Goal: Communication & Community: Answer question/provide support

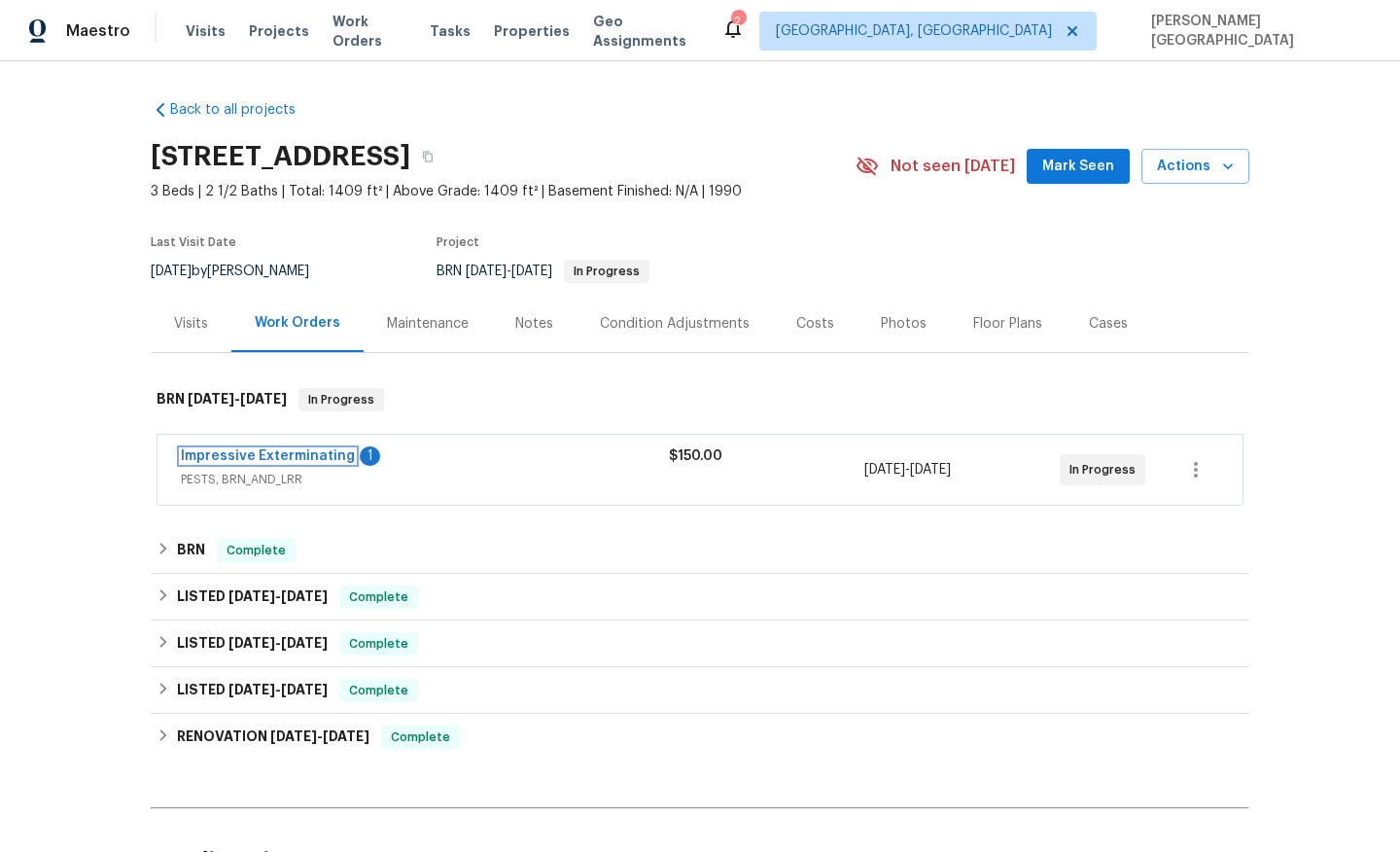
click at [333, 457] on link "Impressive Exterminating" at bounding box center [269, 456] width 174 height 14
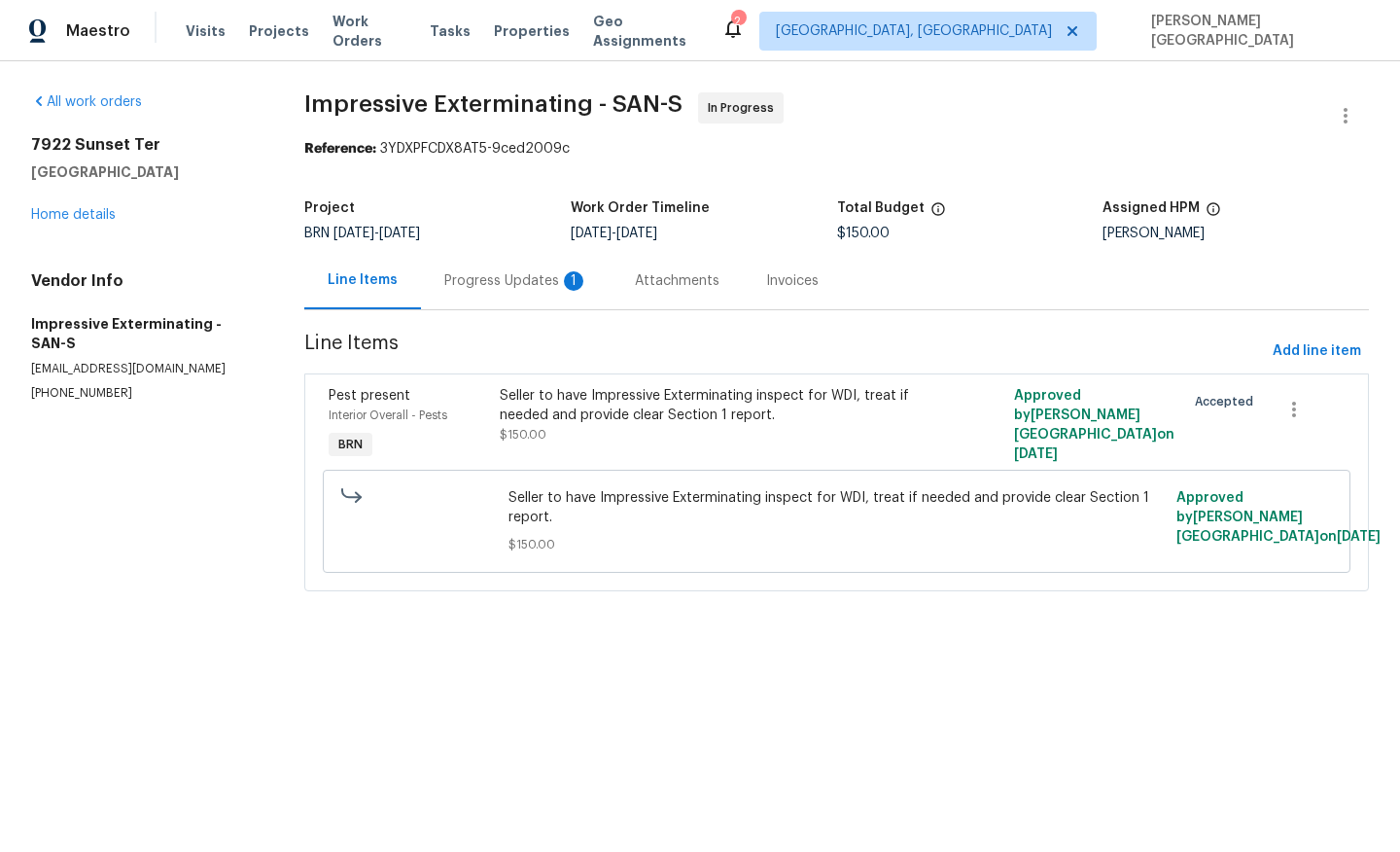
click at [545, 291] on div "Progress Updates 1" at bounding box center [516, 280] width 190 height 57
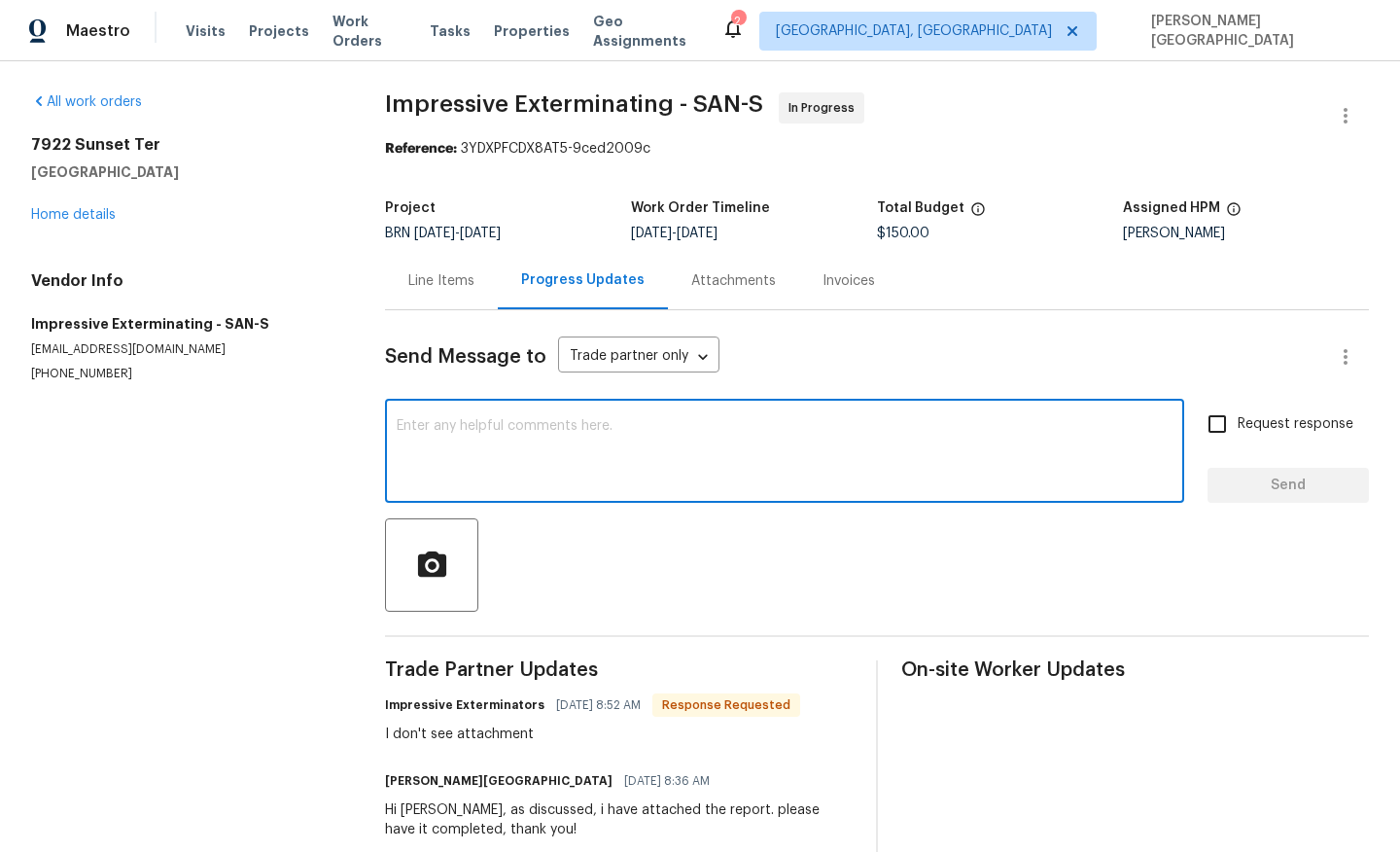
click at [472, 469] on textarea at bounding box center [784, 453] width 776 height 68
type textarea "I will send it via email, thanks."
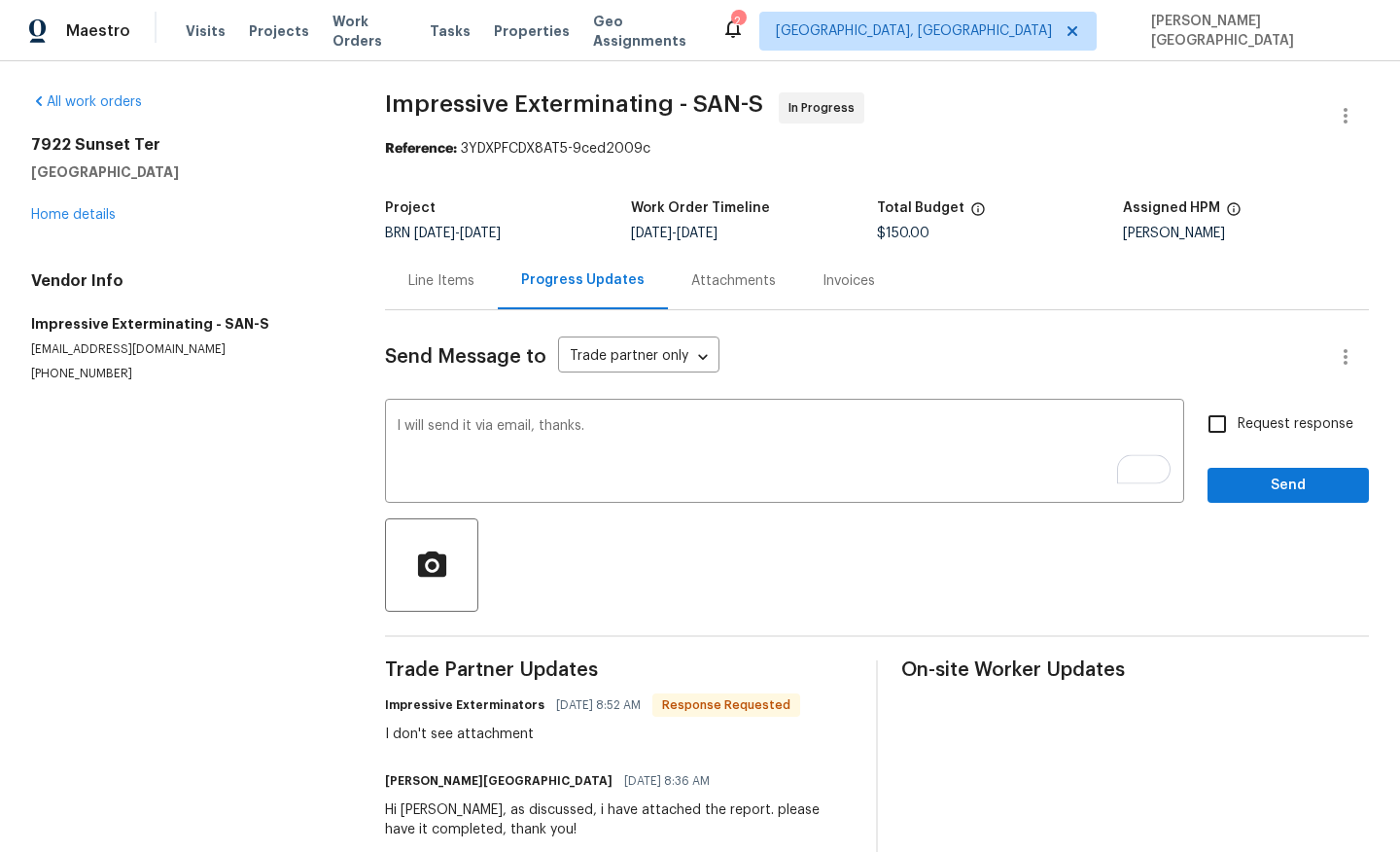
click at [1251, 425] on span "Request response" at bounding box center [1295, 424] width 116 height 21
click at [1238, 425] on input "Request response" at bounding box center [1217, 423] width 41 height 41
checkbox input "true"
click at [1273, 496] on span "Send" at bounding box center [1289, 485] width 131 height 25
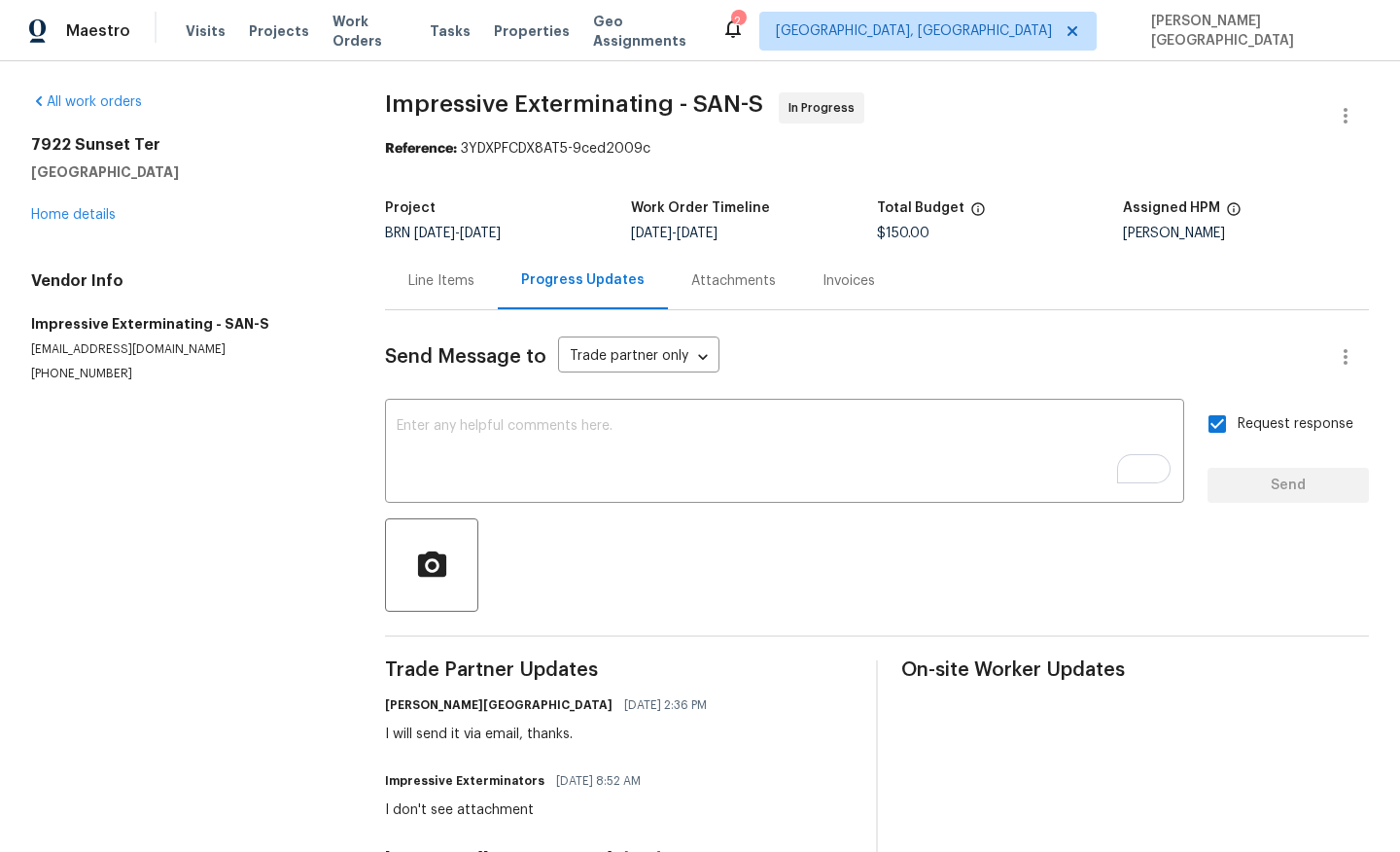
click at [111, 339] on div "Vendor Info Impressive Exterminating - SAN-S impressivealonso@gmail.com (909) 5…" at bounding box center [184, 327] width 307 height 111
copy p "impressivealonso@gmail.com"
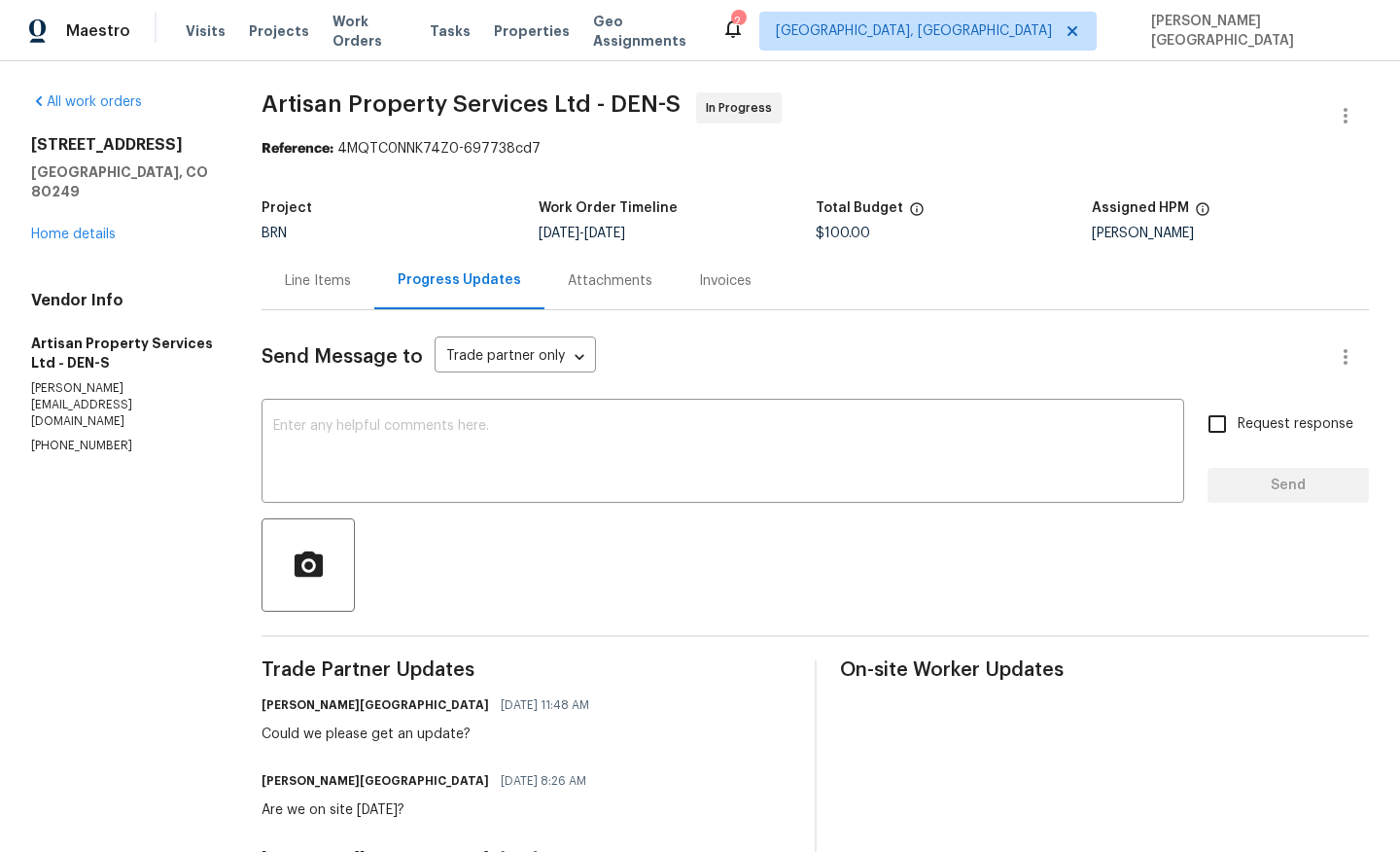
scroll to position [120, 0]
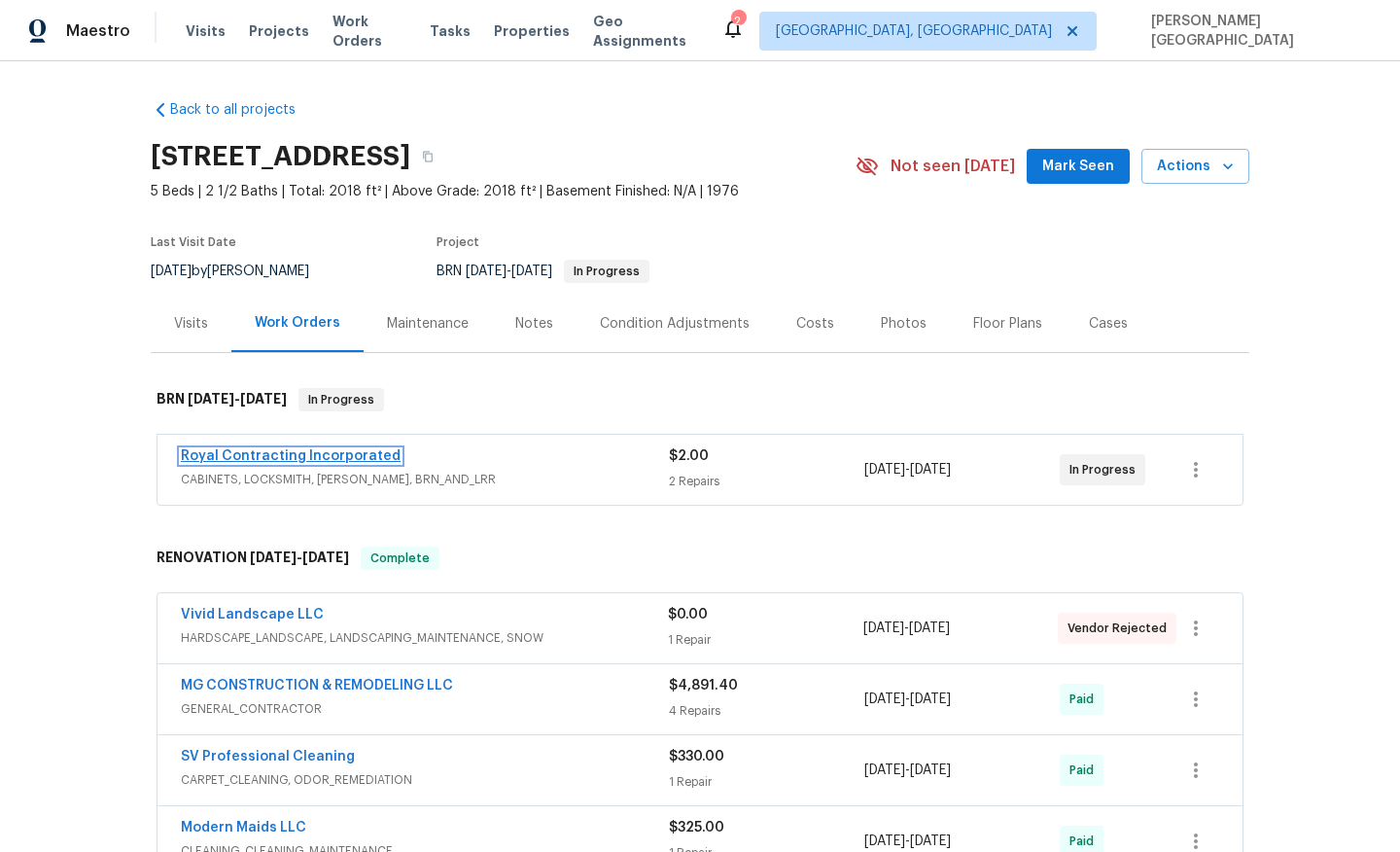
click at [293, 460] on link "Royal Contracting Incorporated" at bounding box center [291, 456] width 220 height 14
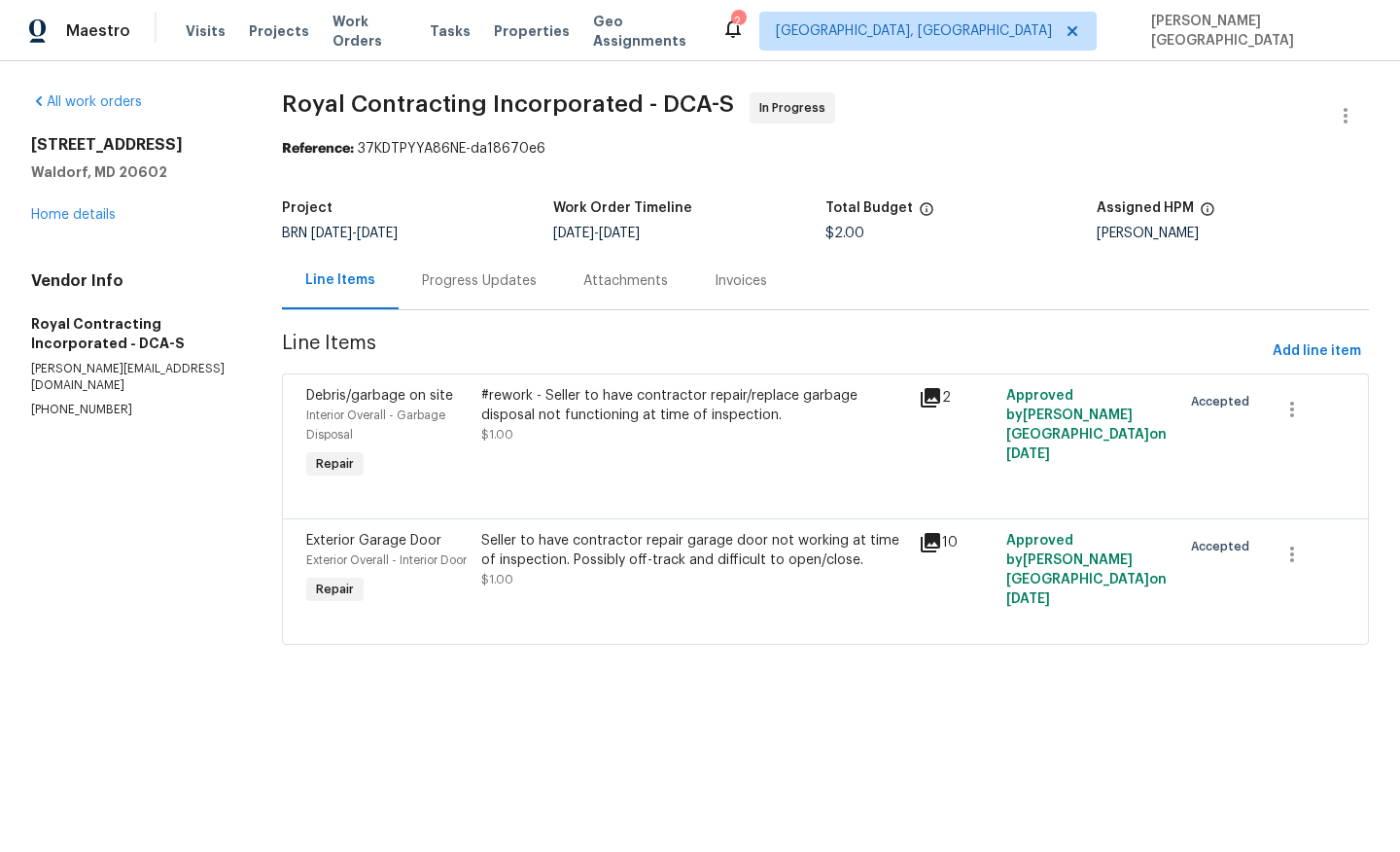
click at [453, 282] on div "Progress Updates" at bounding box center [480, 281] width 115 height 20
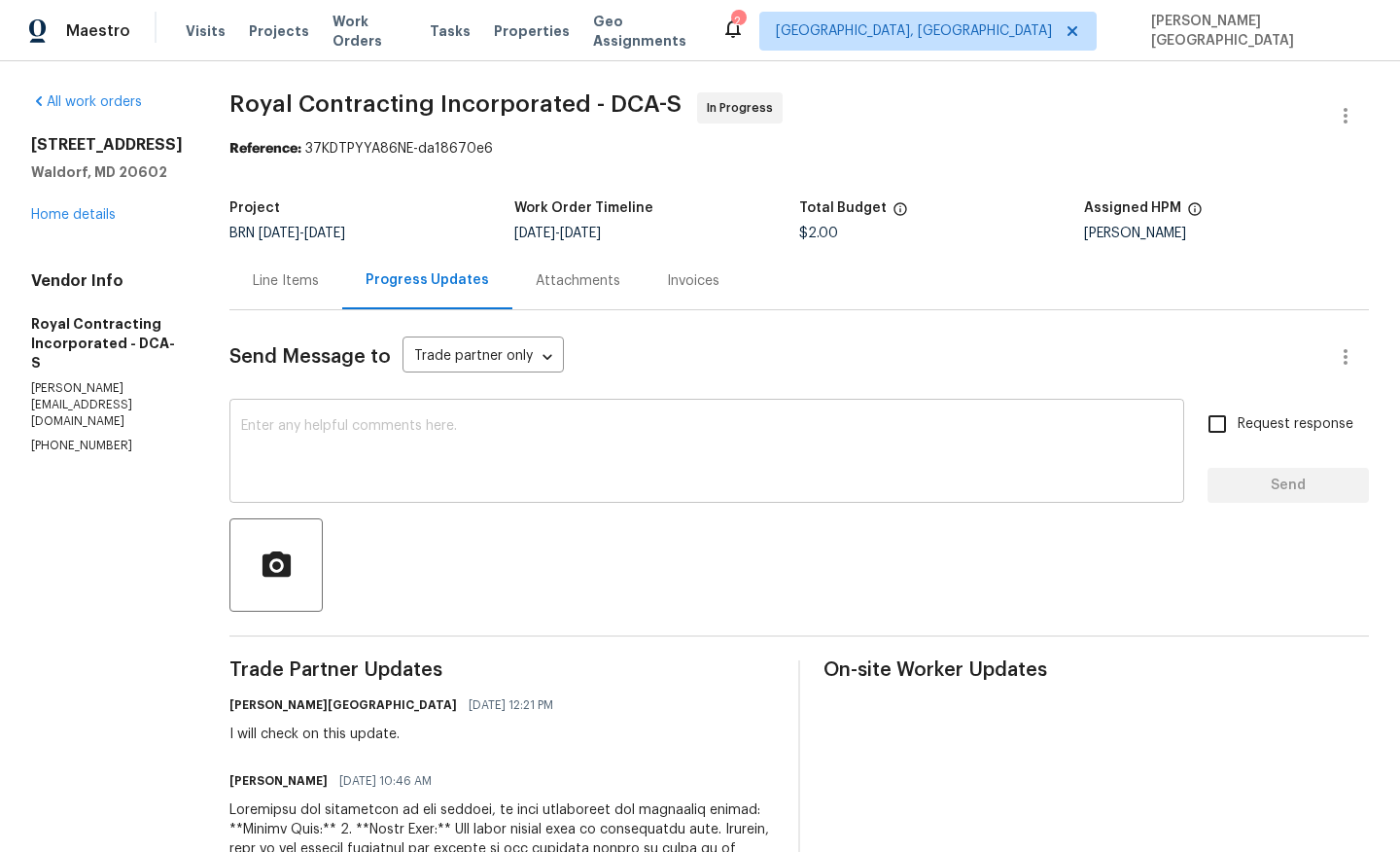
click at [390, 439] on textarea at bounding box center [706, 453] width 931 height 68
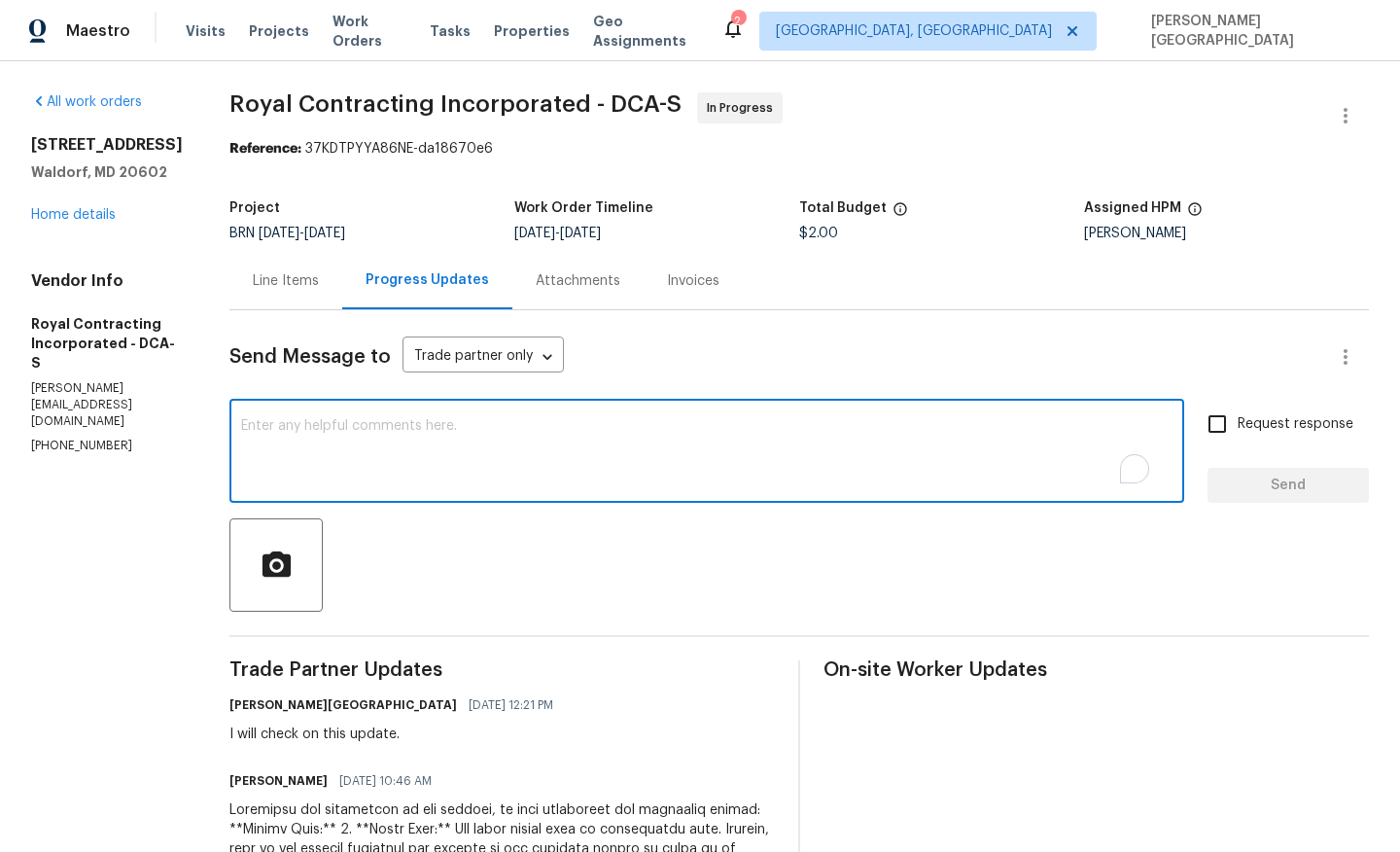
paste textarea "Please make sure the 2nd garage door opens fully and does not close unexpectedl…"
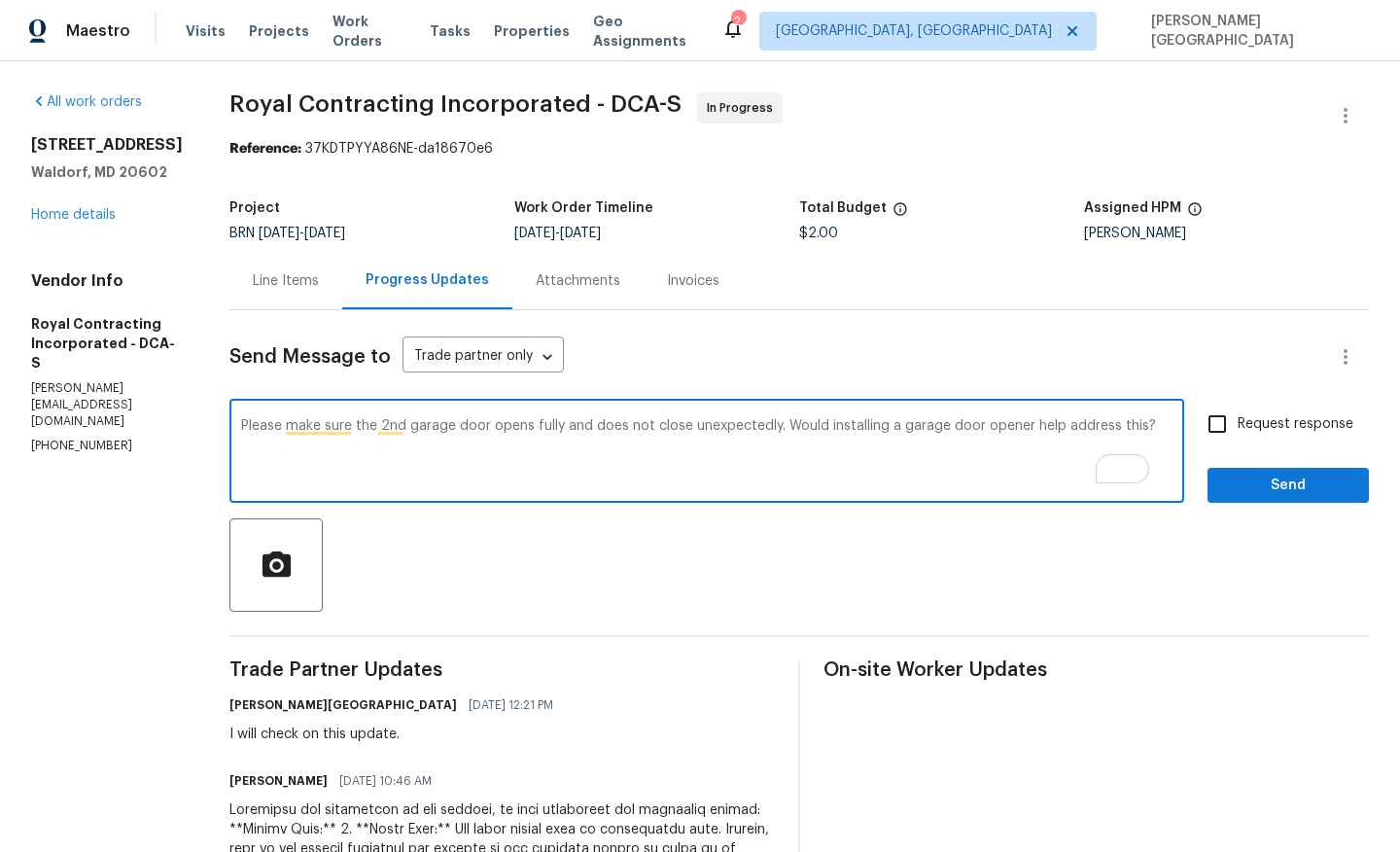
type textarea "Please make sure the 2nd garage door opens fully and does not close unexpectedl…"
drag, startPoint x: 1251, startPoint y: 423, endPoint x: 1251, endPoint y: 444, distance: 21.0
click at [1251, 423] on span "Request response" at bounding box center [1295, 424] width 116 height 21
click at [1238, 423] on input "Request response" at bounding box center [1217, 423] width 41 height 41
checkbox input "true"
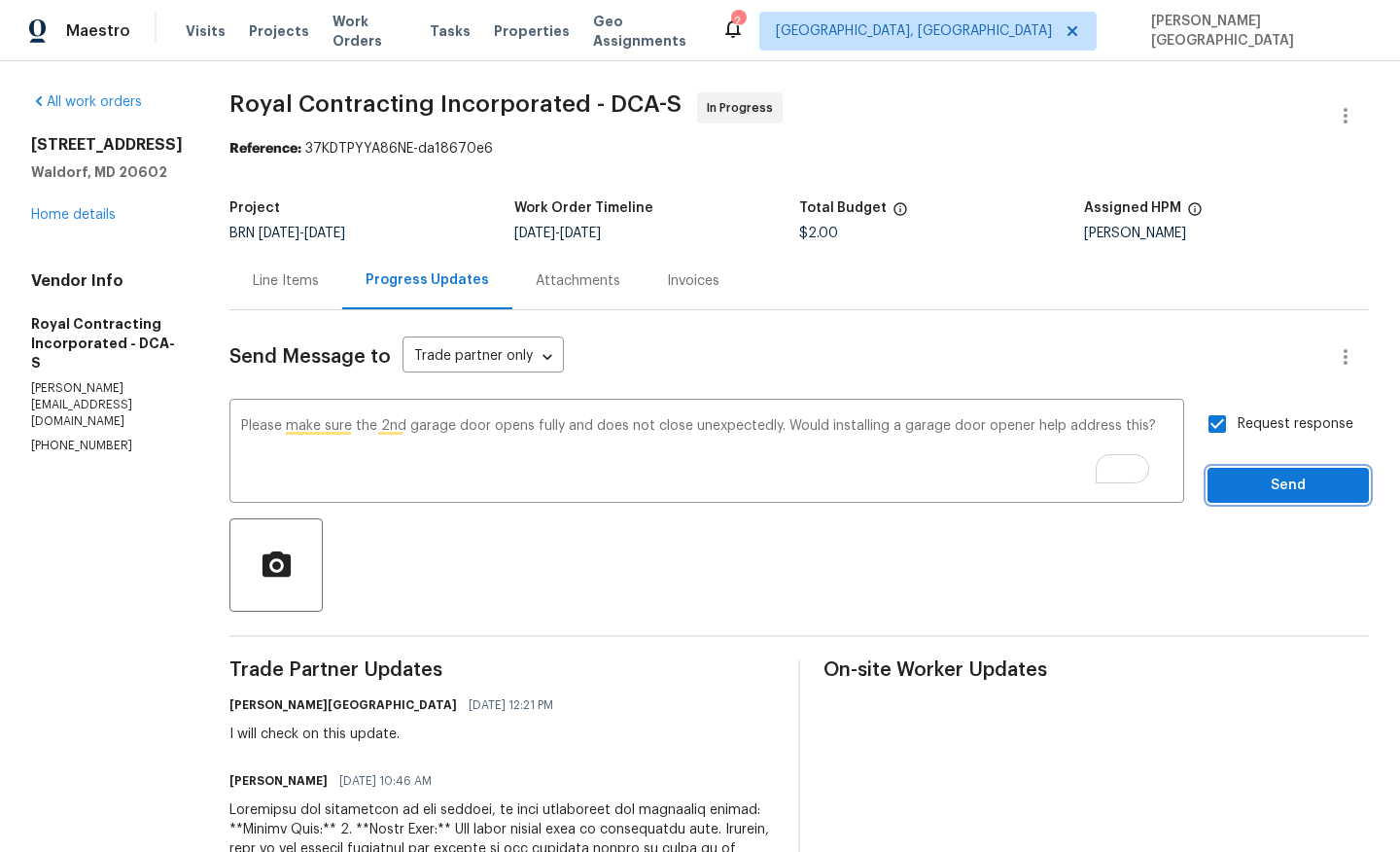
click at [1251, 487] on span "Send" at bounding box center [1289, 485] width 131 height 25
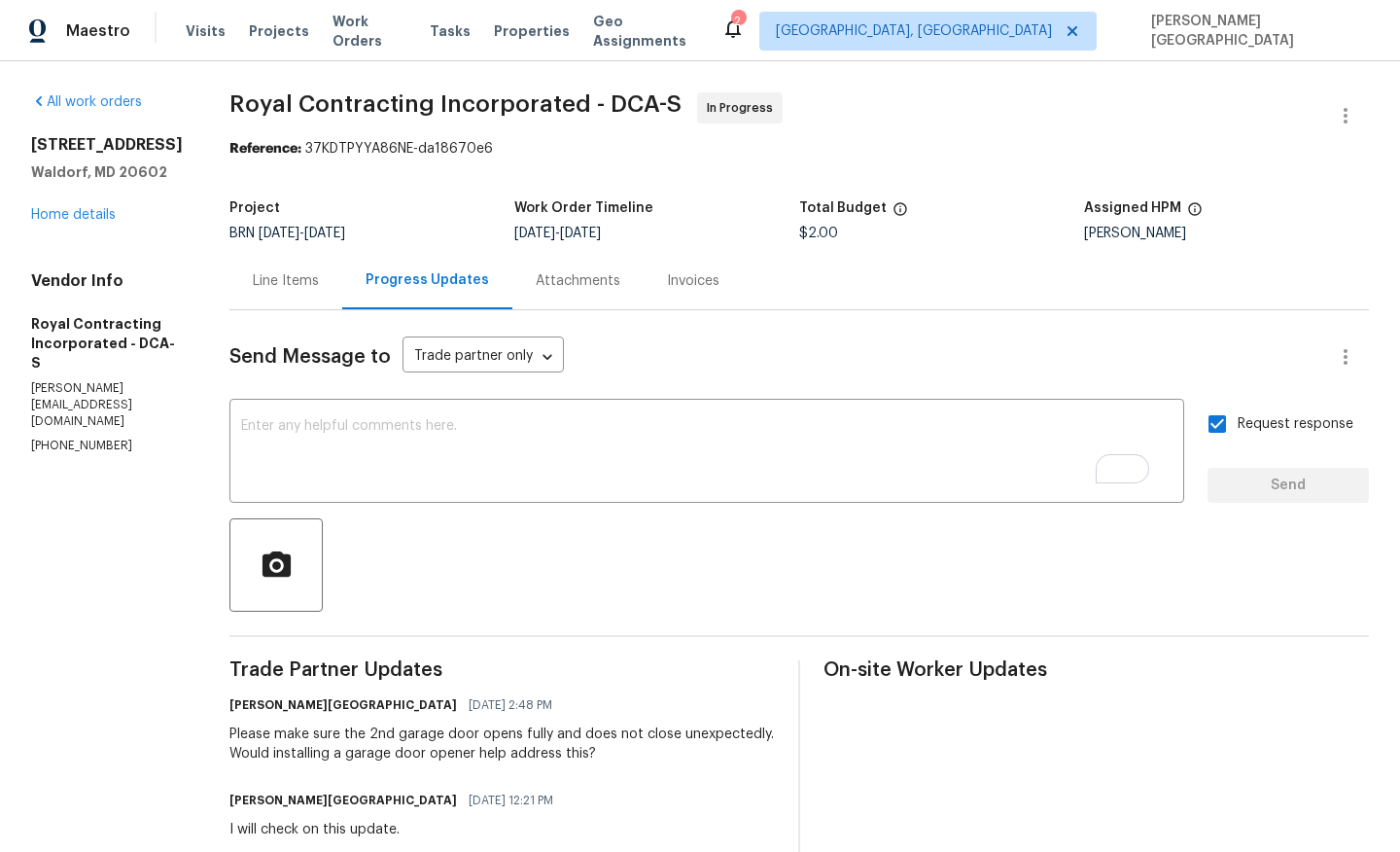
click at [309, 284] on div "Line Items" at bounding box center [285, 281] width 66 height 20
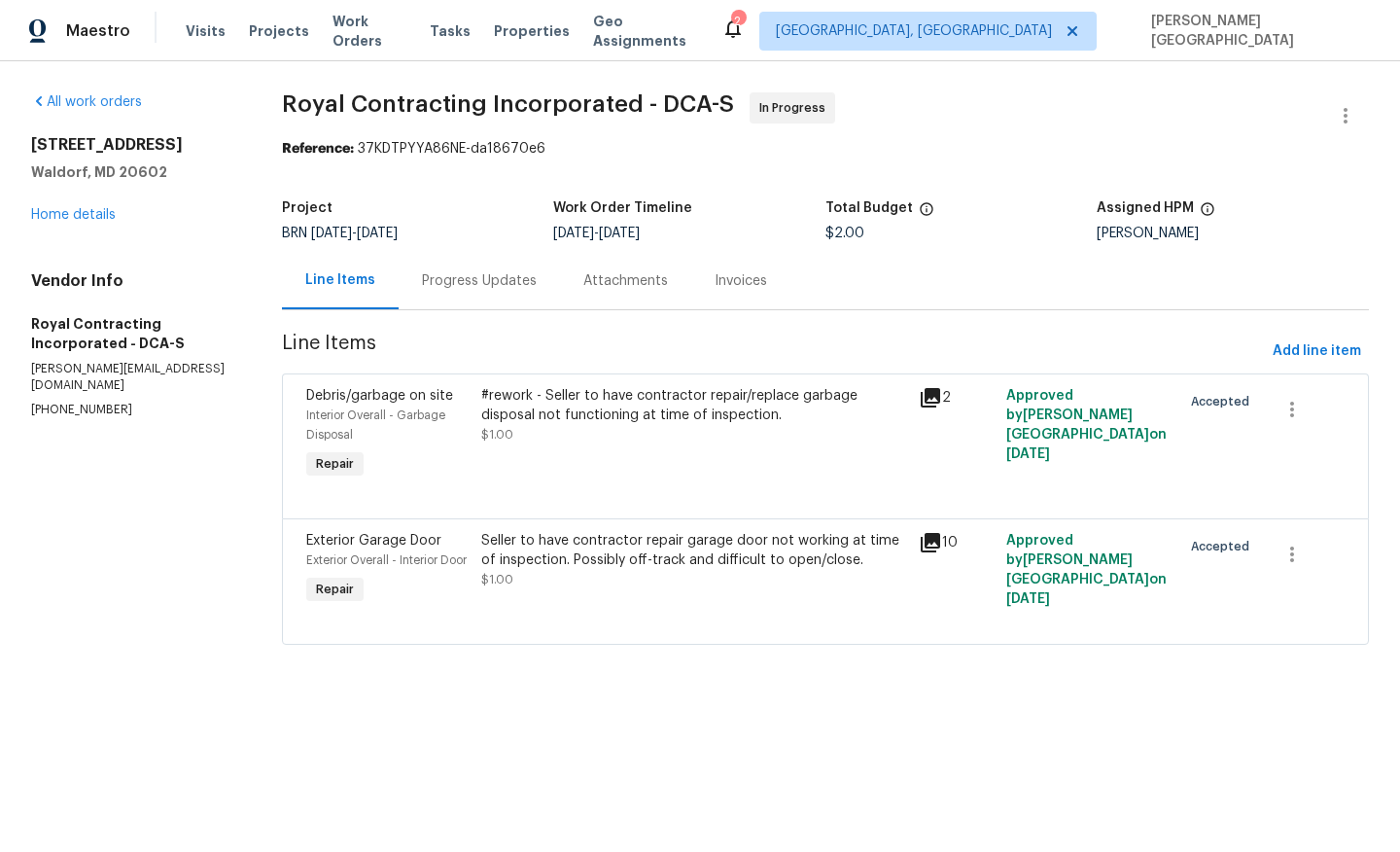
click at [452, 286] on div "Progress Updates" at bounding box center [480, 281] width 115 height 20
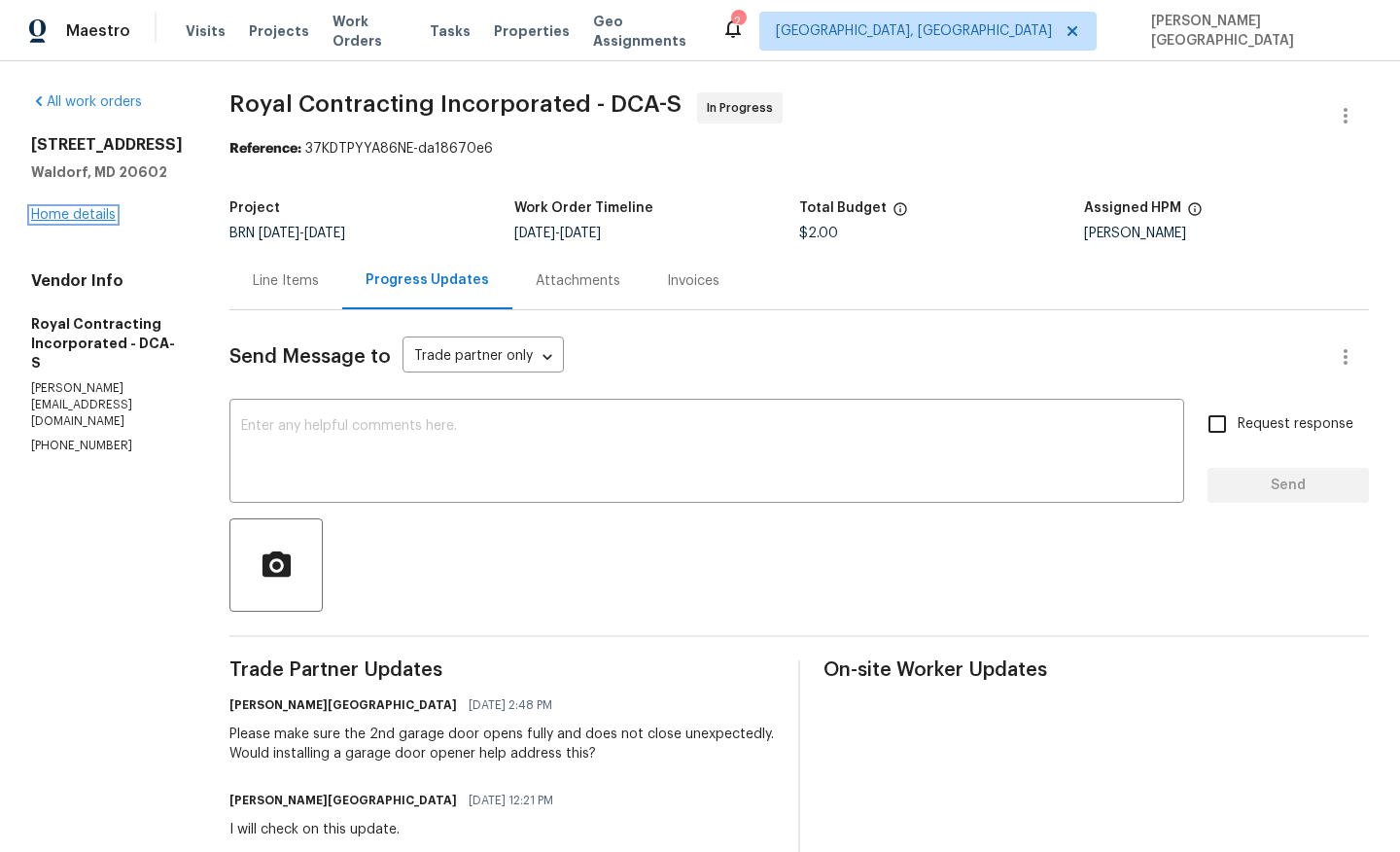
click at [73, 216] on link "Home details" at bounding box center [72, 215] width 84 height 14
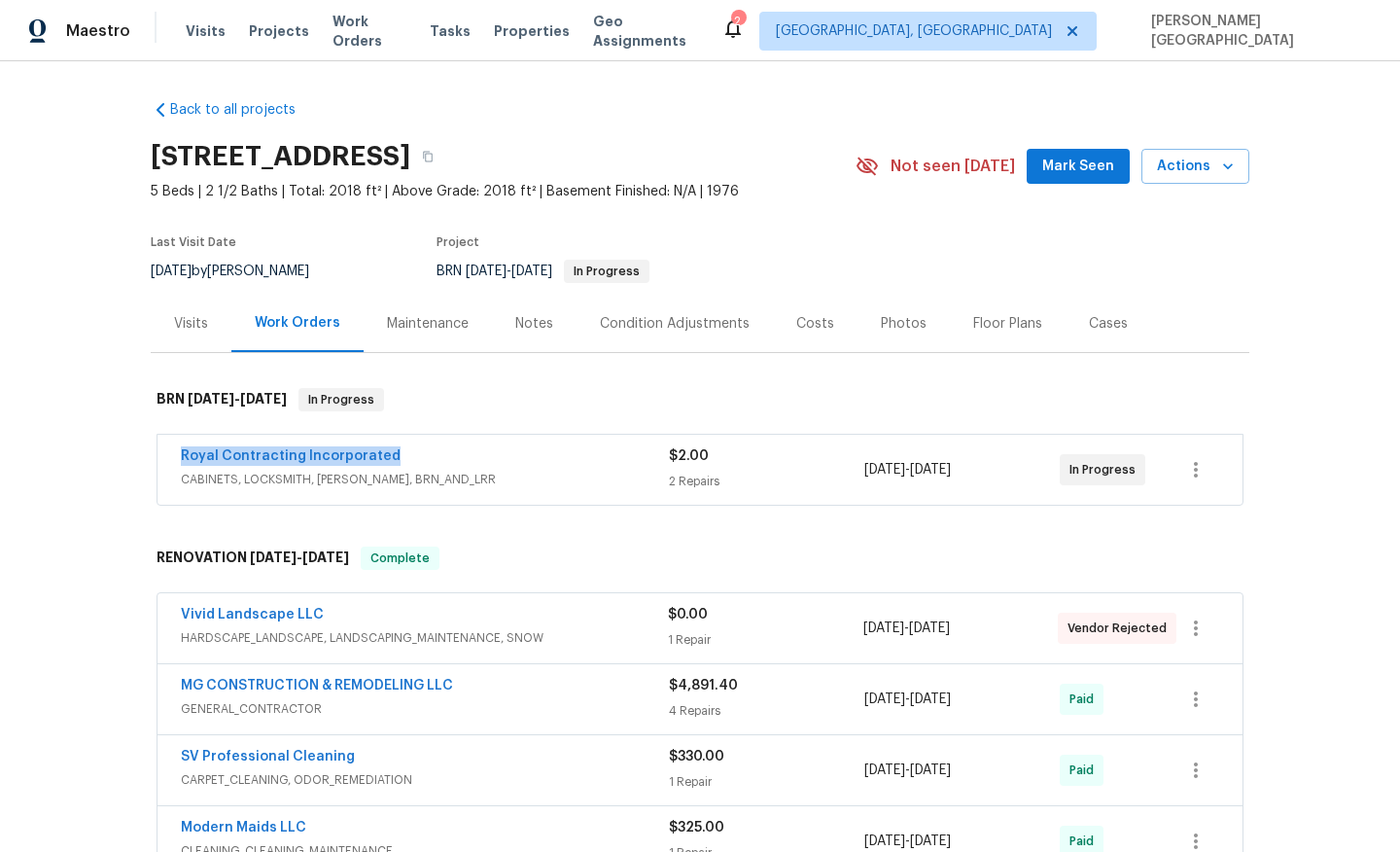
drag, startPoint x: 406, startPoint y: 453, endPoint x: 157, endPoint y: 454, distance: 249.0
click at [157, 454] on div "Royal Contracting Incorporated CABINETS, LOCKSMITH, HANDYMAN, BRN_AND_LRR $2.00…" at bounding box center [700, 470] width 1087 height 72
copy link "Royal Contracting Incorporated"
click at [318, 450] on link "Royal Contracting Incorporated" at bounding box center [291, 456] width 220 height 14
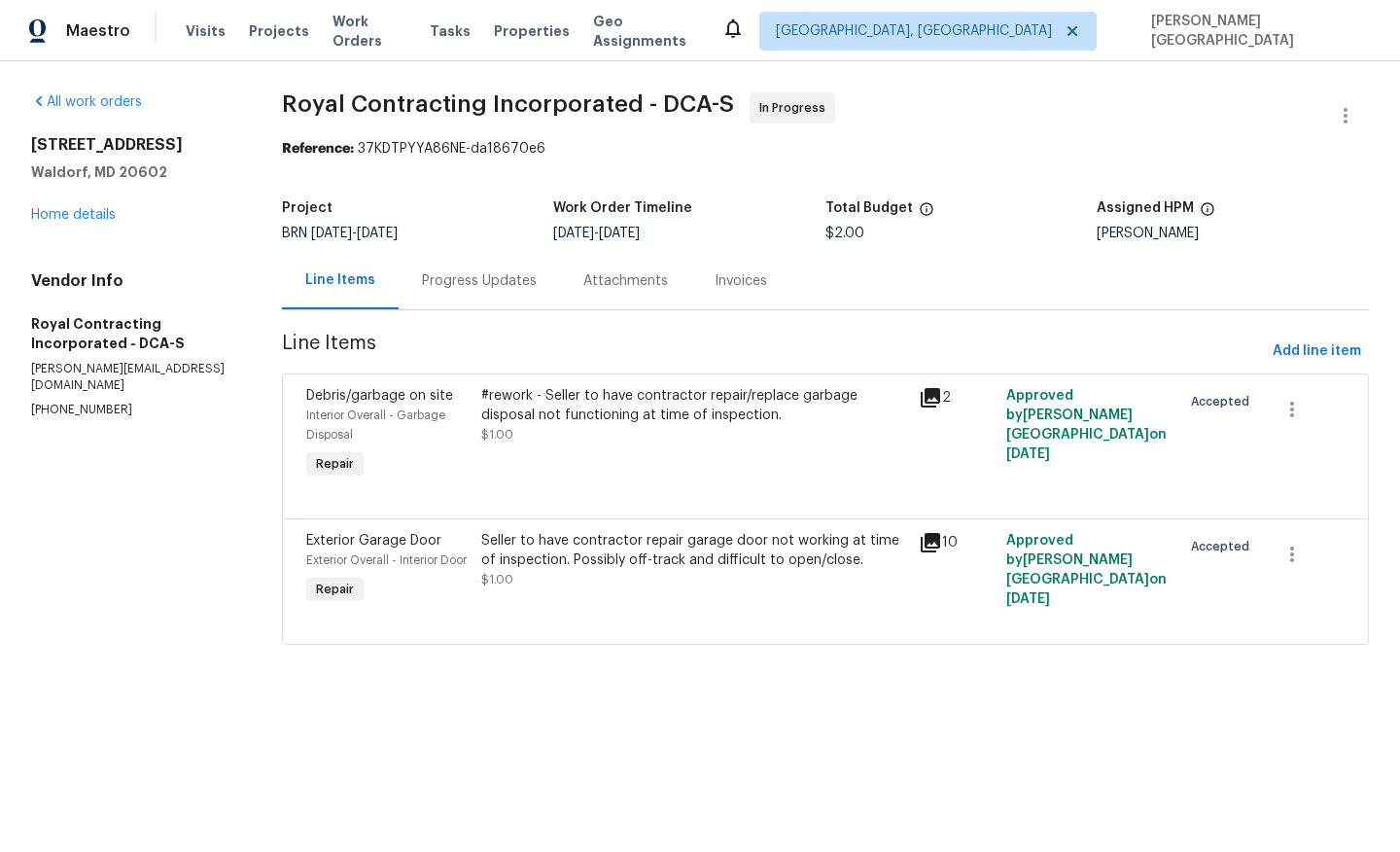
click at [577, 433] on div "#rework - Seller to have contractor repair/replace garbage disposal not functio…" at bounding box center [695, 415] width 426 height 58
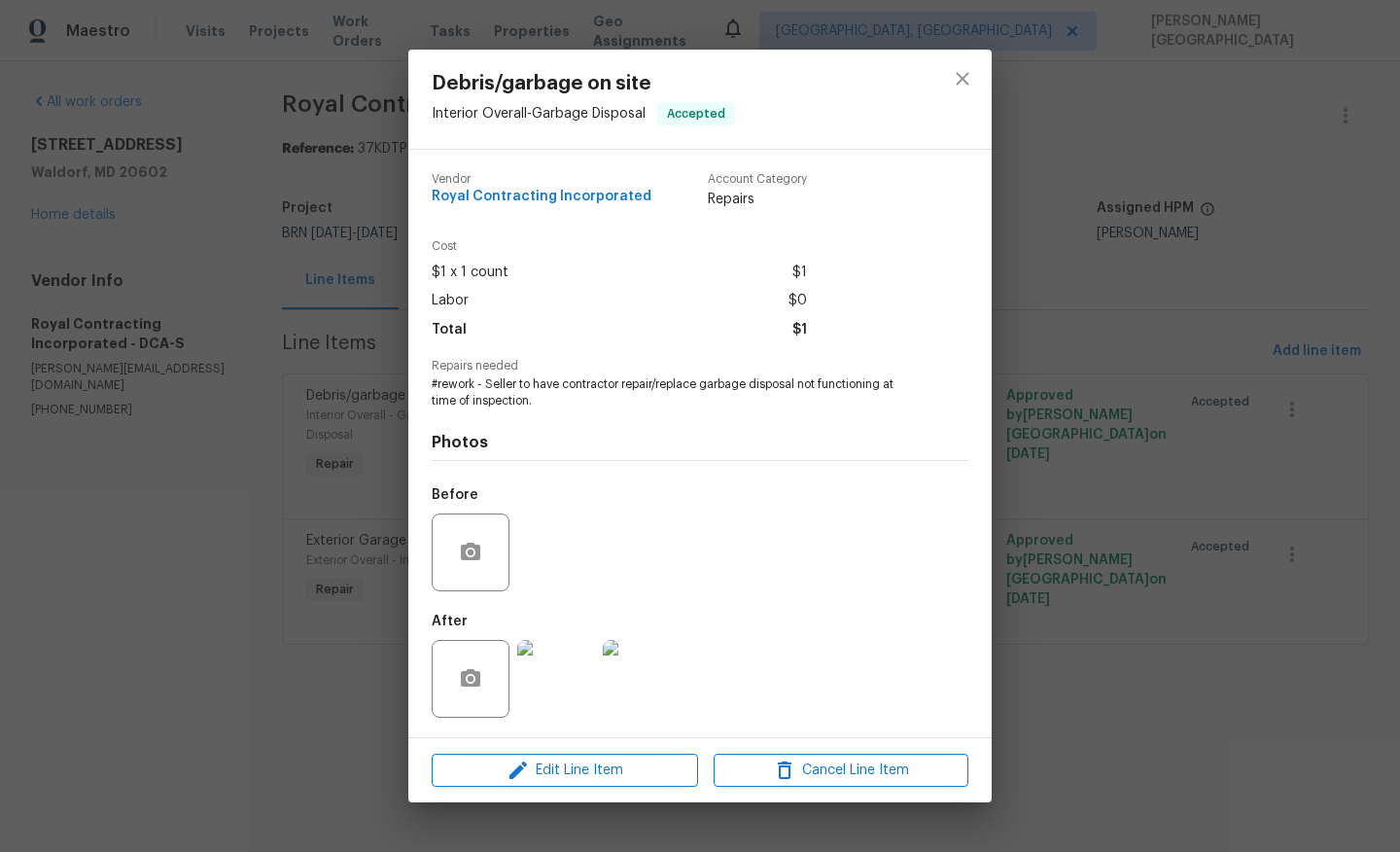
click at [585, 398] on span "#rework - Seller to have contractor repair/replace garbage disposal not functio…" at bounding box center [674, 392] width 484 height 33
copy span "#rework - Seller to have contractor repair/replace garbage disposal not functio…"
click at [485, 377] on span "#rework - Seller to have contractor repair/replace garbage disposal not functio…" at bounding box center [674, 392] width 484 height 33
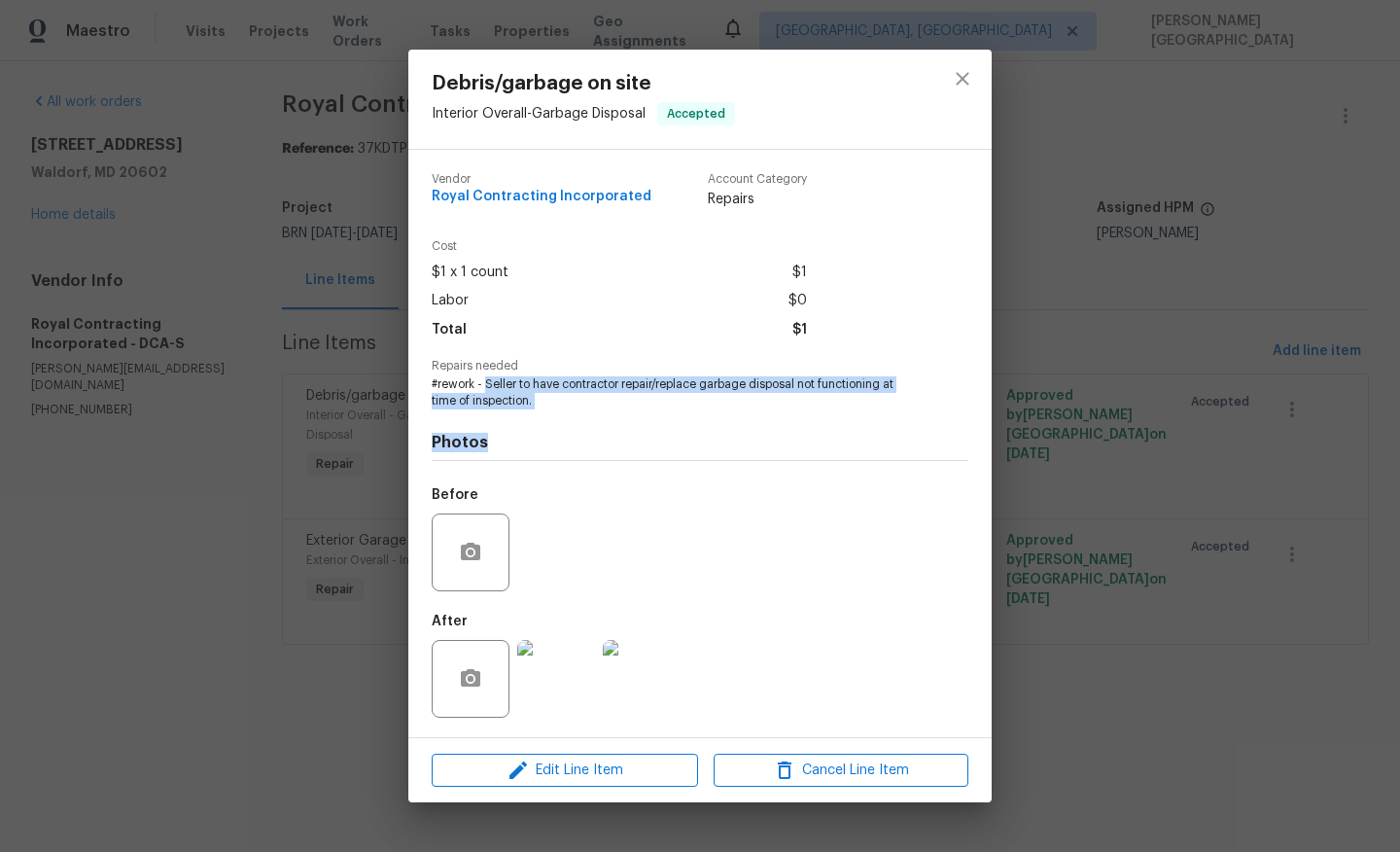
drag, startPoint x: 485, startPoint y: 377, endPoint x: 557, endPoint y: 415, distance: 81.4
click at [557, 415] on div "Vendor Royal Contracting Incorporated Account Category Repairs Cost $1 x 1 coun…" at bounding box center [700, 443] width 537 height 572
click at [534, 409] on div "Photos Before After" at bounding box center [700, 569] width 537 height 320
drag, startPoint x: 485, startPoint y: 381, endPoint x: 578, endPoint y: 401, distance: 95.1
click at [578, 401] on span "#rework - Seller to have contractor repair/replace garbage disposal not functio…" at bounding box center [674, 392] width 484 height 33
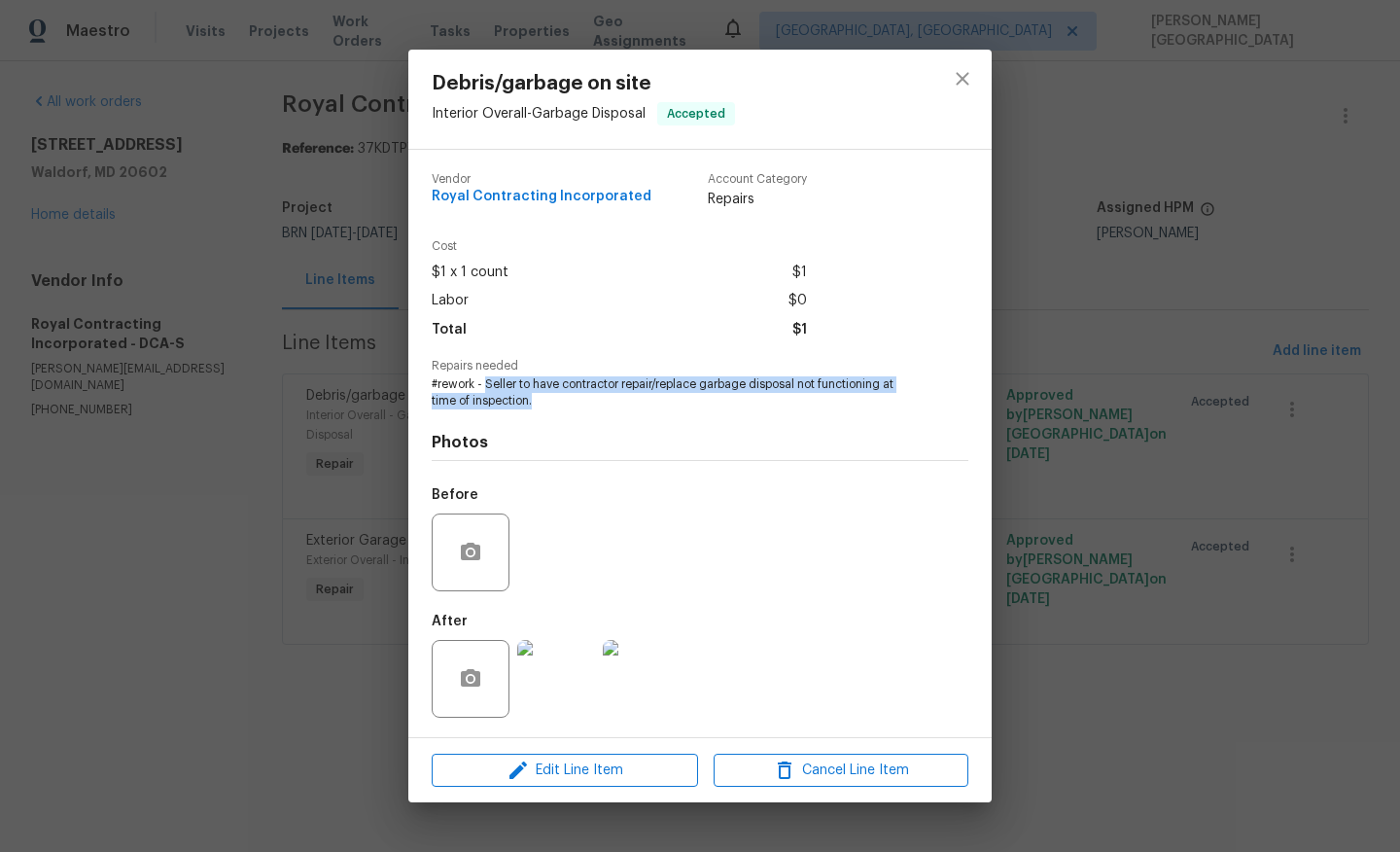
copy span "Seller to have contractor repair/replace garbage disposal not functioning at ti…"
click at [325, 361] on div "Debris/garbage on site Interior Overall - Garbage Disposal Accepted Vendor Roya…" at bounding box center [700, 426] width 1400 height 852
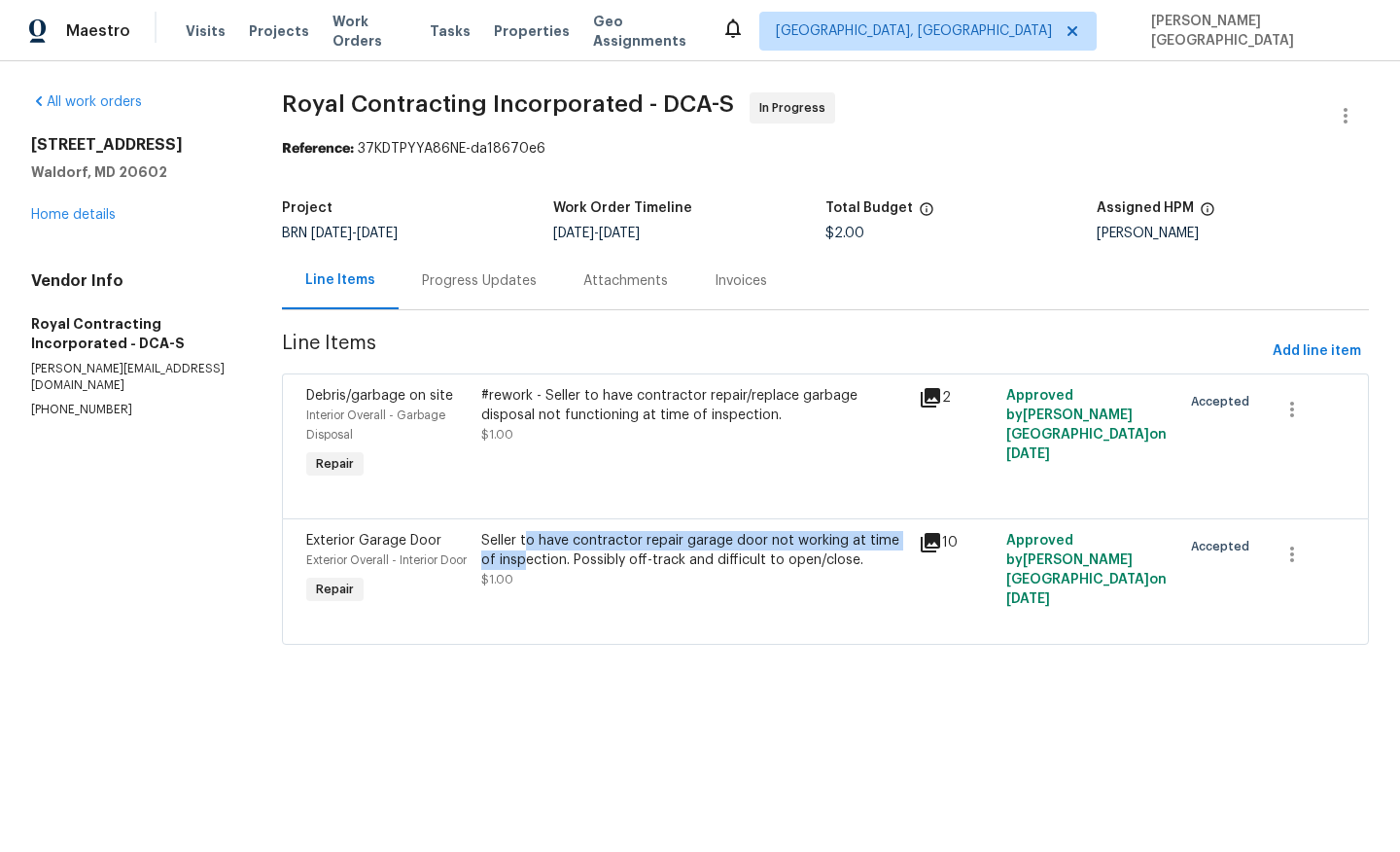
click at [535, 551] on div "Seller to have contractor repair garage door not working at time of inspection.…" at bounding box center [695, 550] width 426 height 39
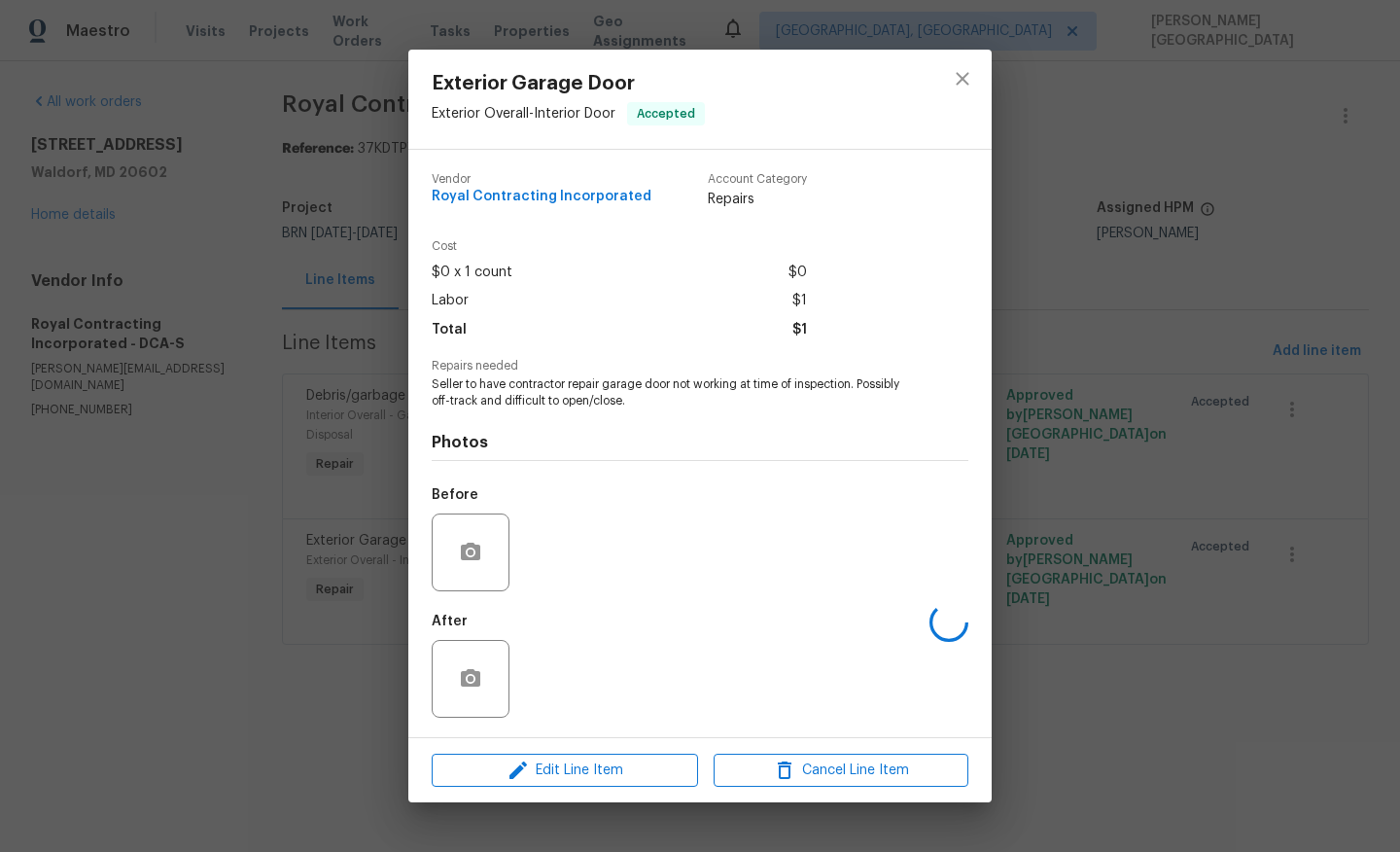
click at [515, 399] on span "Seller to have contractor repair garage door not working at time of inspection.…" at bounding box center [674, 392] width 484 height 33
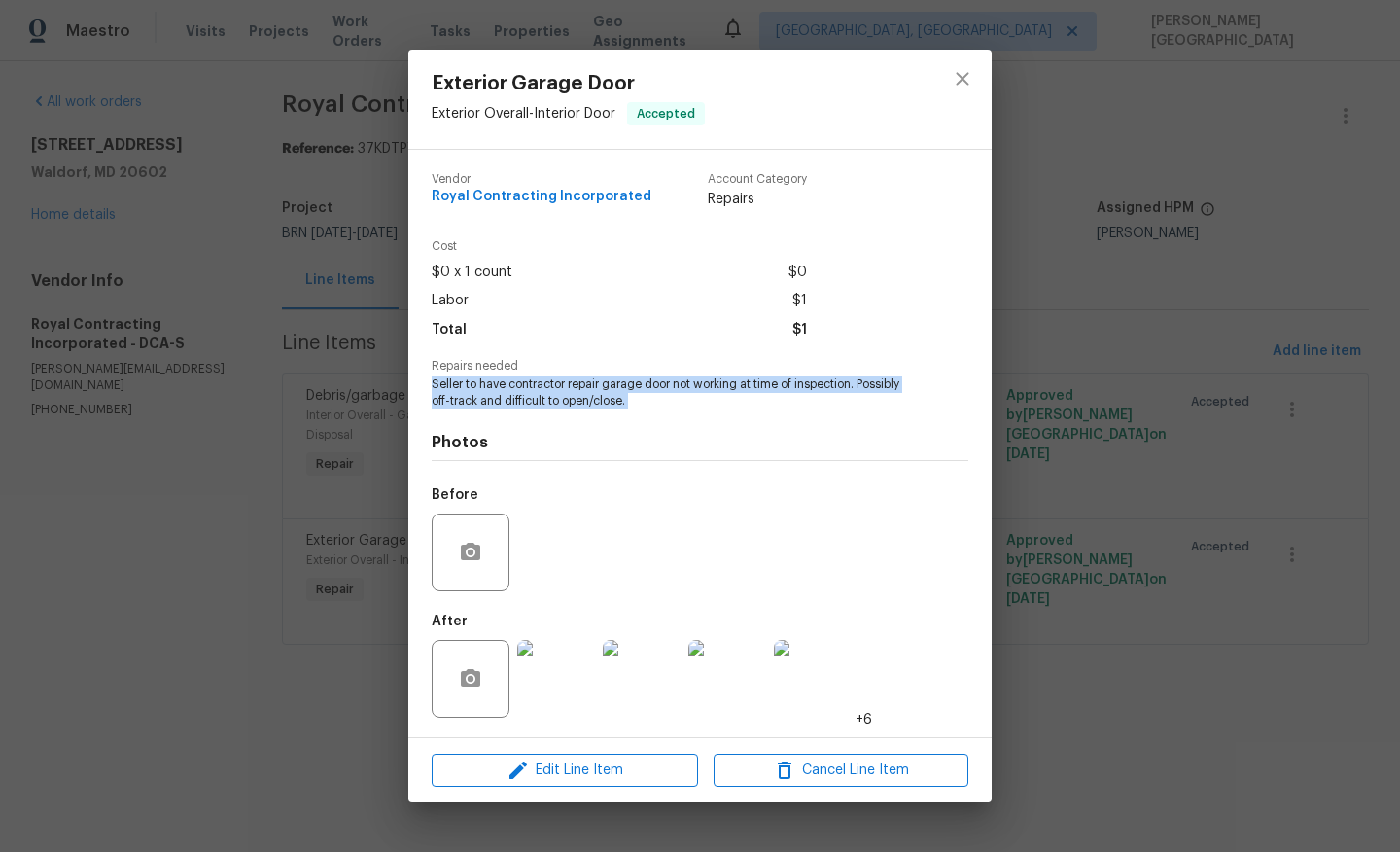
click at [515, 399] on span "Seller to have contractor repair garage door not working at time of inspection.…" at bounding box center [674, 392] width 484 height 33
copy span "Seller to have contractor repair garage door not working at time of inspection.…"
click at [267, 505] on div "Exterior Garage Door Exterior Overall - Interior Door Accepted Vendor Royal Con…" at bounding box center [700, 426] width 1400 height 852
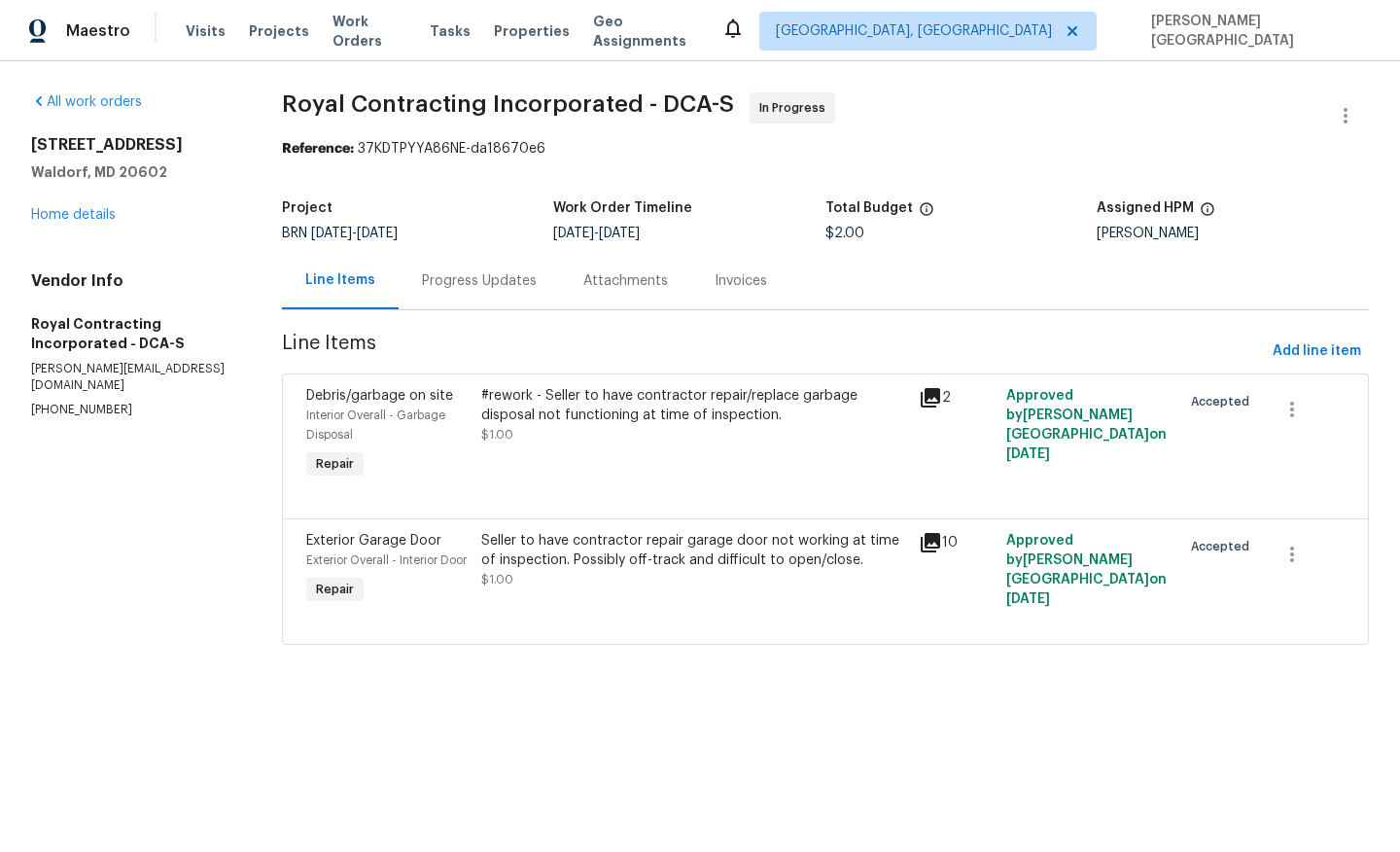
click at [493, 278] on div "Progress Updates" at bounding box center [480, 281] width 115 height 20
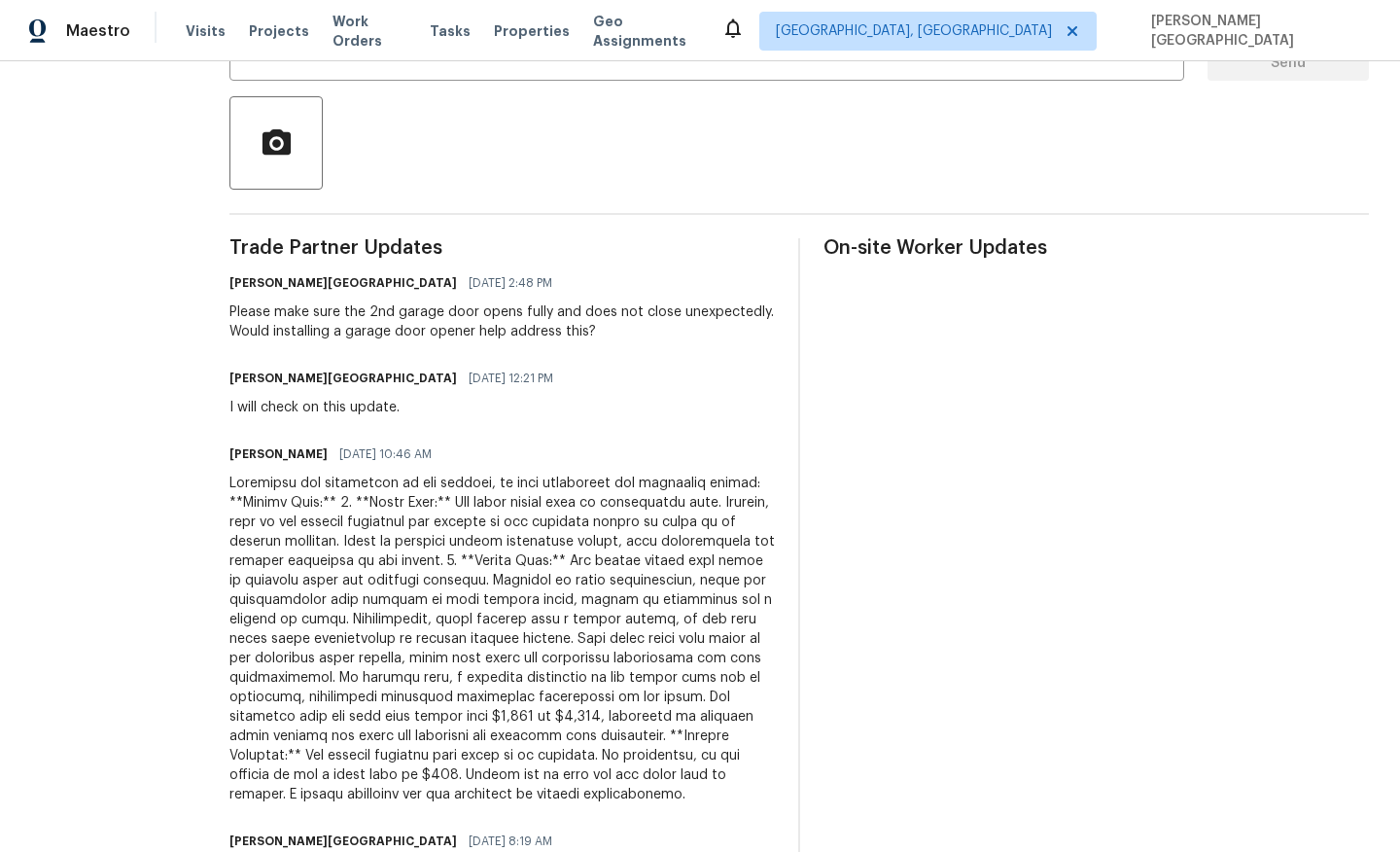
scroll to position [437, 0]
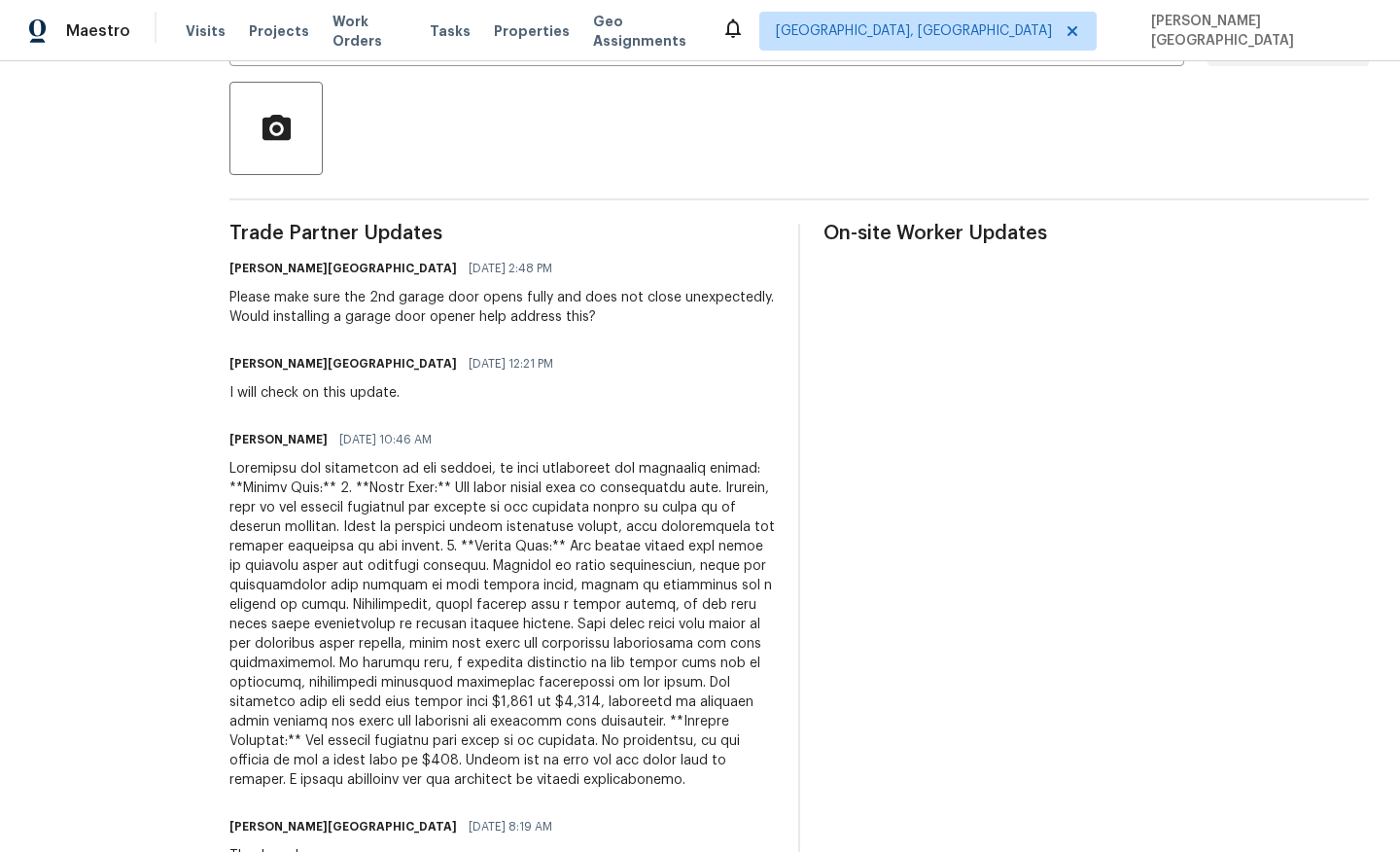
click at [540, 581] on div at bounding box center [502, 624] width 546 height 331
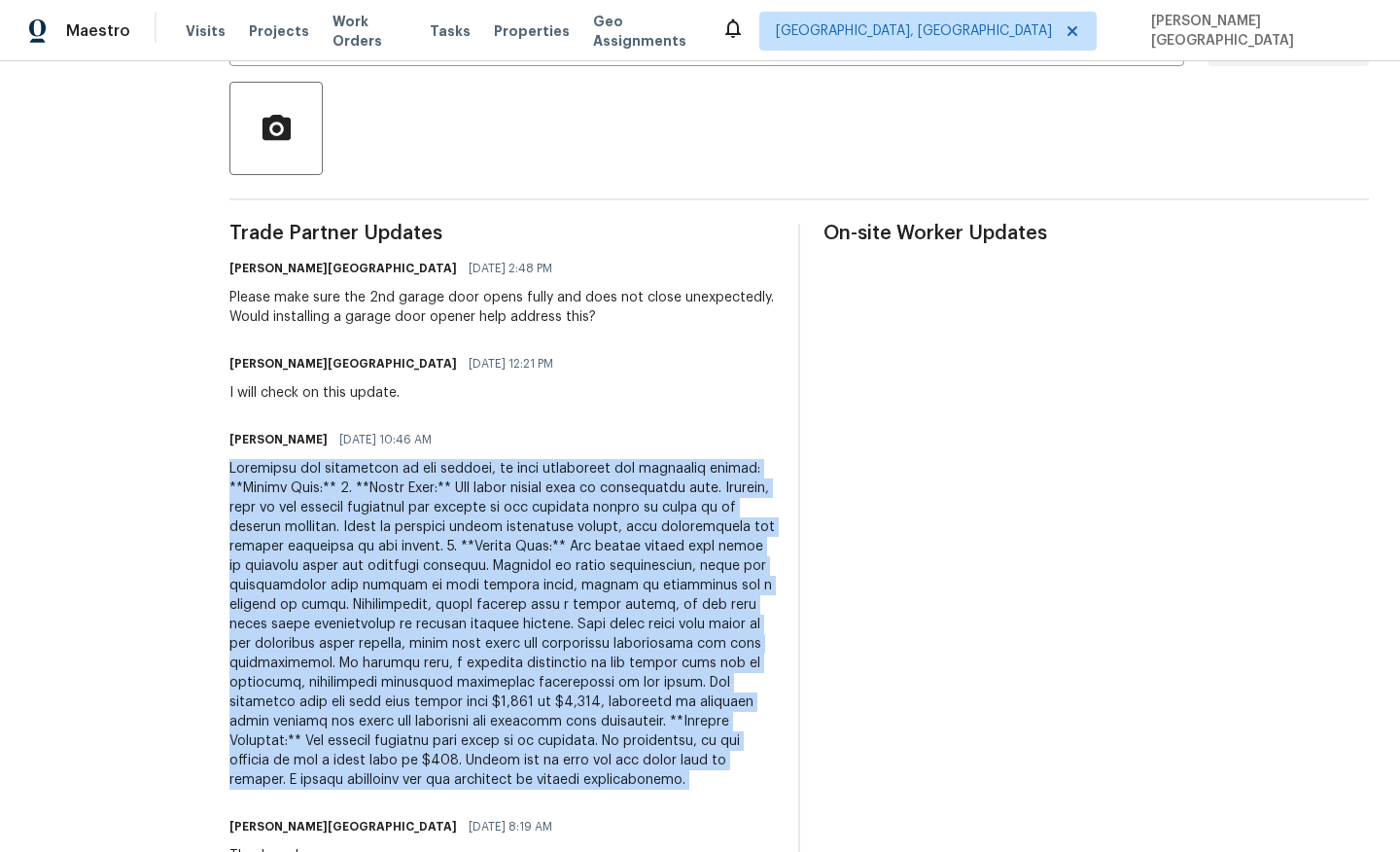
click at [540, 581] on div at bounding box center [502, 624] width 546 height 331
copy div "Following our inspection of the project, we have identified the following issue…"
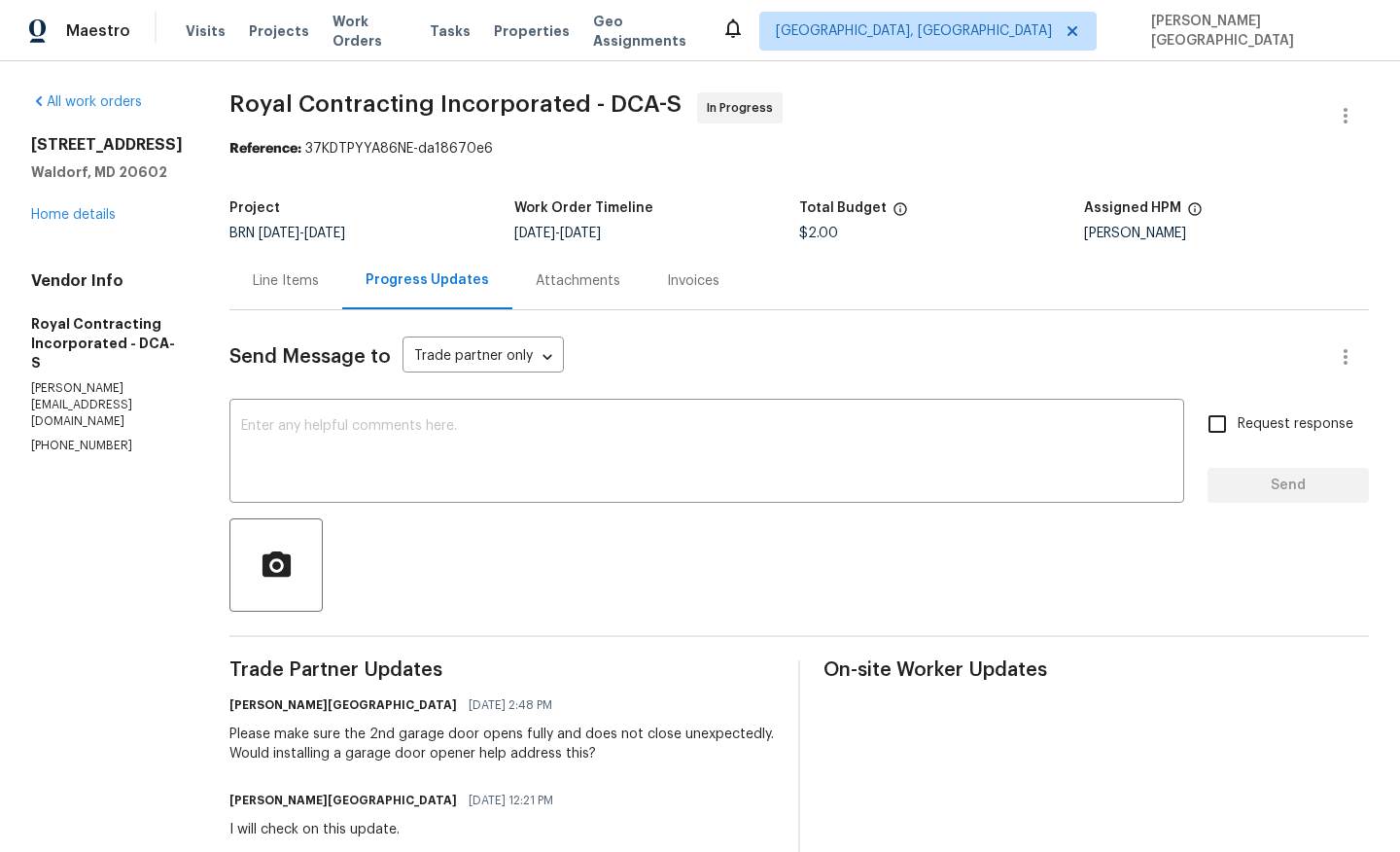
click at [833, 230] on span "$2.00" at bounding box center [818, 234] width 39 height 14
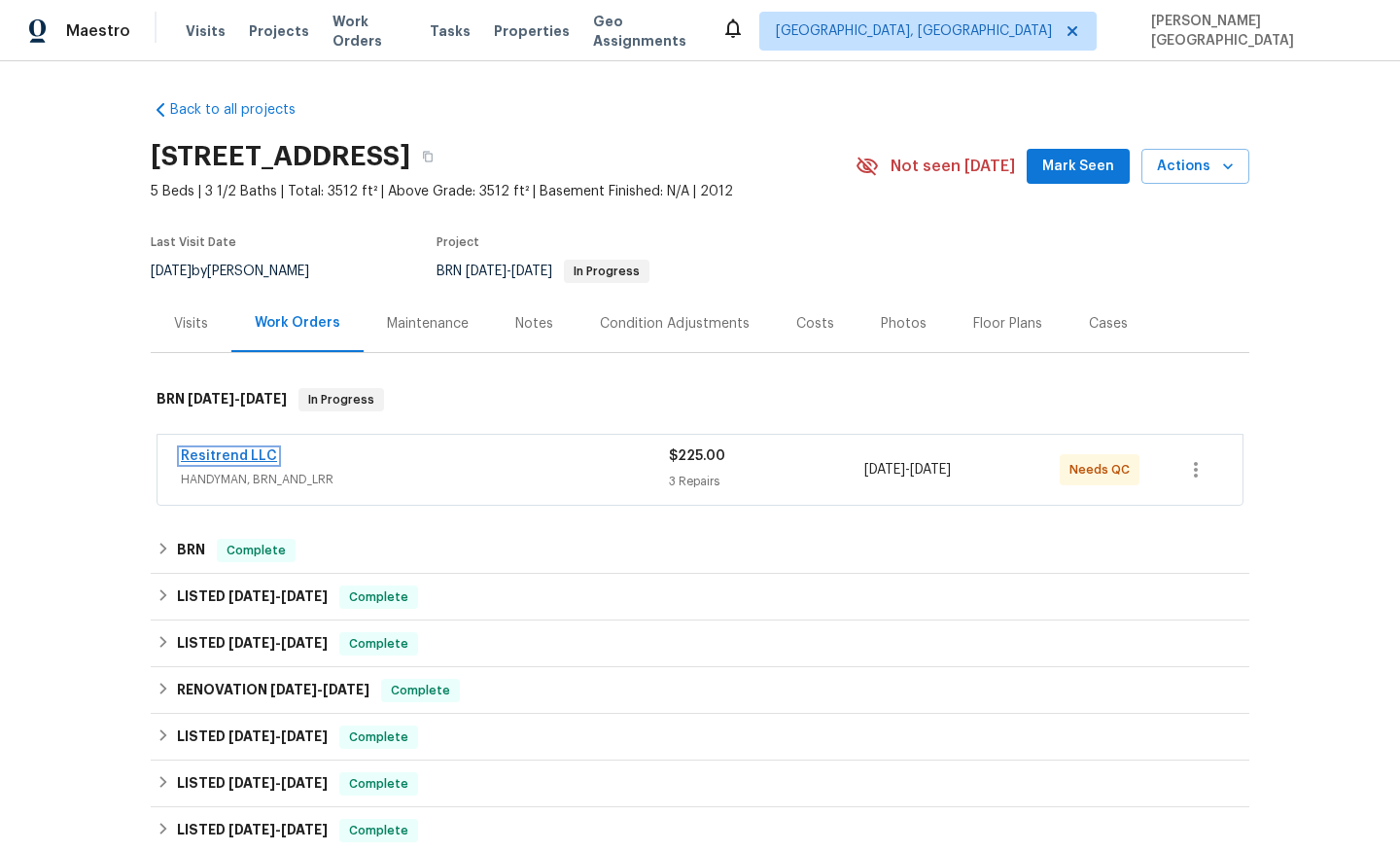
click at [232, 452] on link "Resitrend LLC" at bounding box center [229, 456] width 96 height 14
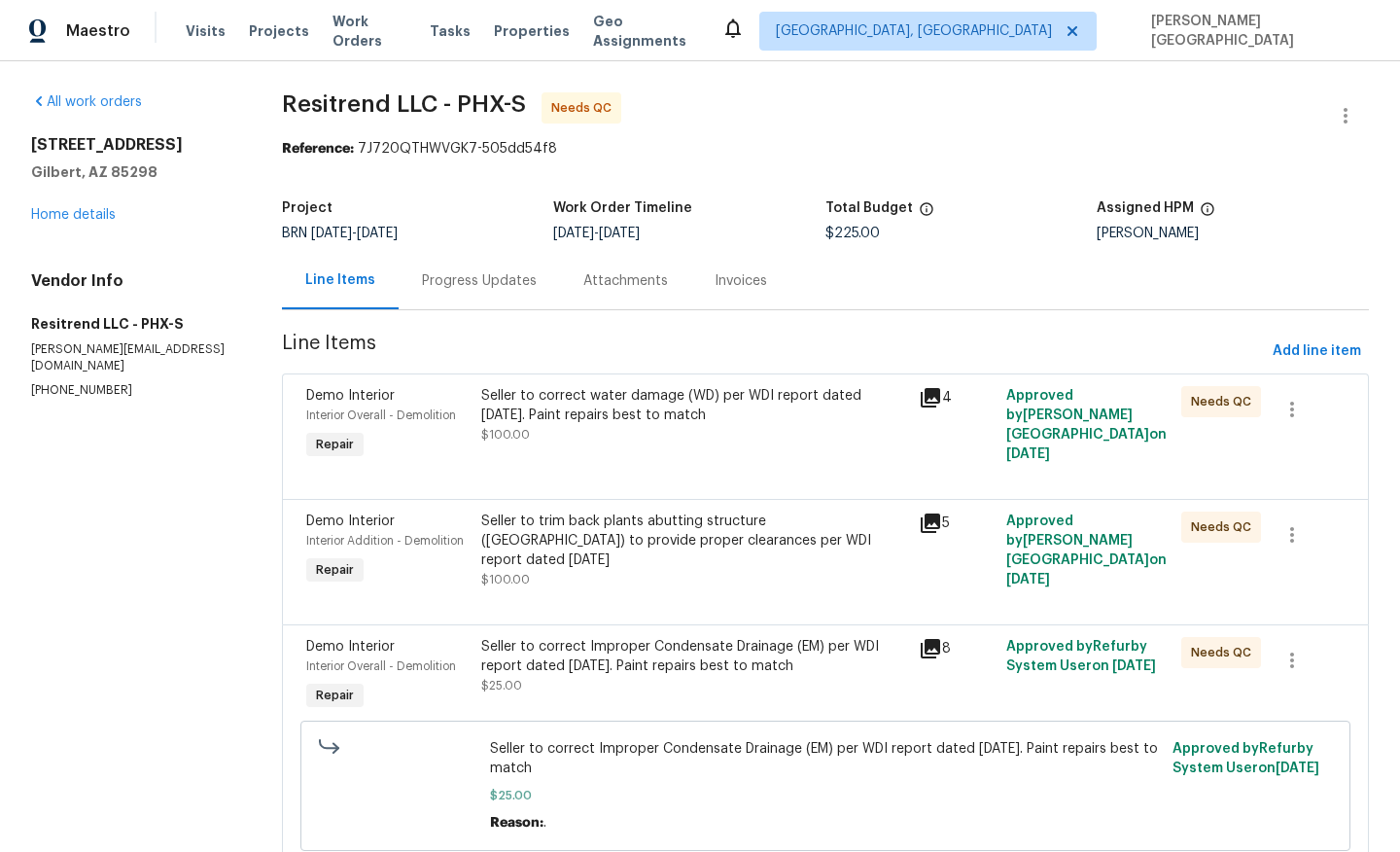
click at [495, 272] on div "Progress Updates" at bounding box center [480, 281] width 115 height 20
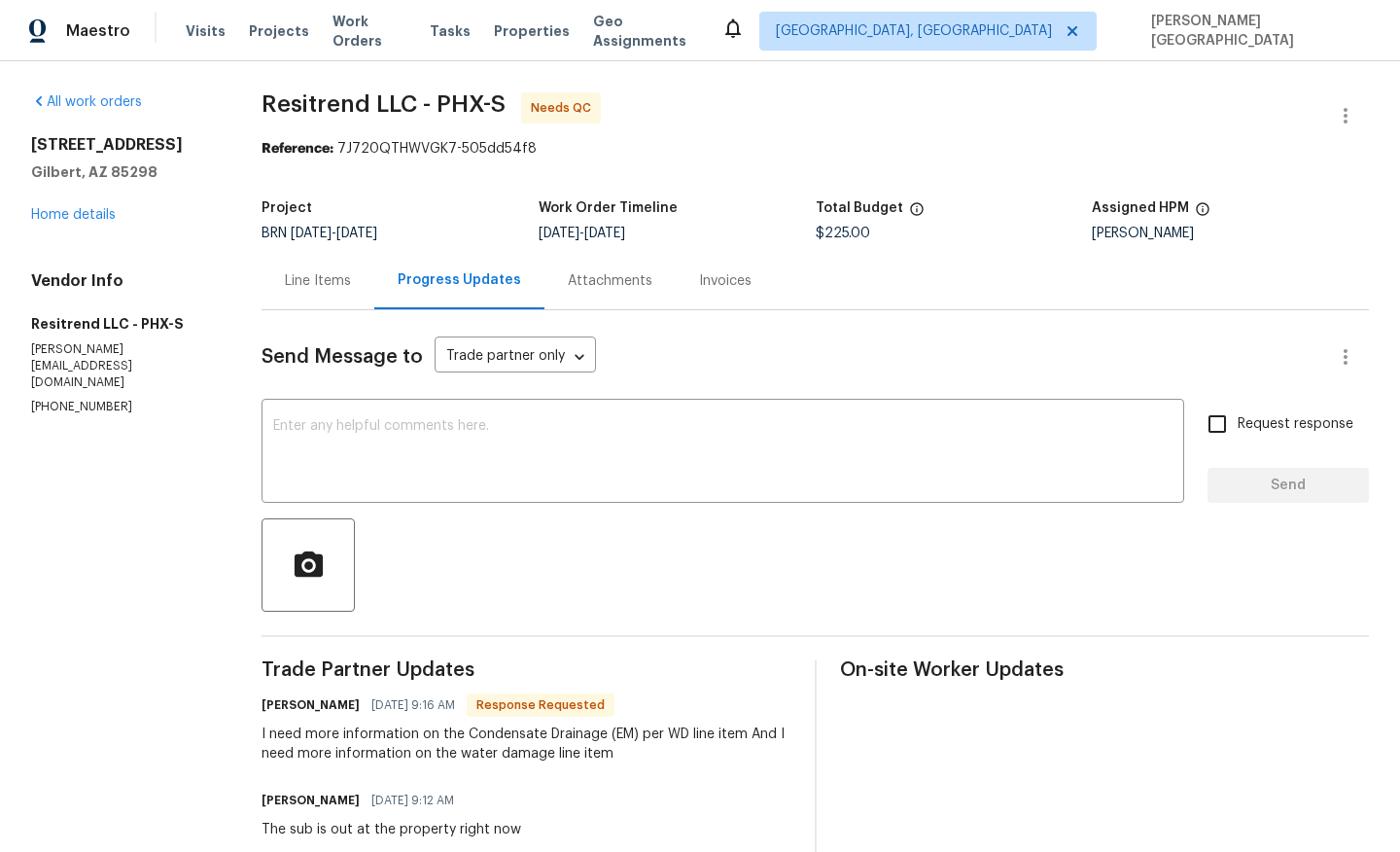
click at [312, 279] on div "Line Items" at bounding box center [318, 281] width 66 height 20
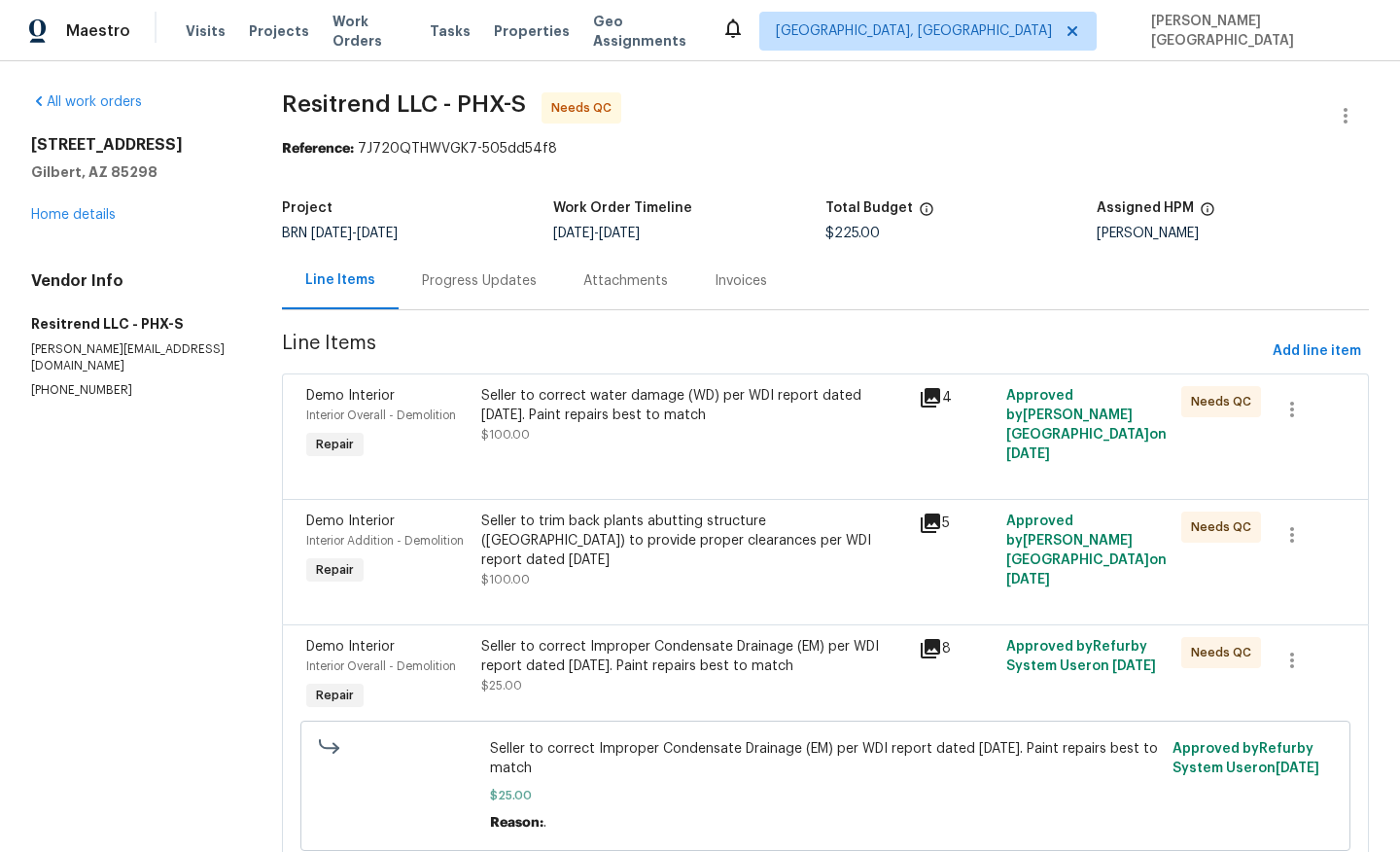
click at [483, 266] on div "Progress Updates" at bounding box center [479, 280] width 162 height 57
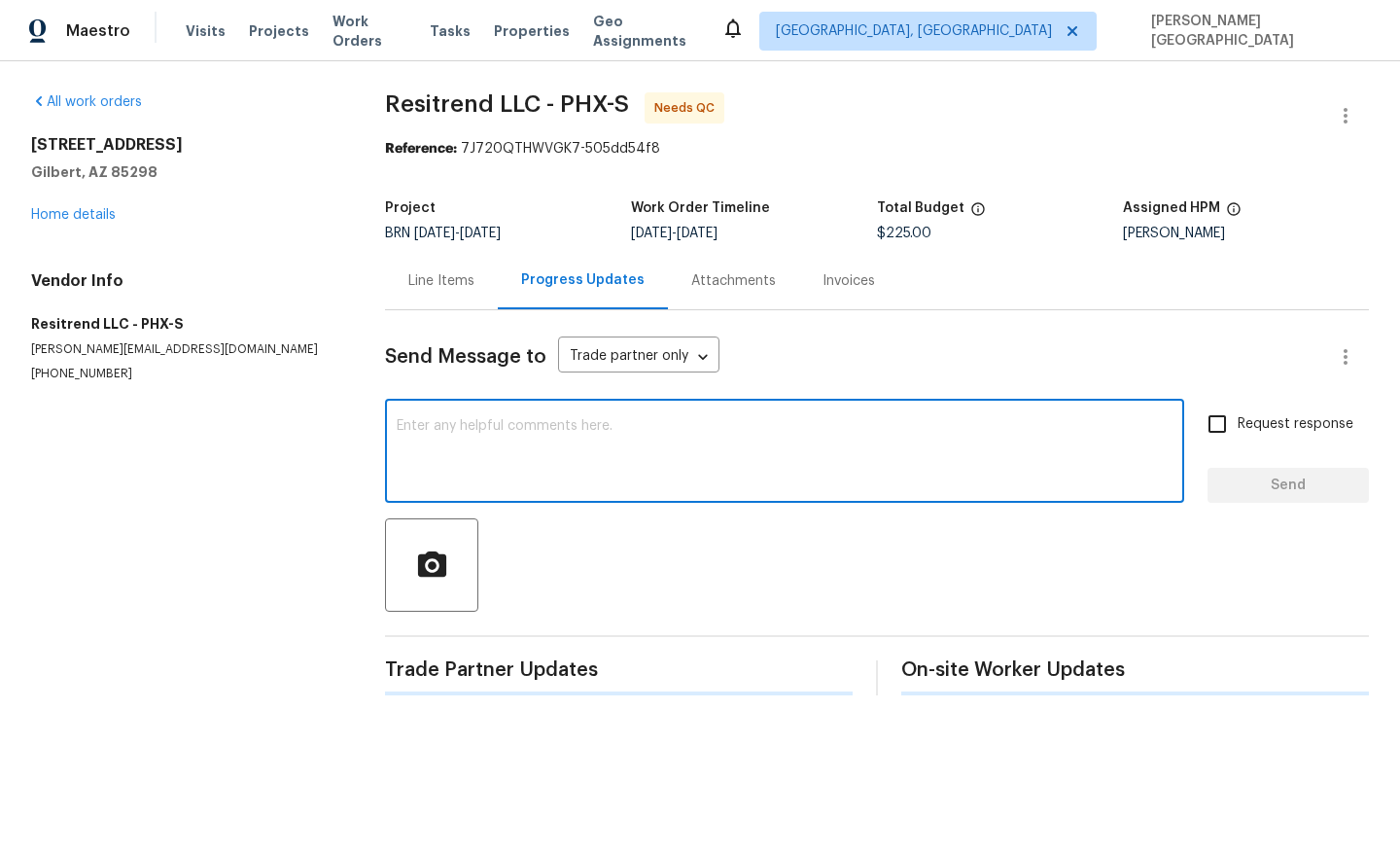
click at [458, 465] on textarea at bounding box center [784, 453] width 776 height 68
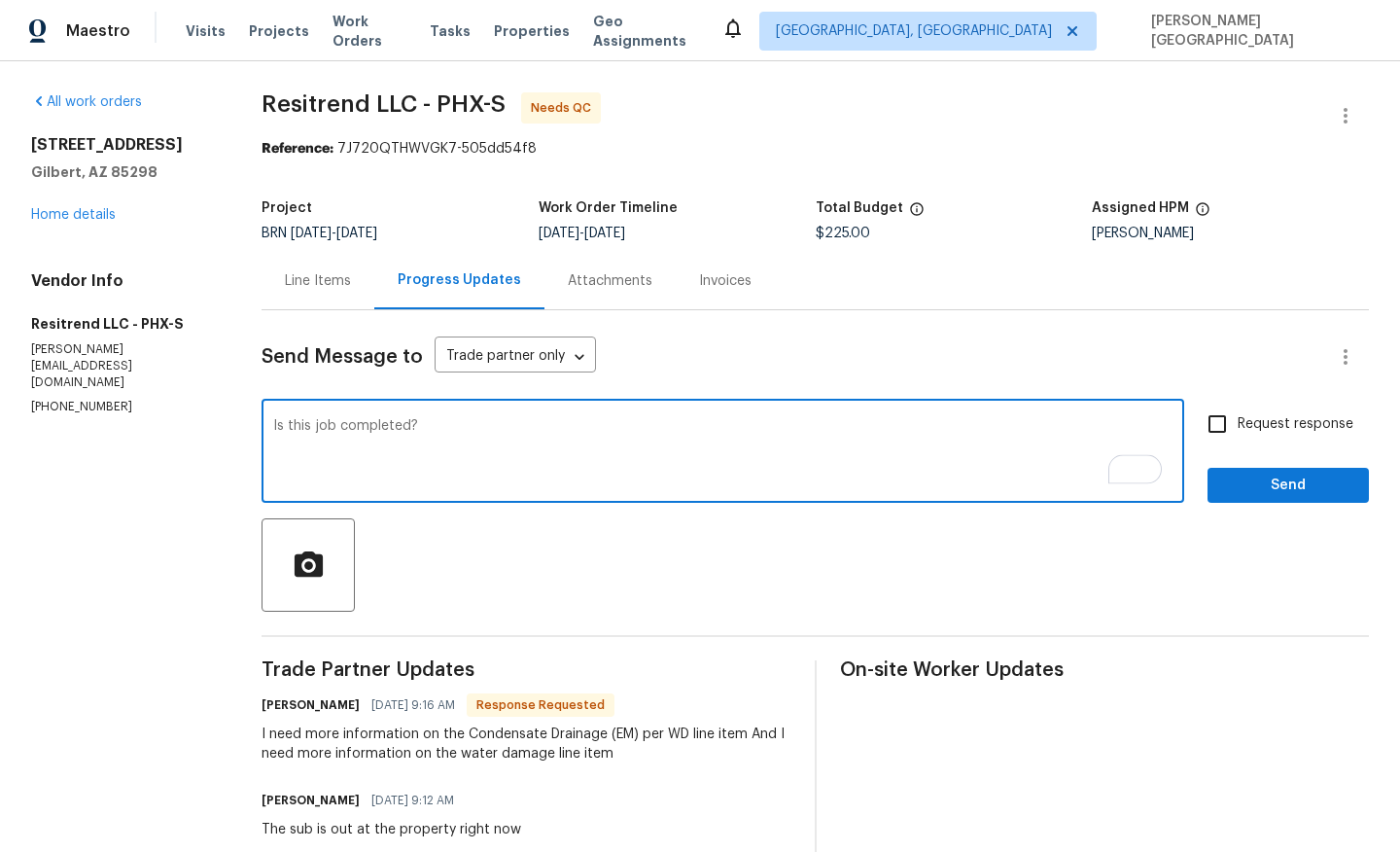
type textarea "Is this job completed?"
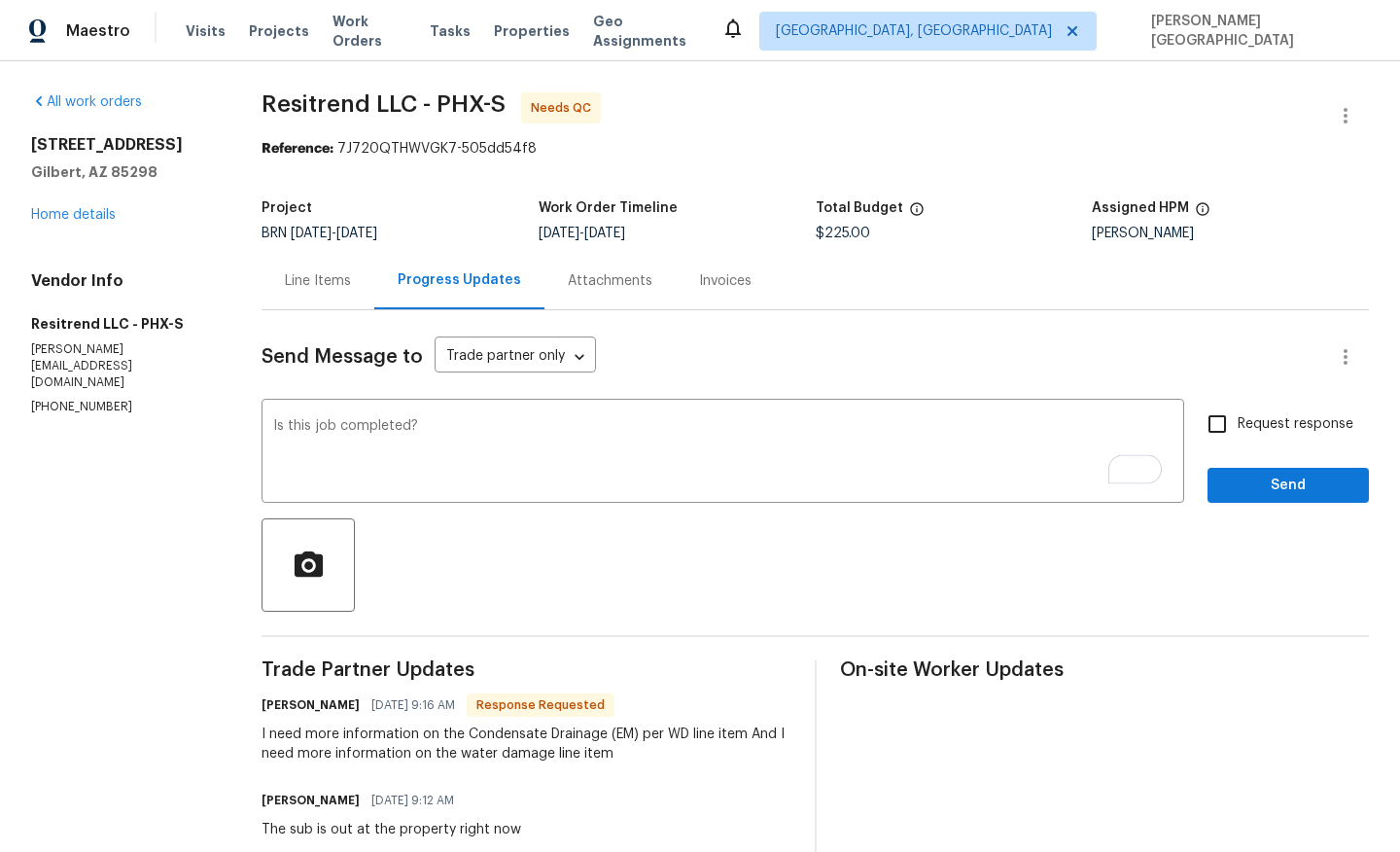
click at [1289, 437] on label "Request response" at bounding box center [1275, 423] width 157 height 41
click at [1238, 437] on input "Request response" at bounding box center [1217, 423] width 41 height 41
checkbox input "true"
click at [1289, 479] on span "Send" at bounding box center [1289, 485] width 131 height 25
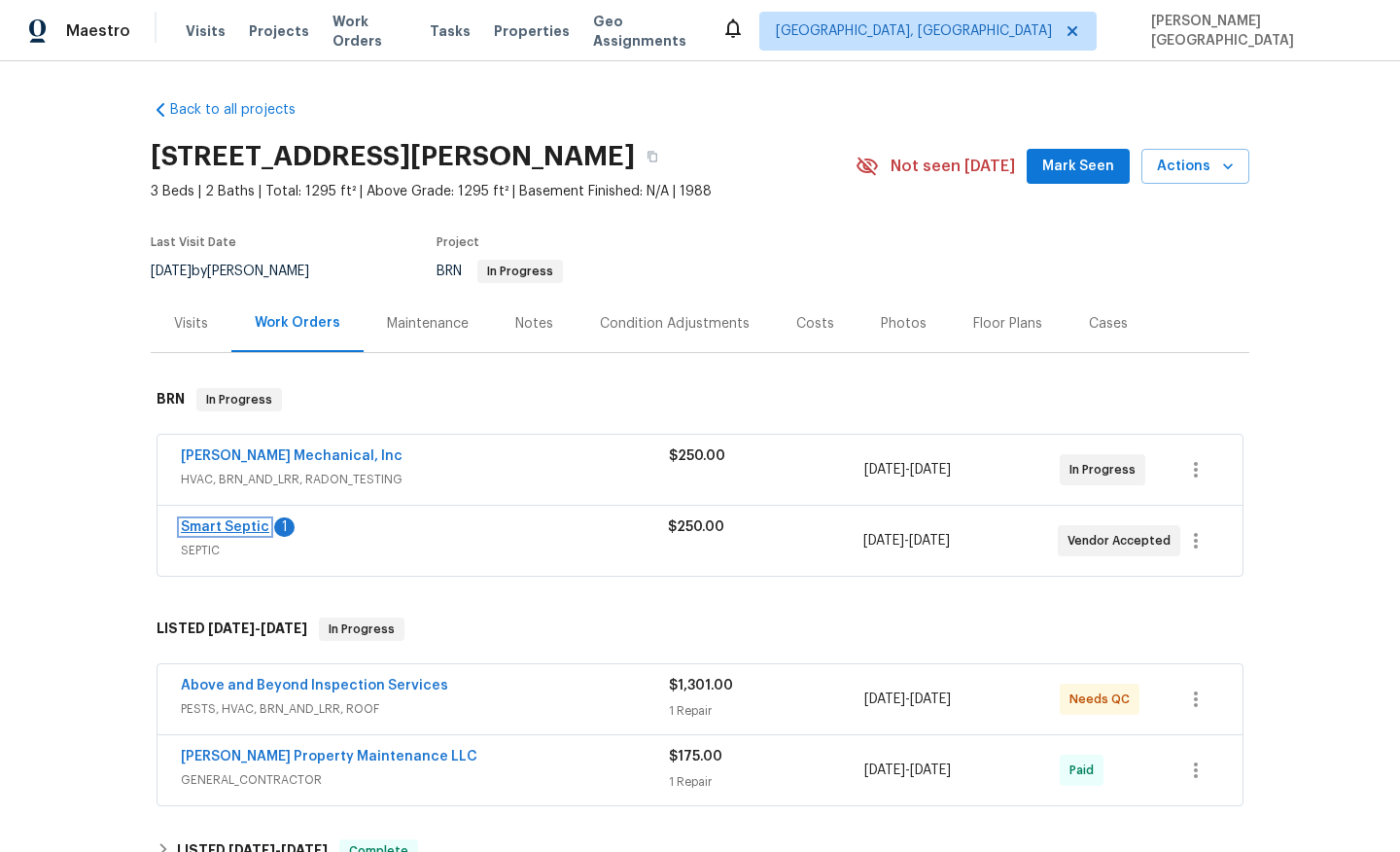
click at [237, 529] on link "Smart Septic" at bounding box center [225, 527] width 88 height 14
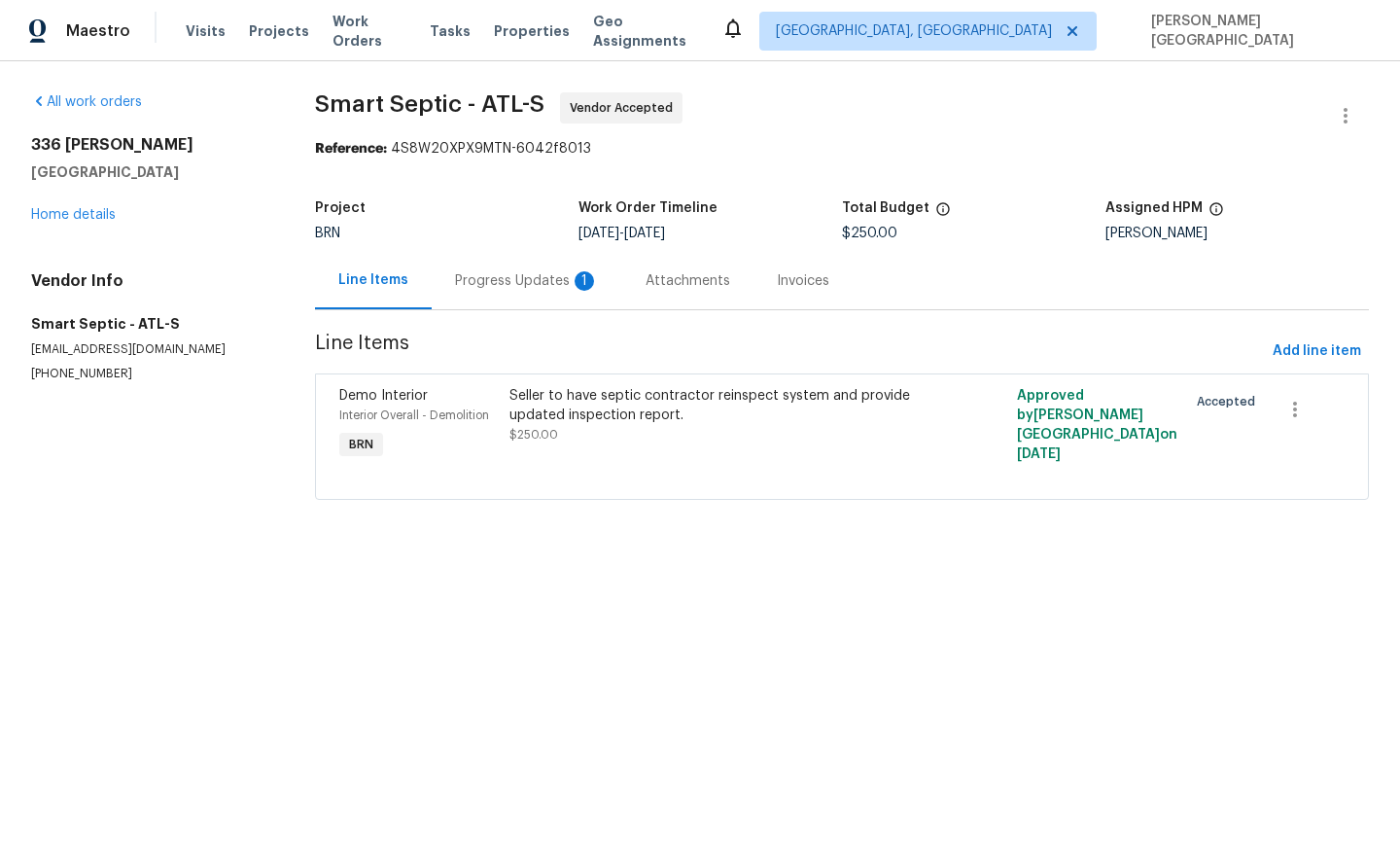
click at [524, 281] on div "Progress Updates 1" at bounding box center [526, 281] width 144 height 20
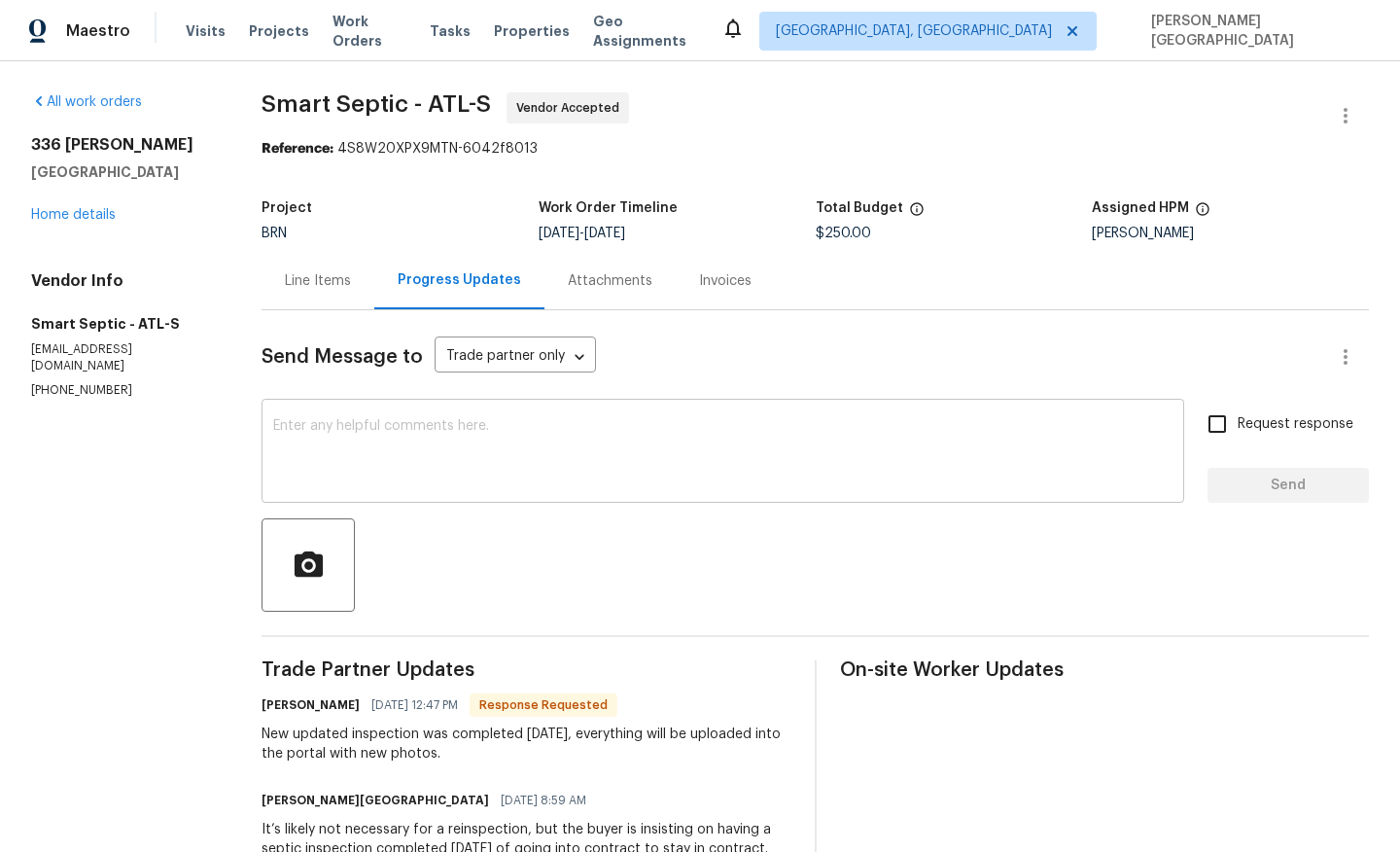
click at [378, 457] on textarea at bounding box center [723, 453] width 900 height 68
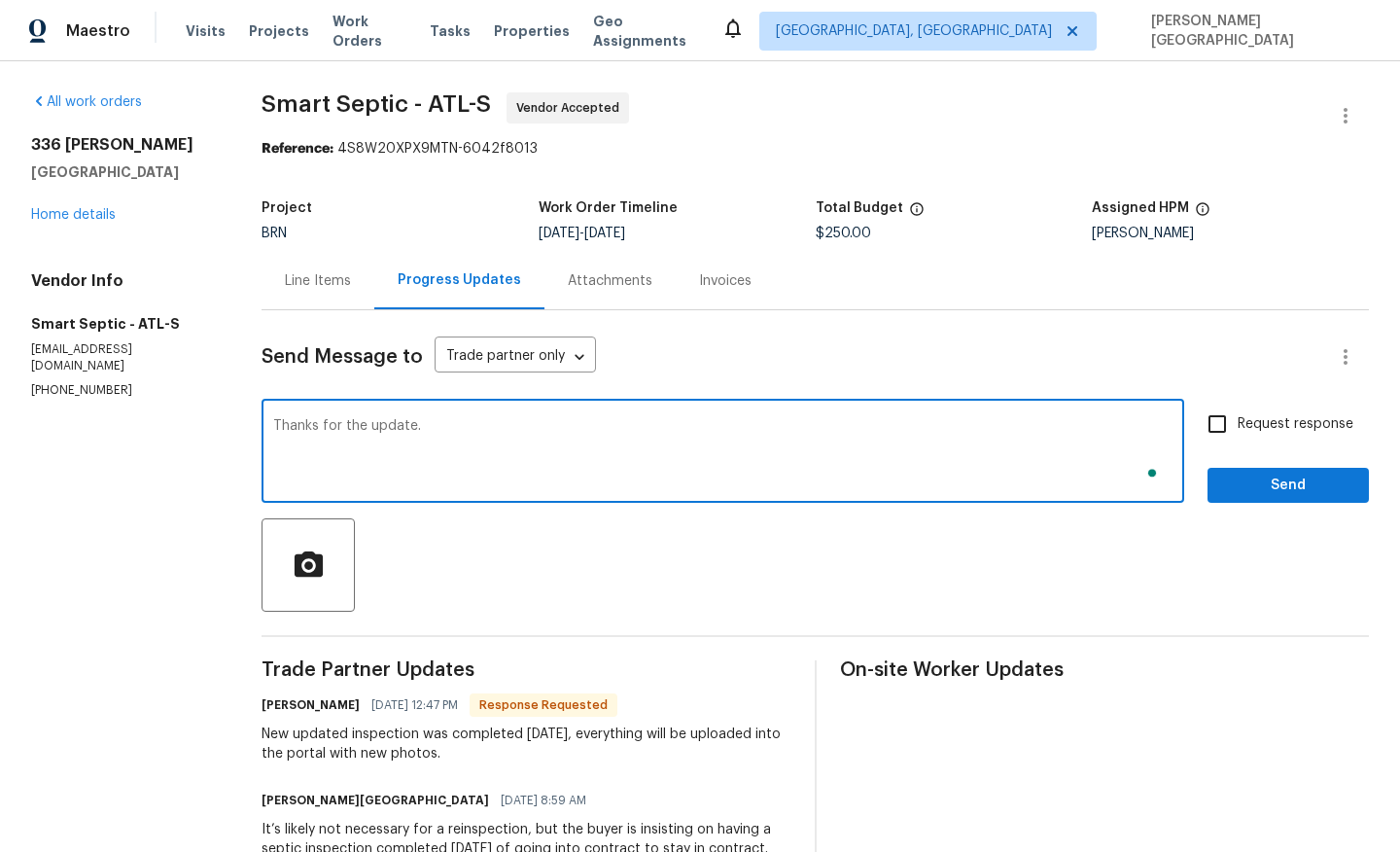
type textarea "Thanks for the update."
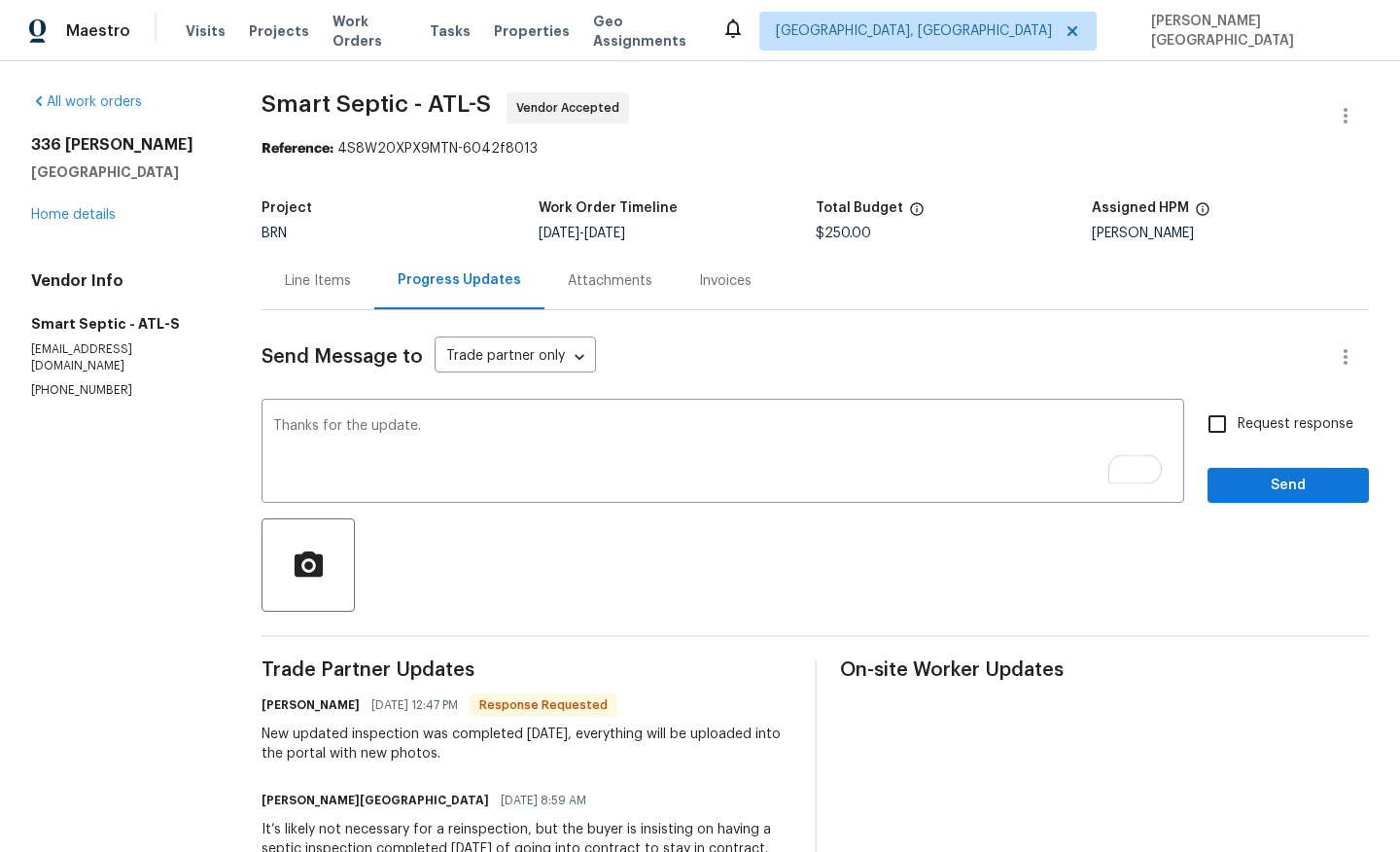
click at [1246, 422] on span "Request response" at bounding box center [1295, 424] width 116 height 21
click at [1238, 422] on input "Request response" at bounding box center [1217, 423] width 41 height 41
checkbox input "true"
click at [1250, 492] on span "Send" at bounding box center [1289, 485] width 131 height 25
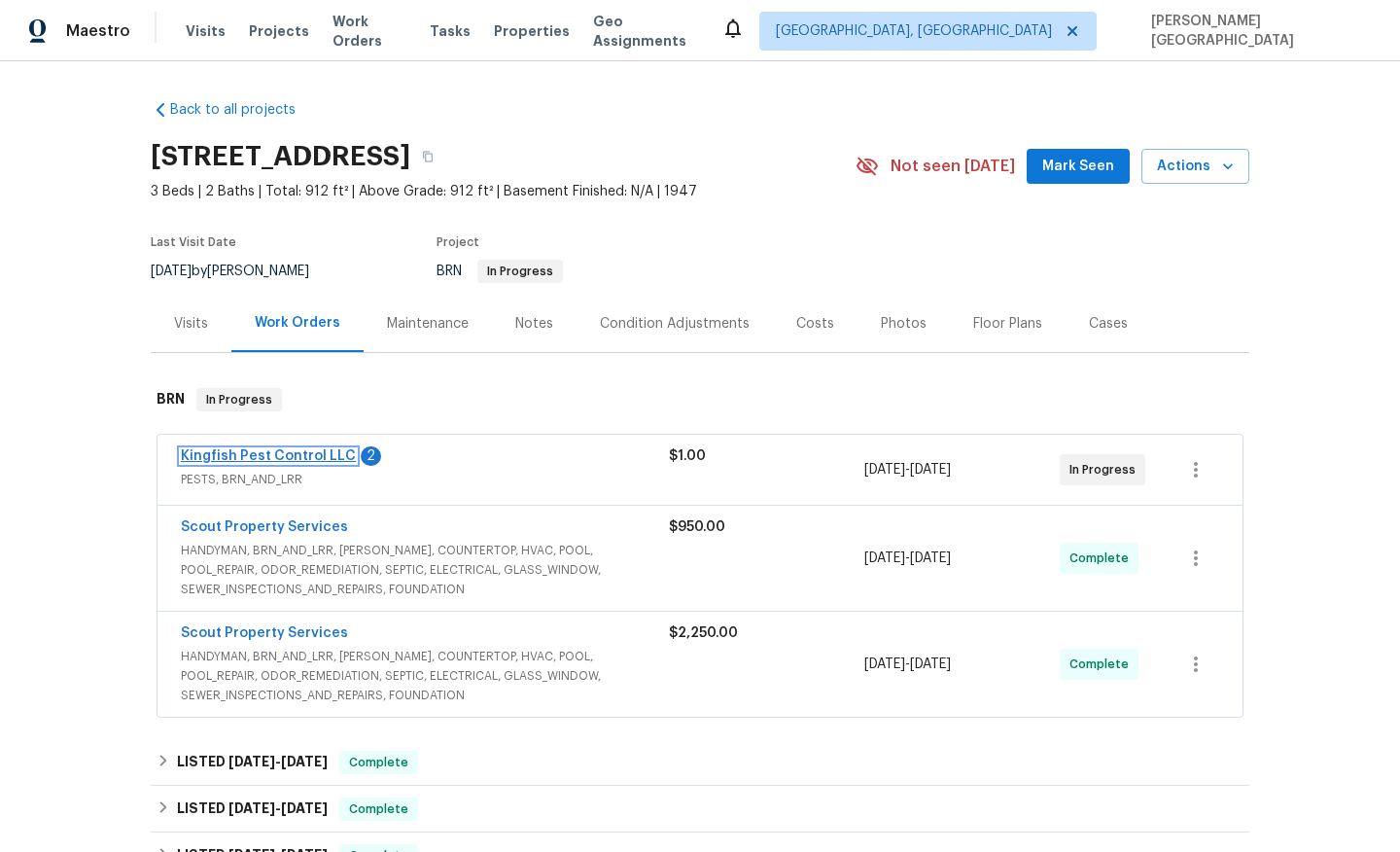
click at [289, 452] on link "Kingfish Pest Control LLC" at bounding box center [269, 456] width 175 height 14
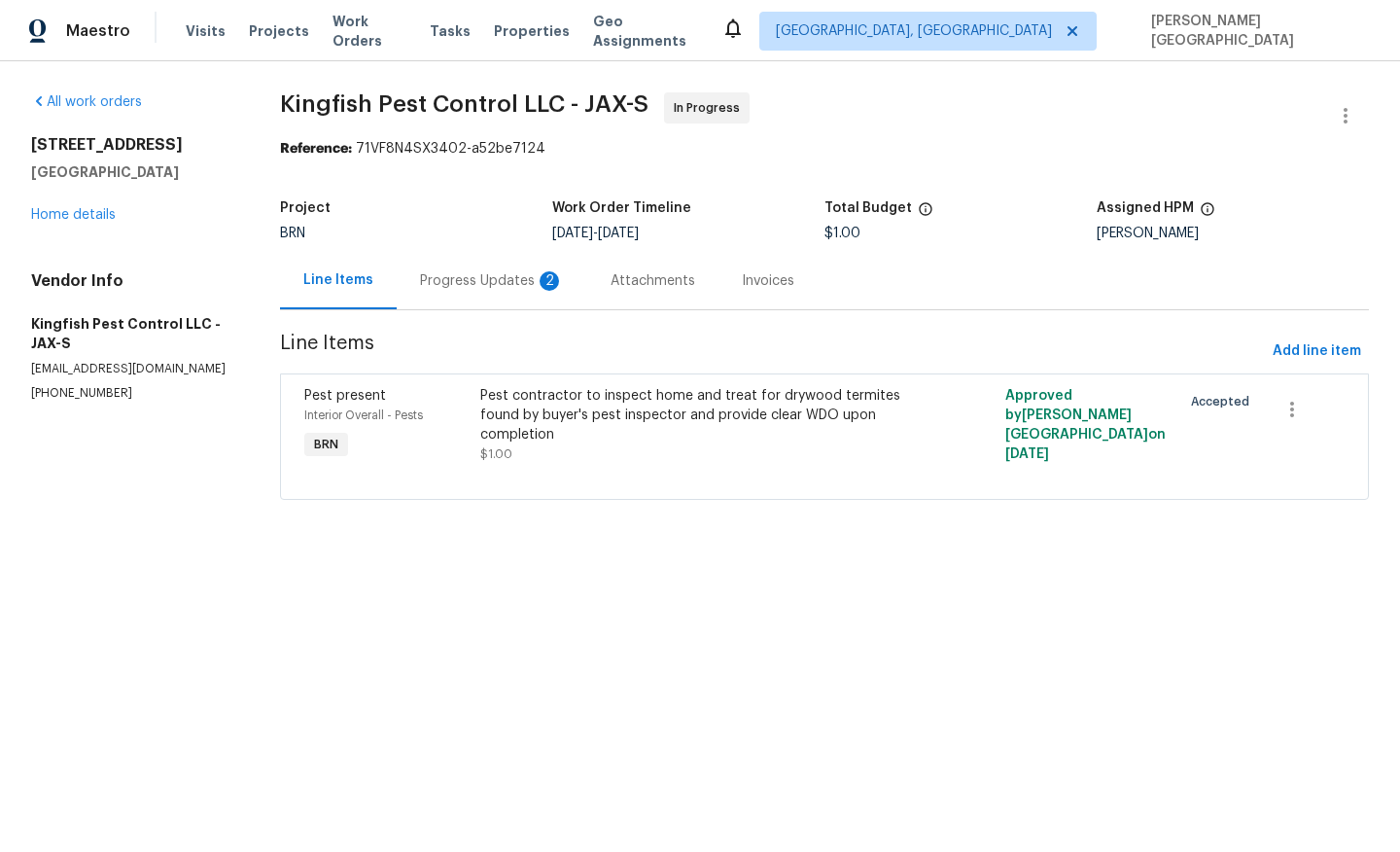
click at [504, 299] on div "Progress Updates 2" at bounding box center [491, 280] width 190 height 57
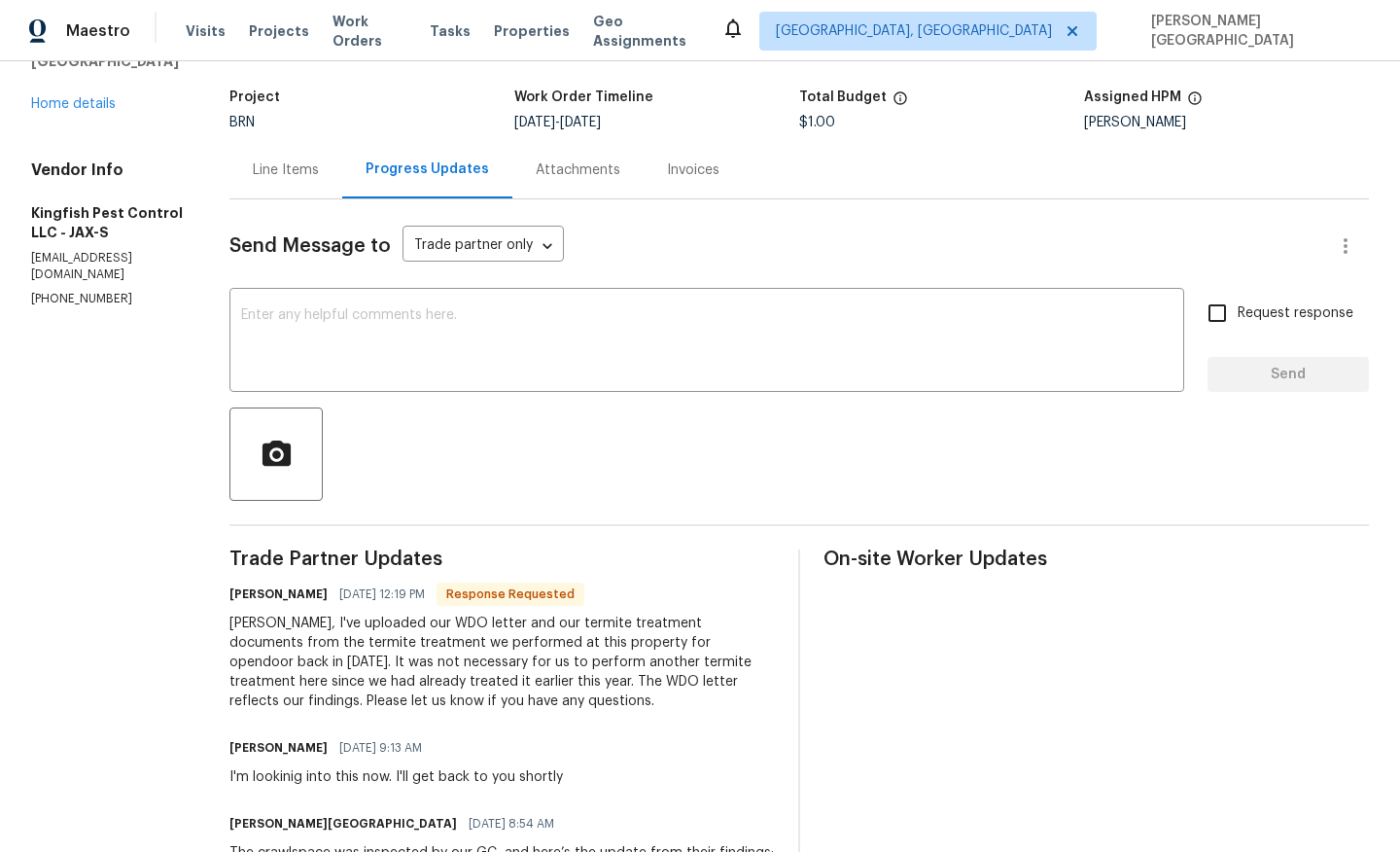
scroll to position [113, 0]
click at [588, 681] on div "Isabel, I've uploaded our WDO letter and our termite treatment documents from t…" at bounding box center [502, 660] width 546 height 97
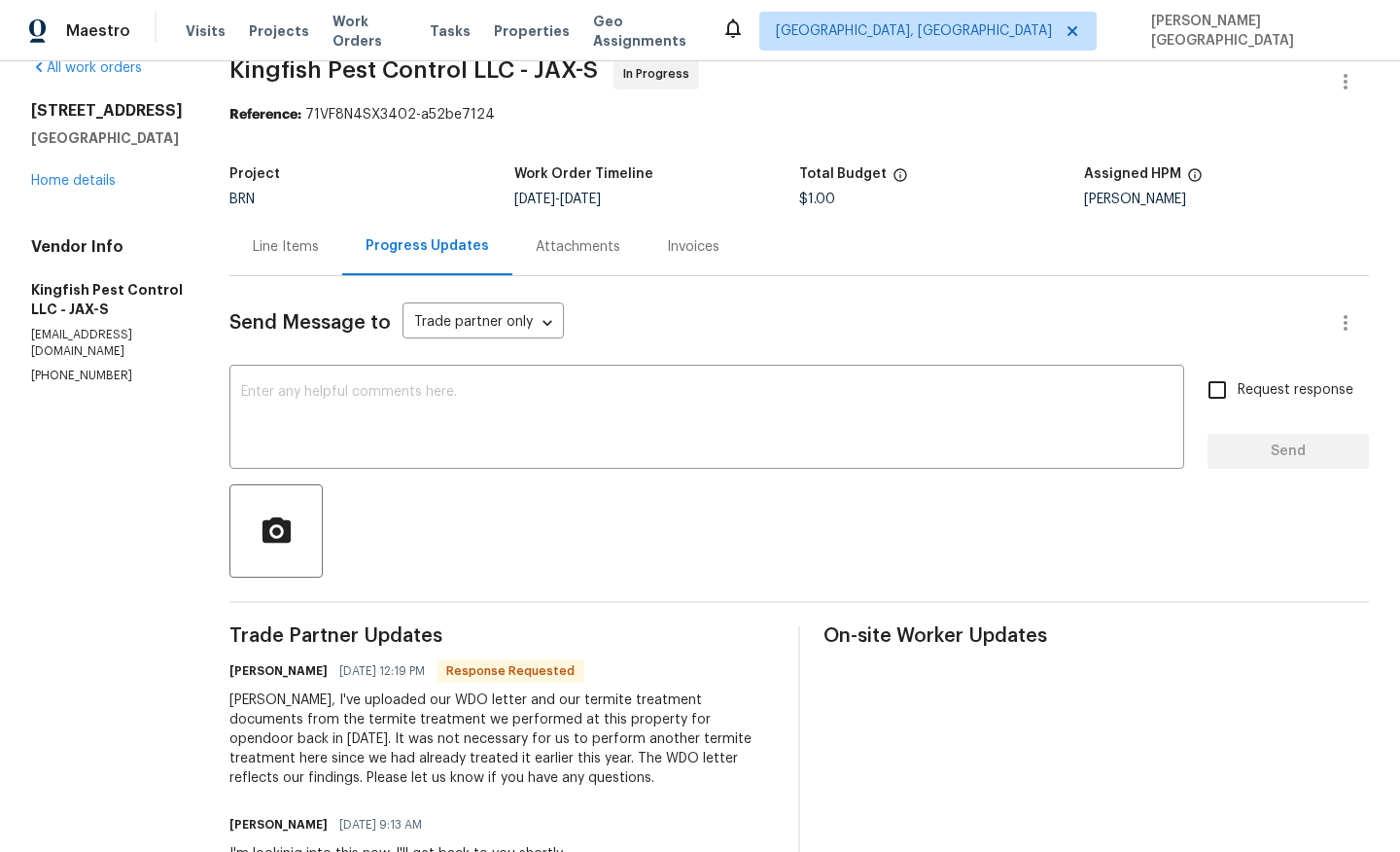
scroll to position [0, 0]
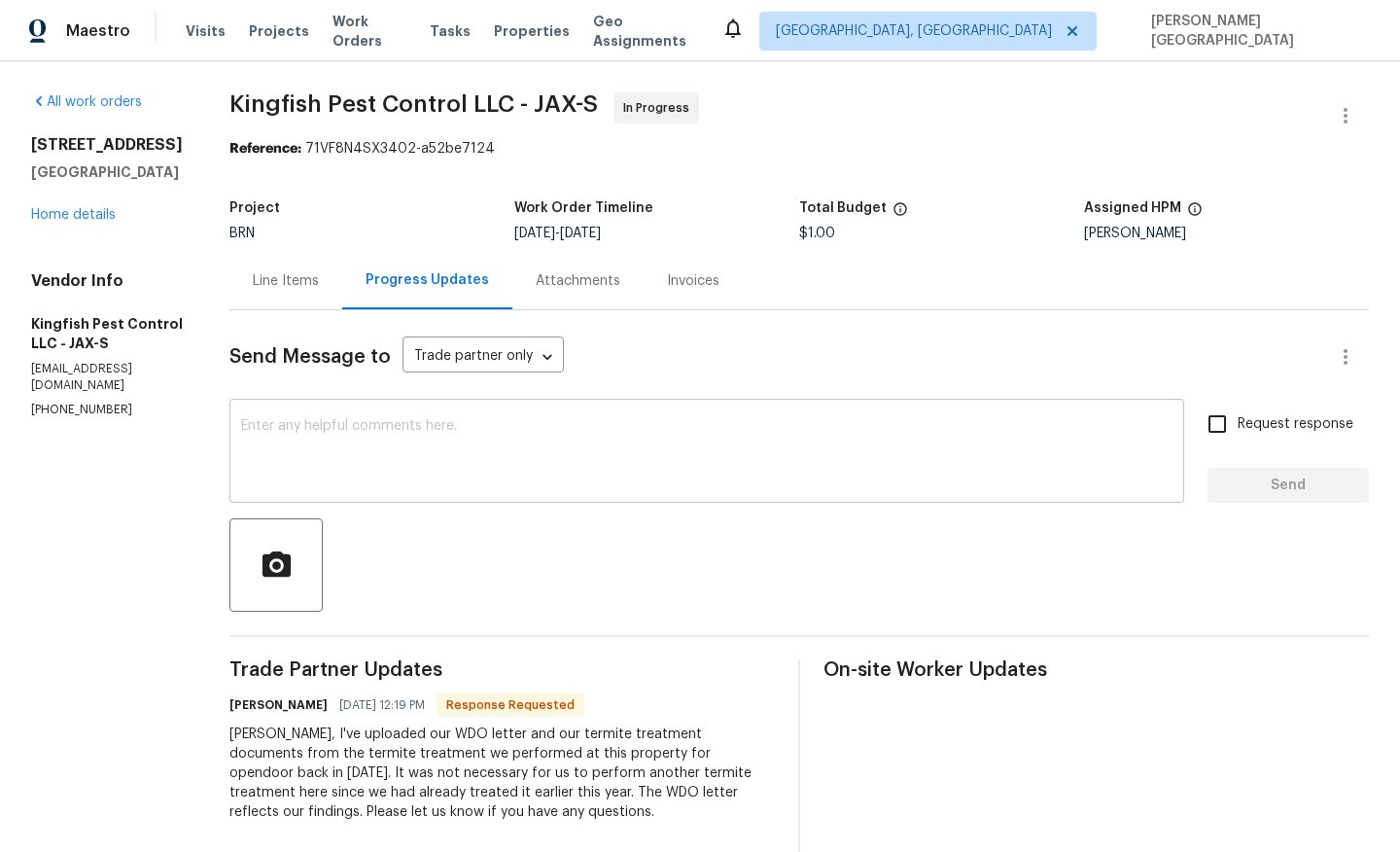
click at [289, 478] on textarea at bounding box center [706, 453] width 931 height 68
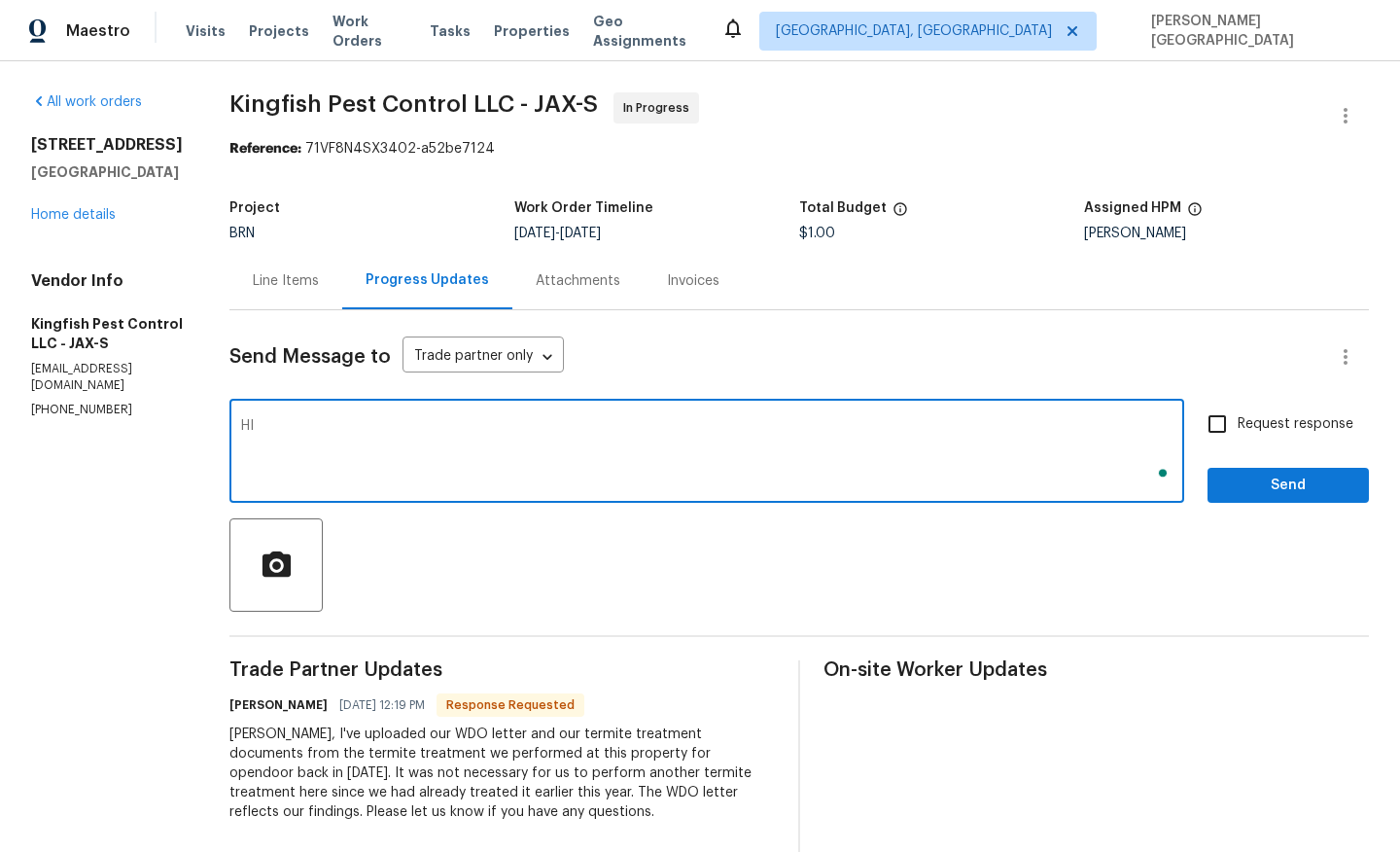
type textarea "H"
type textarea "Hi Brian, I will check on this and get back to you, thank you."
click at [1304, 433] on span "Request response" at bounding box center [1295, 424] width 116 height 21
click at [1238, 433] on input "Request response" at bounding box center [1217, 423] width 41 height 41
checkbox input "true"
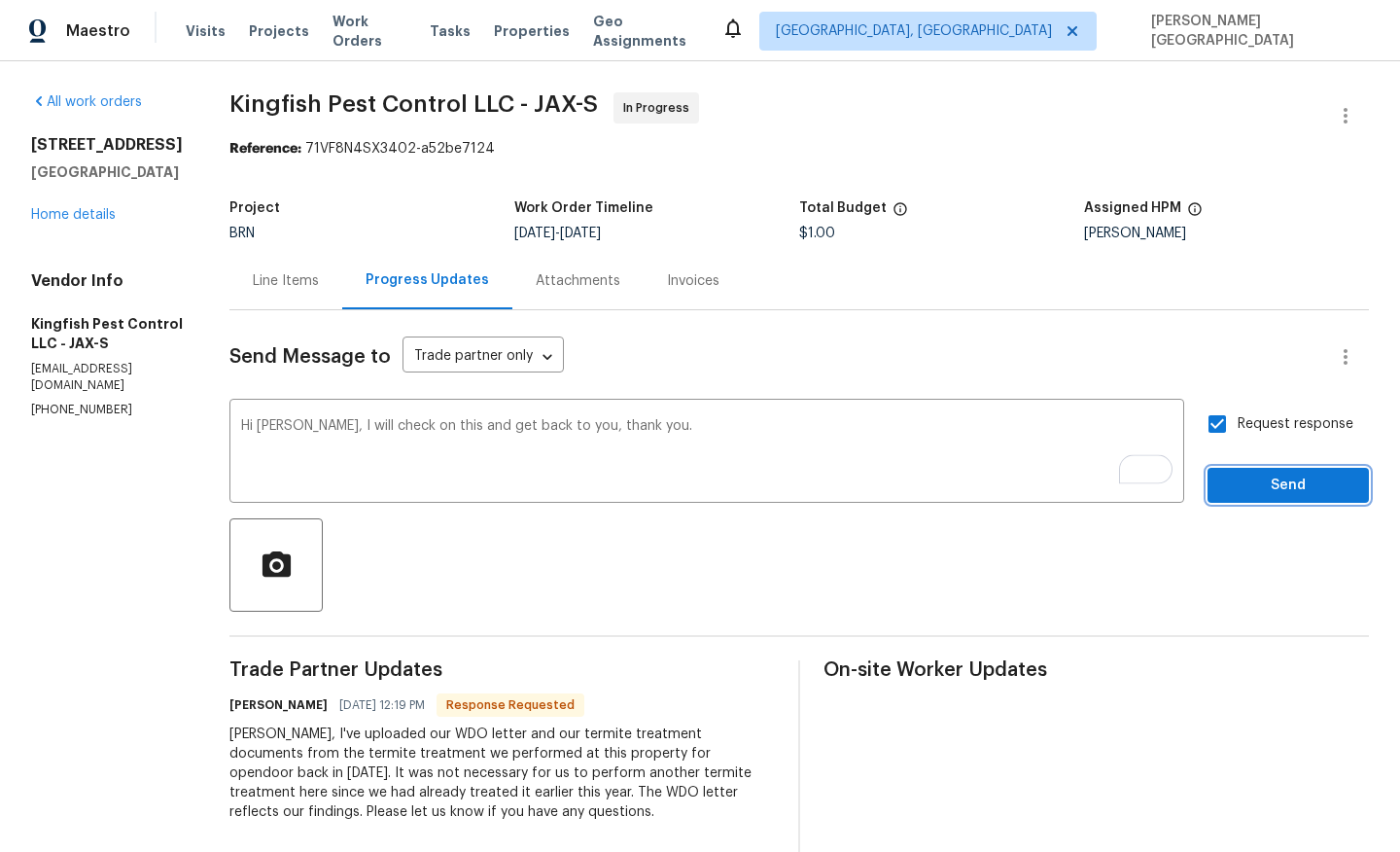
click at [1325, 482] on span "Send" at bounding box center [1289, 485] width 131 height 25
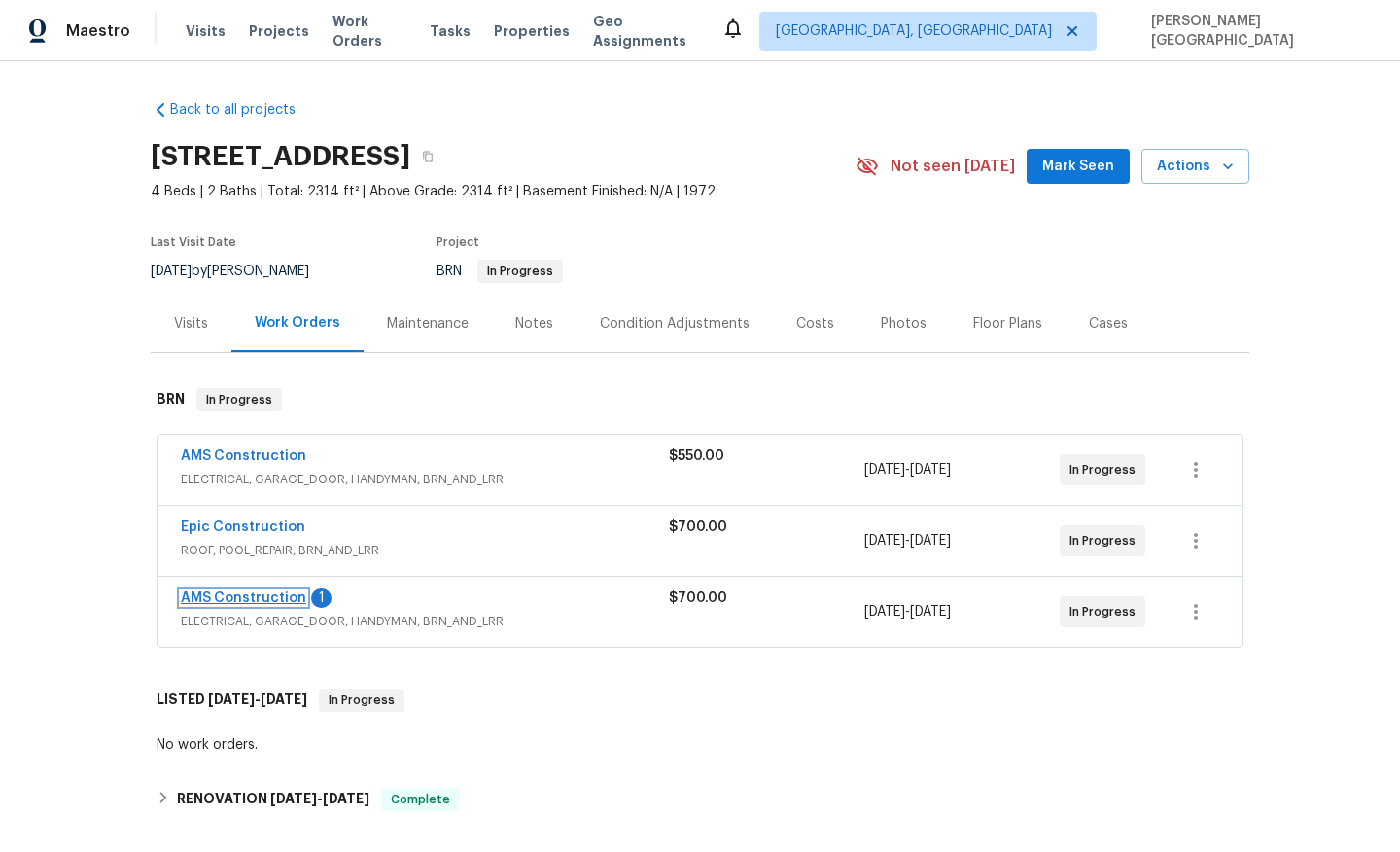
click at [251, 601] on link "AMS Construction" at bounding box center [244, 598] width 126 height 14
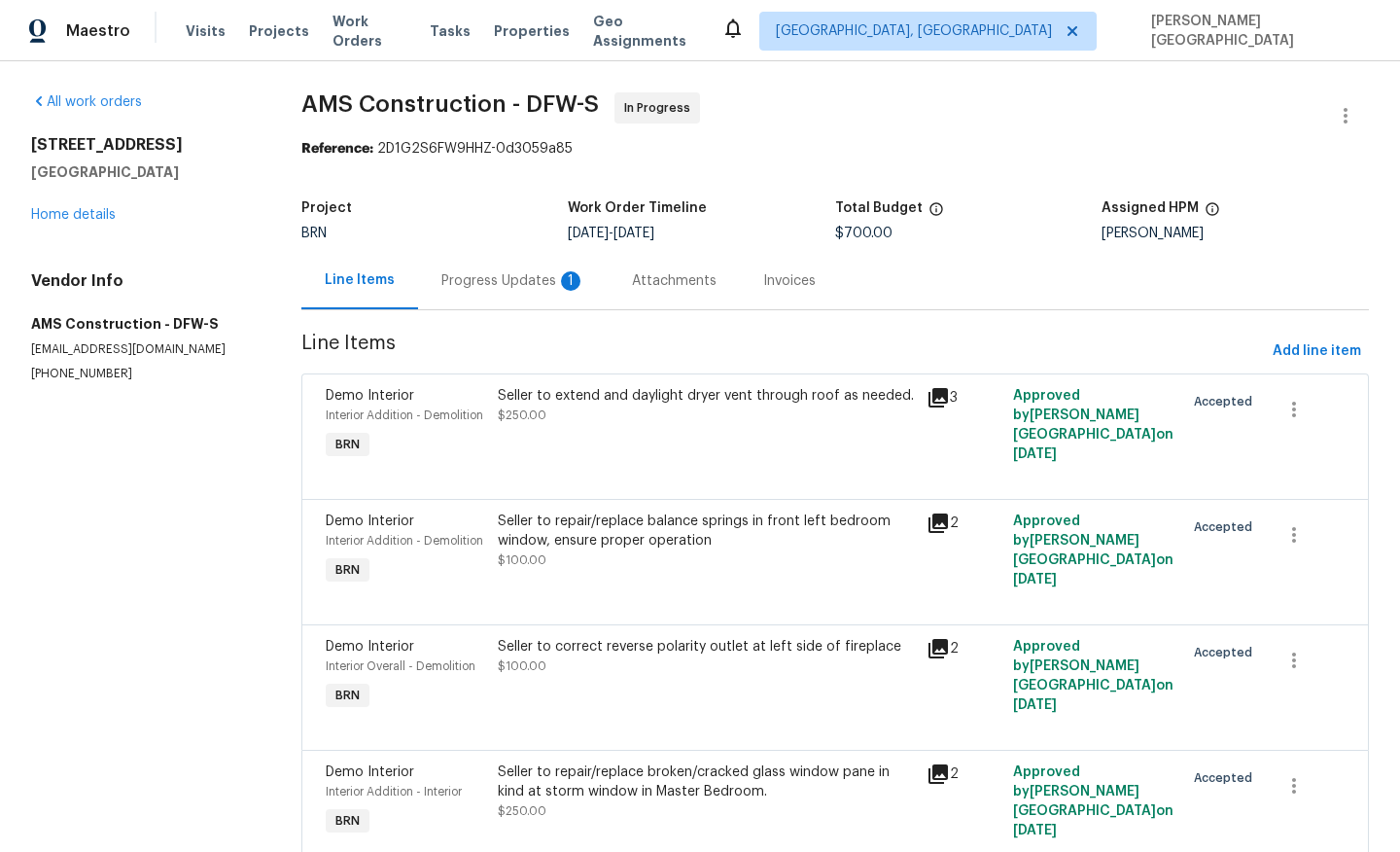
click at [538, 304] on div "Progress Updates 1" at bounding box center [513, 280] width 190 height 57
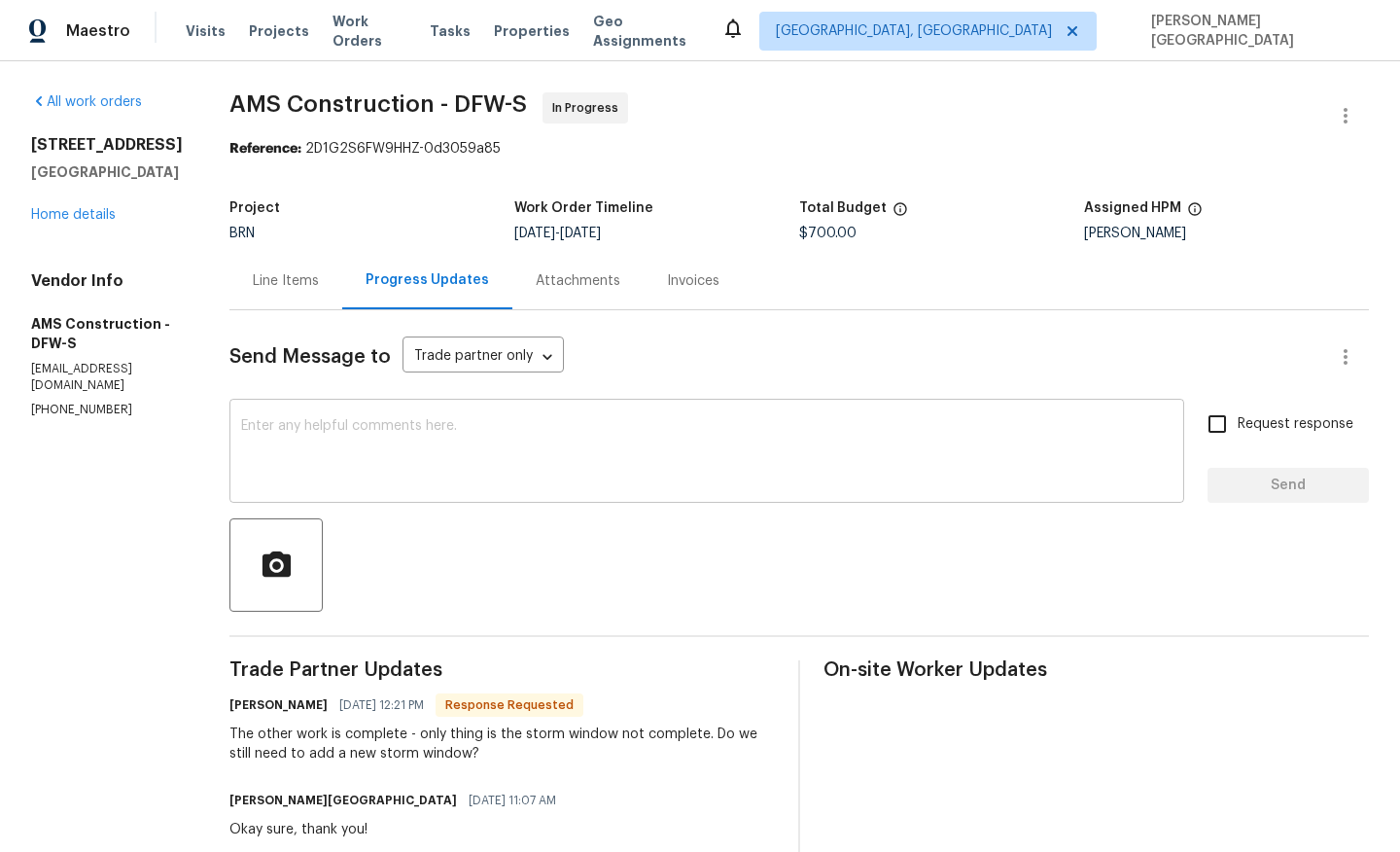
click at [413, 483] on textarea at bounding box center [706, 453] width 931 height 68
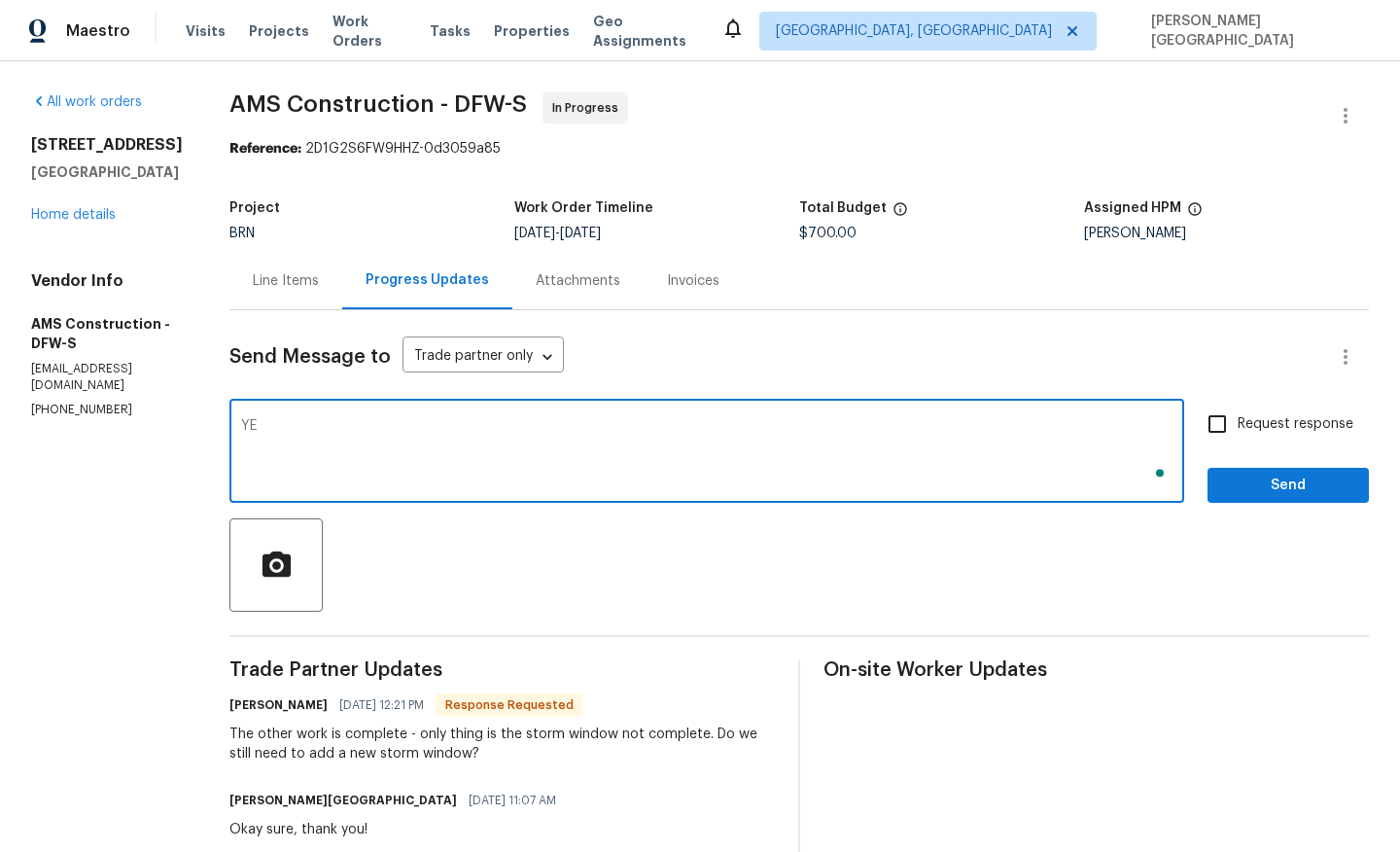
type textarea "Y"
type textarea "P"
type textarea "Yes please go ahead."
click at [1252, 418] on span "Request response" at bounding box center [1295, 424] width 116 height 21
click at [1238, 418] on input "Request response" at bounding box center [1217, 423] width 41 height 41
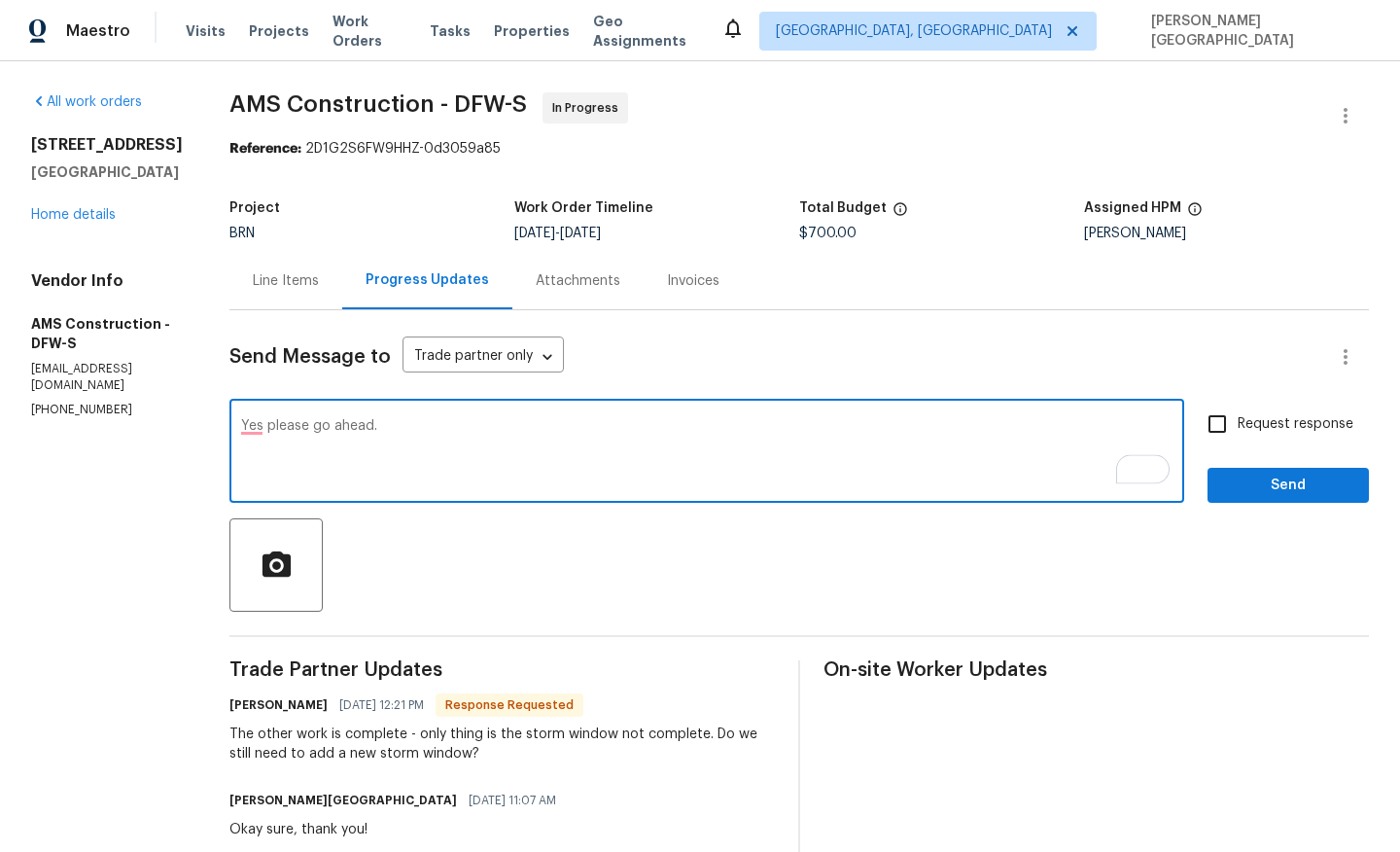
checkbox input "true"
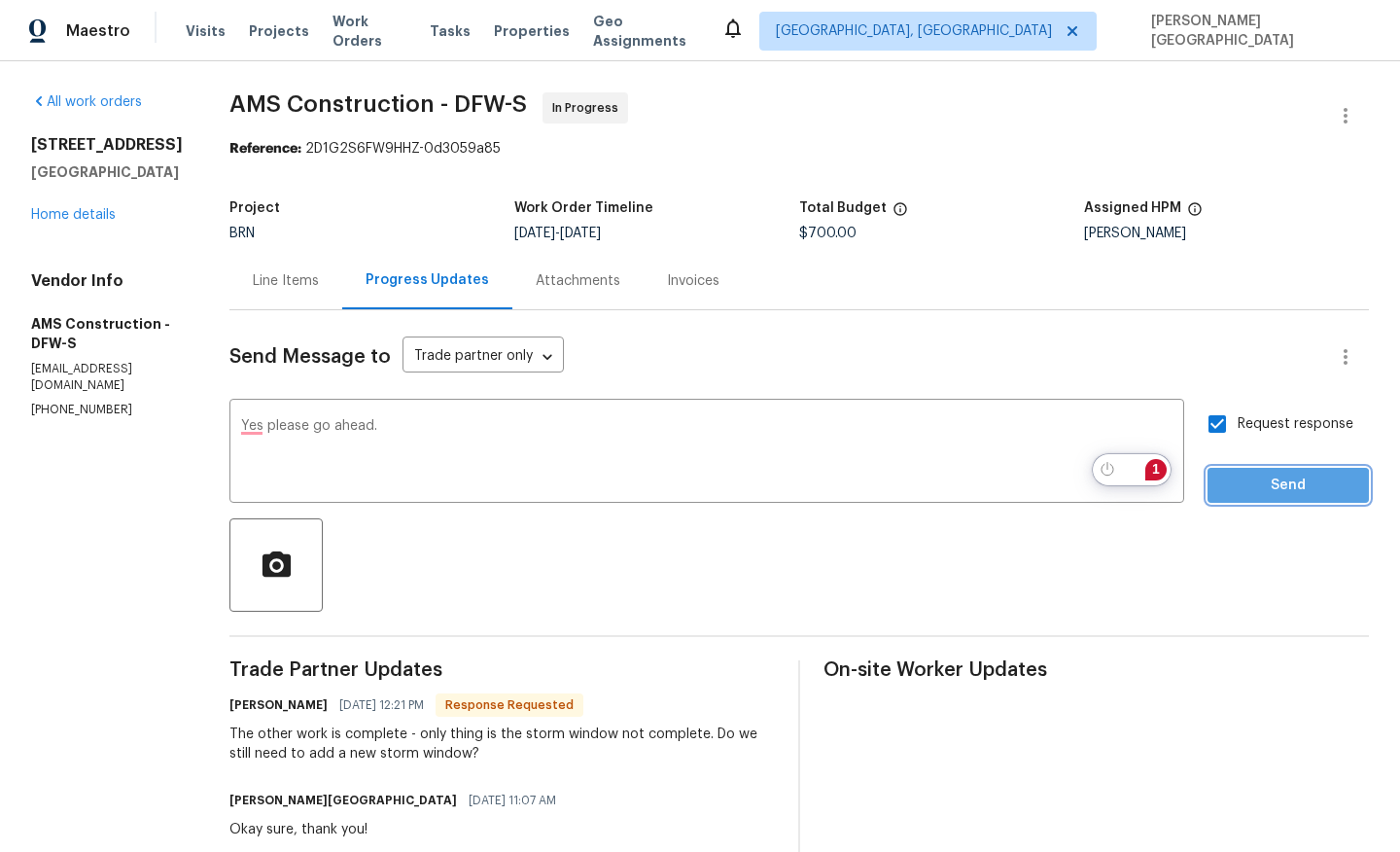
click at [1255, 494] on span "Send" at bounding box center [1289, 485] width 131 height 25
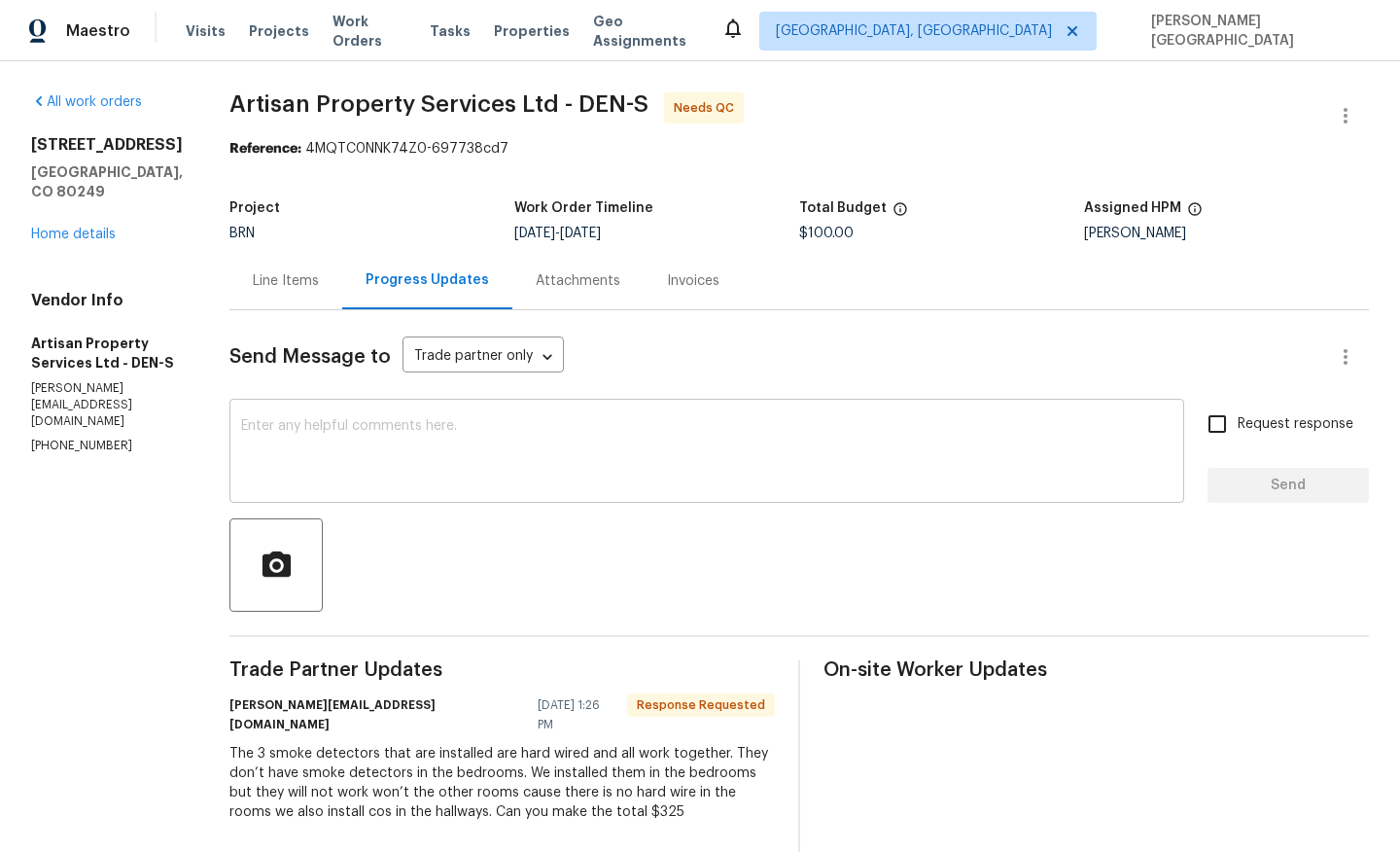
click at [268, 459] on textarea at bounding box center [706, 453] width 931 height 68
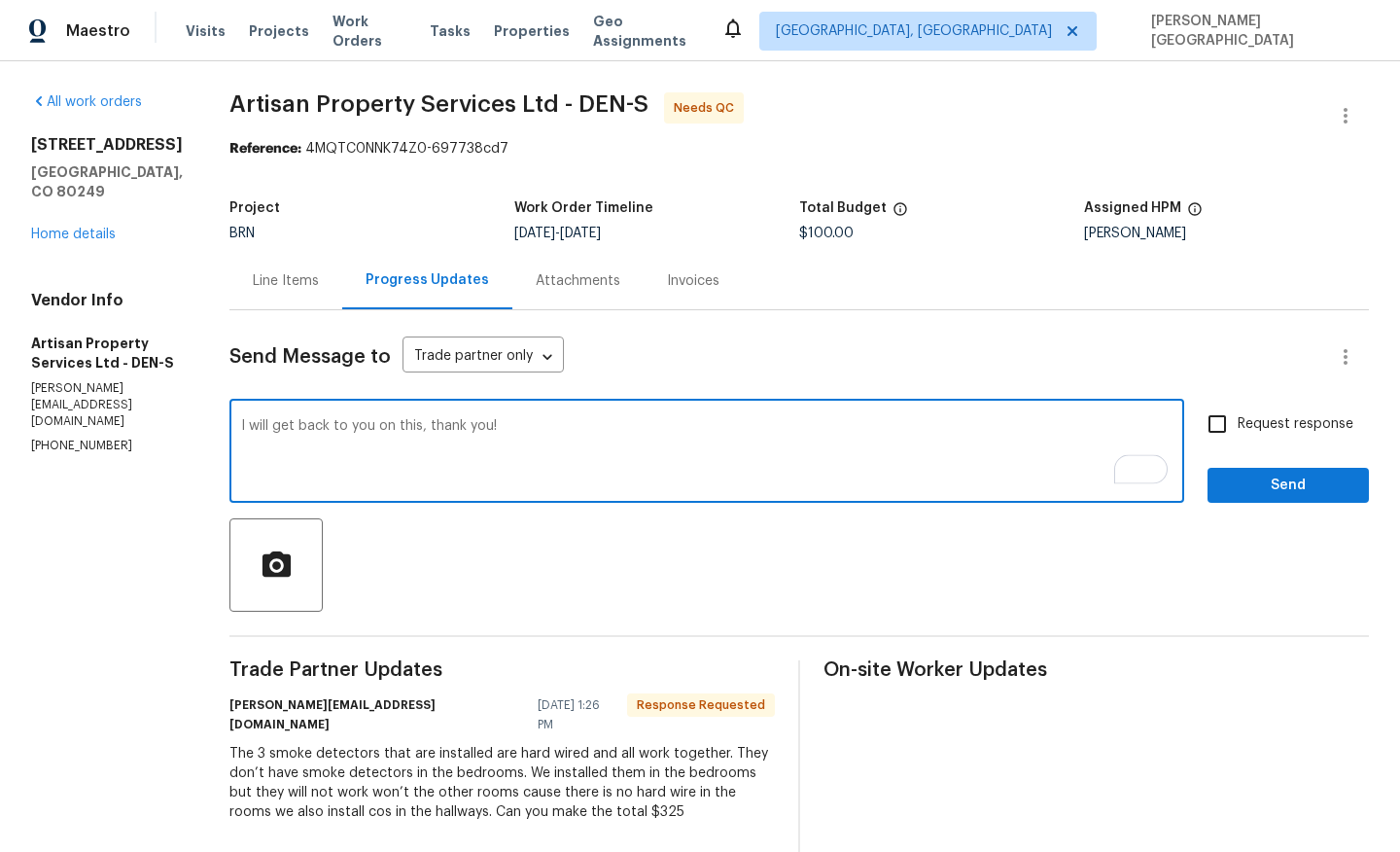
type textarea "I will get back to you on this, thank you!"
click at [1282, 417] on span "Request response" at bounding box center [1295, 424] width 116 height 21
click at [1238, 417] on input "Request response" at bounding box center [1217, 423] width 41 height 41
checkbox input "true"
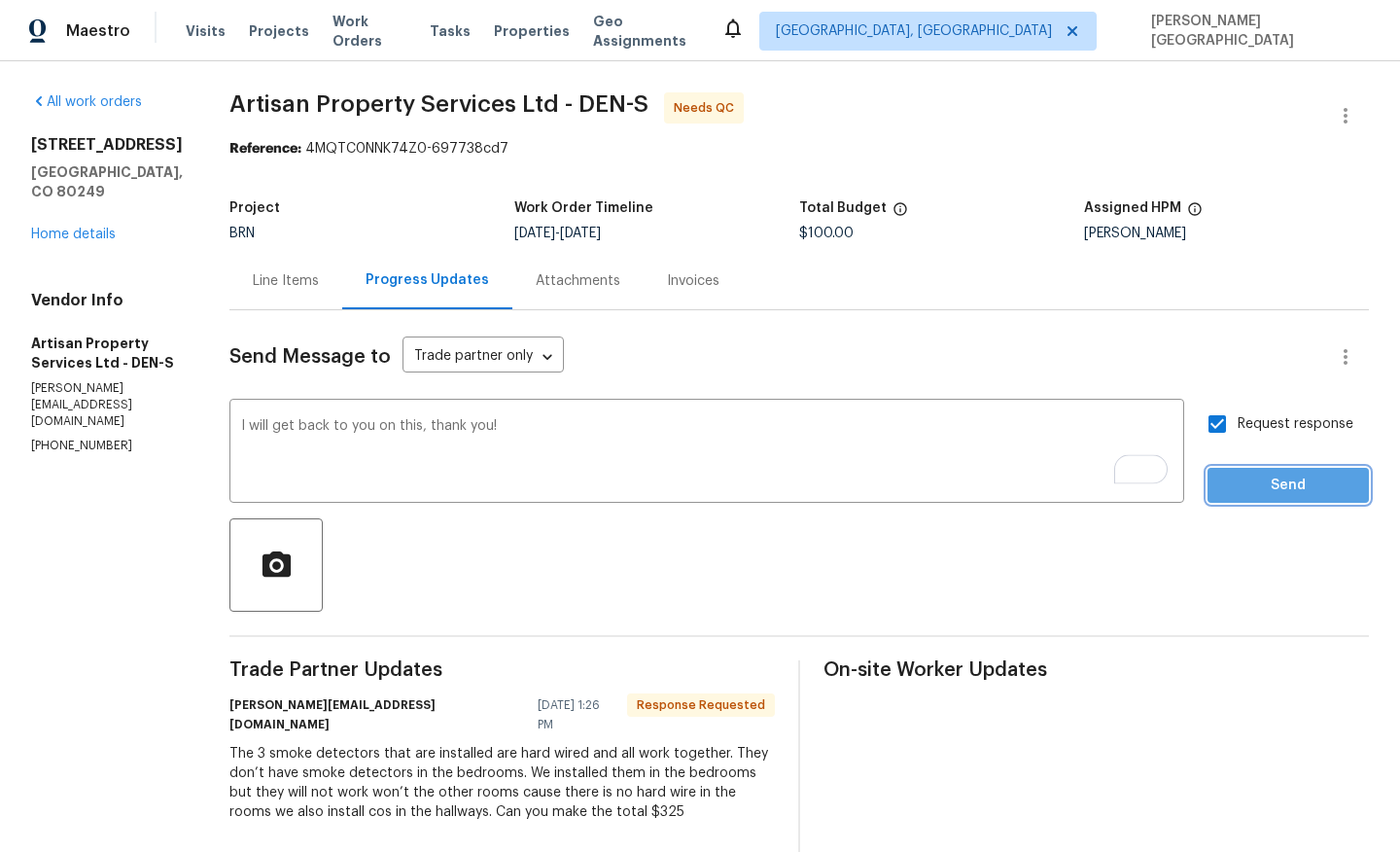
click at [1282, 477] on span "Send" at bounding box center [1289, 485] width 131 height 25
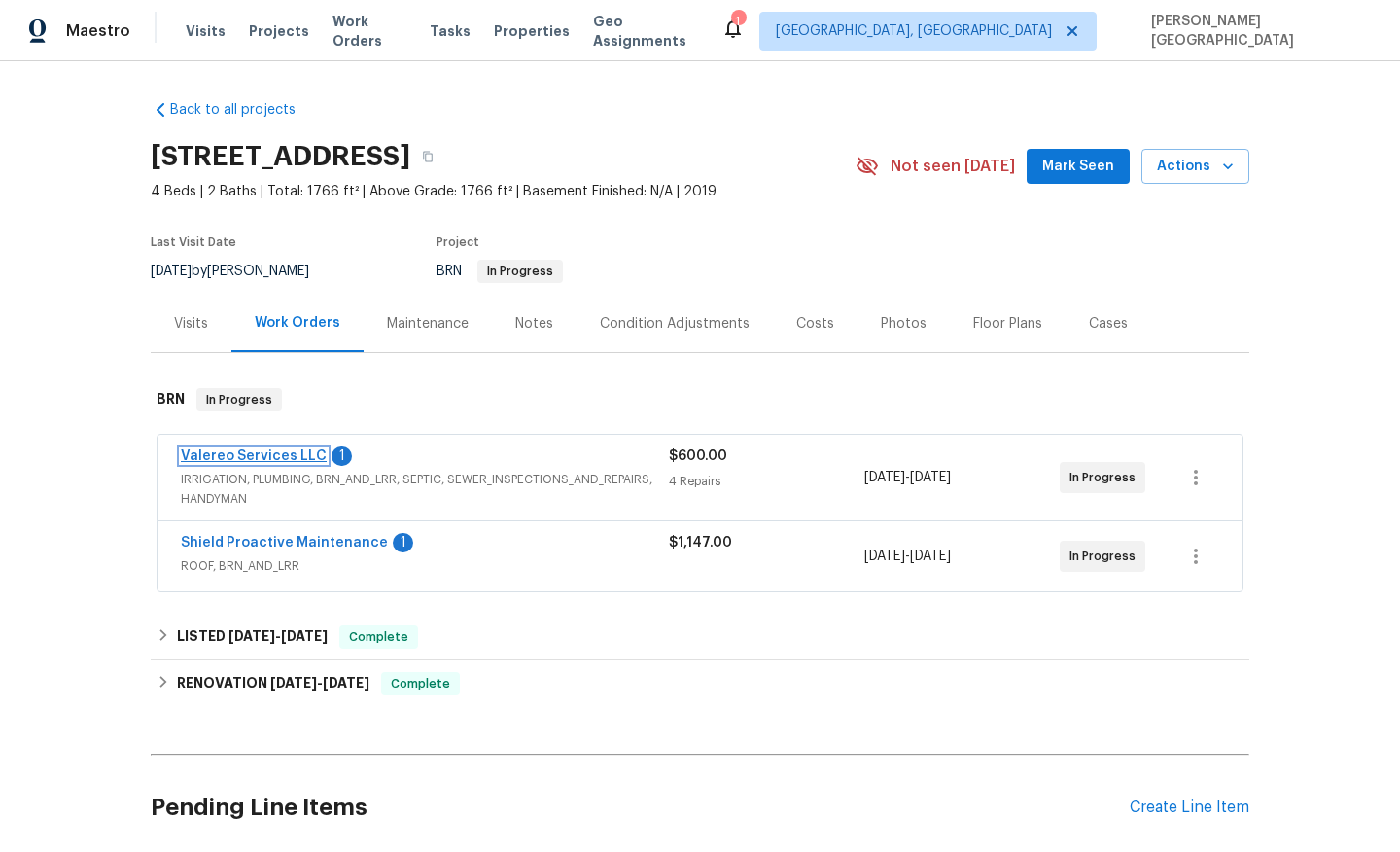
click at [283, 461] on link "Valereo Services LLC" at bounding box center [254, 456] width 146 height 14
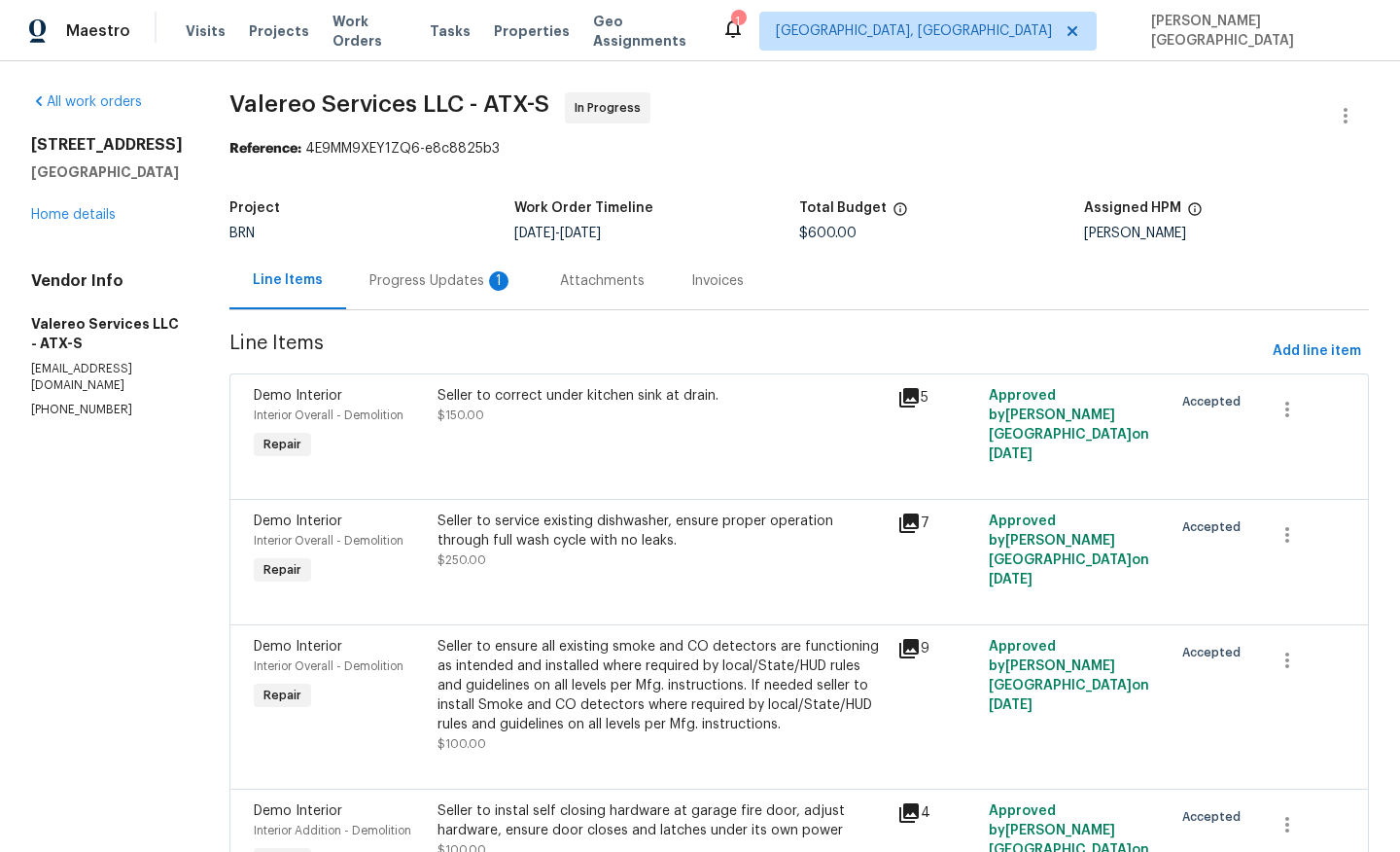
click at [468, 286] on div "Progress Updates 1" at bounding box center [441, 281] width 144 height 20
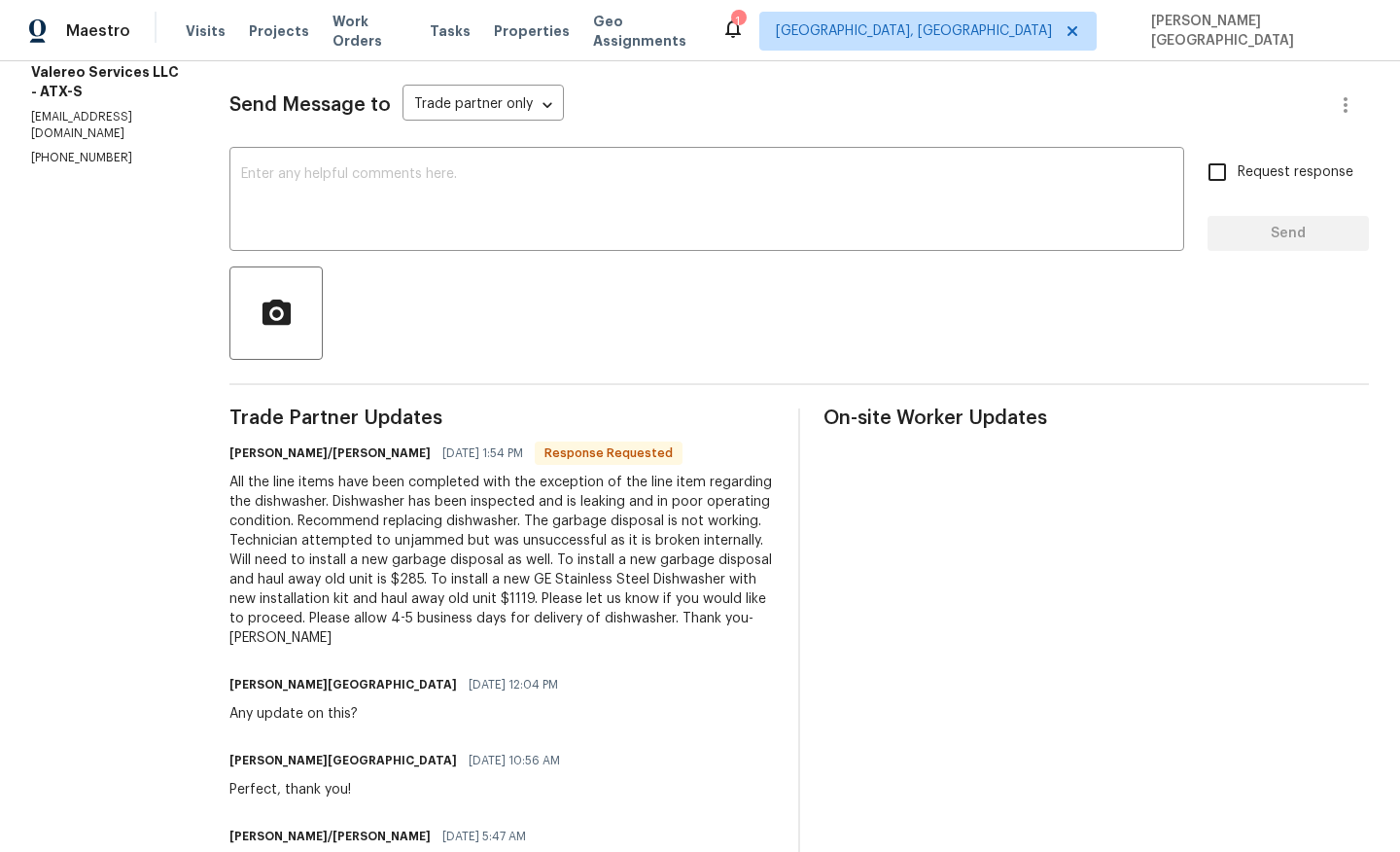
scroll to position [235, 0]
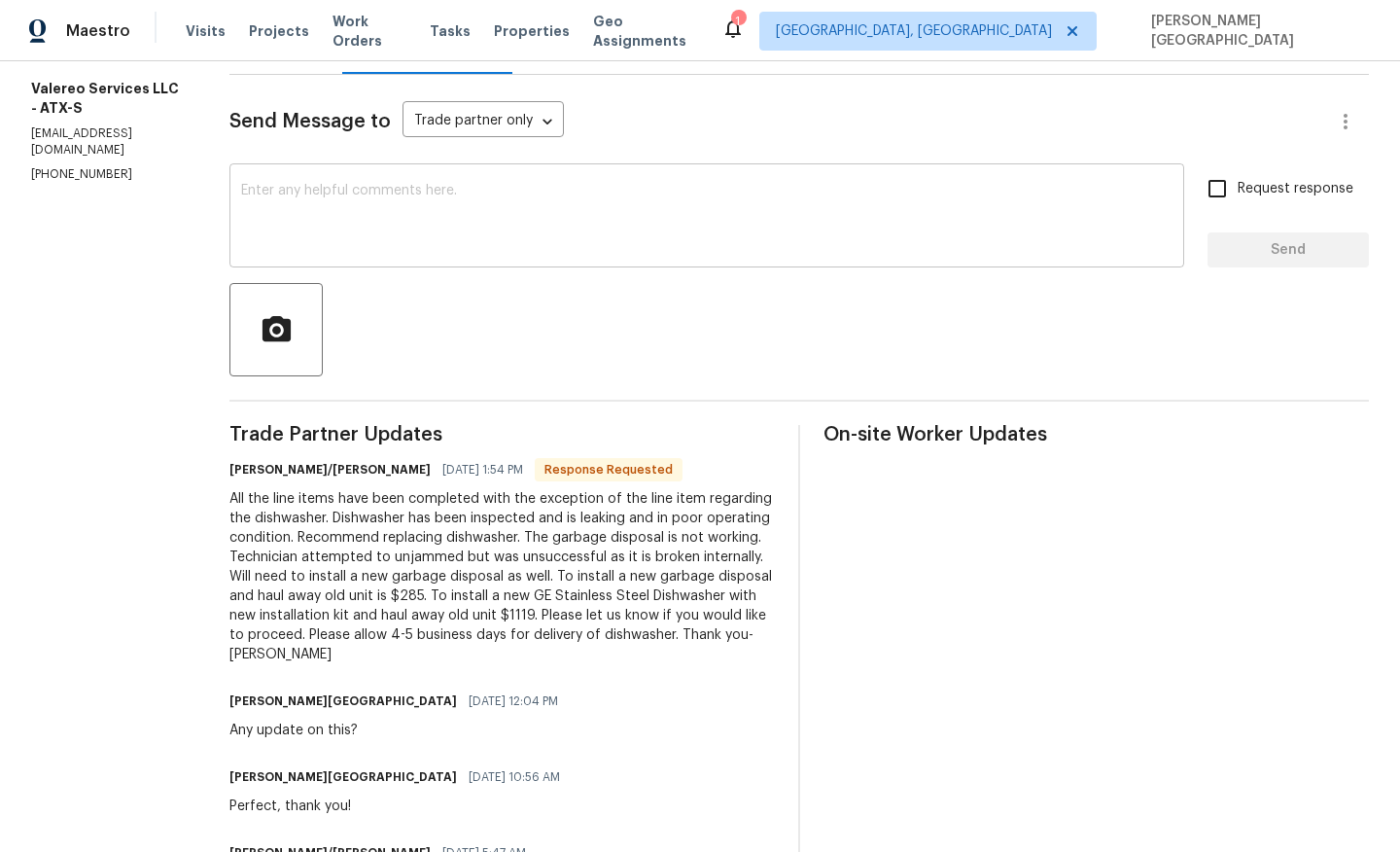
drag, startPoint x: 343, startPoint y: 213, endPoint x: 348, endPoint y: 182, distance: 31.4
click at [343, 213] on textarea at bounding box center [706, 217] width 931 height 68
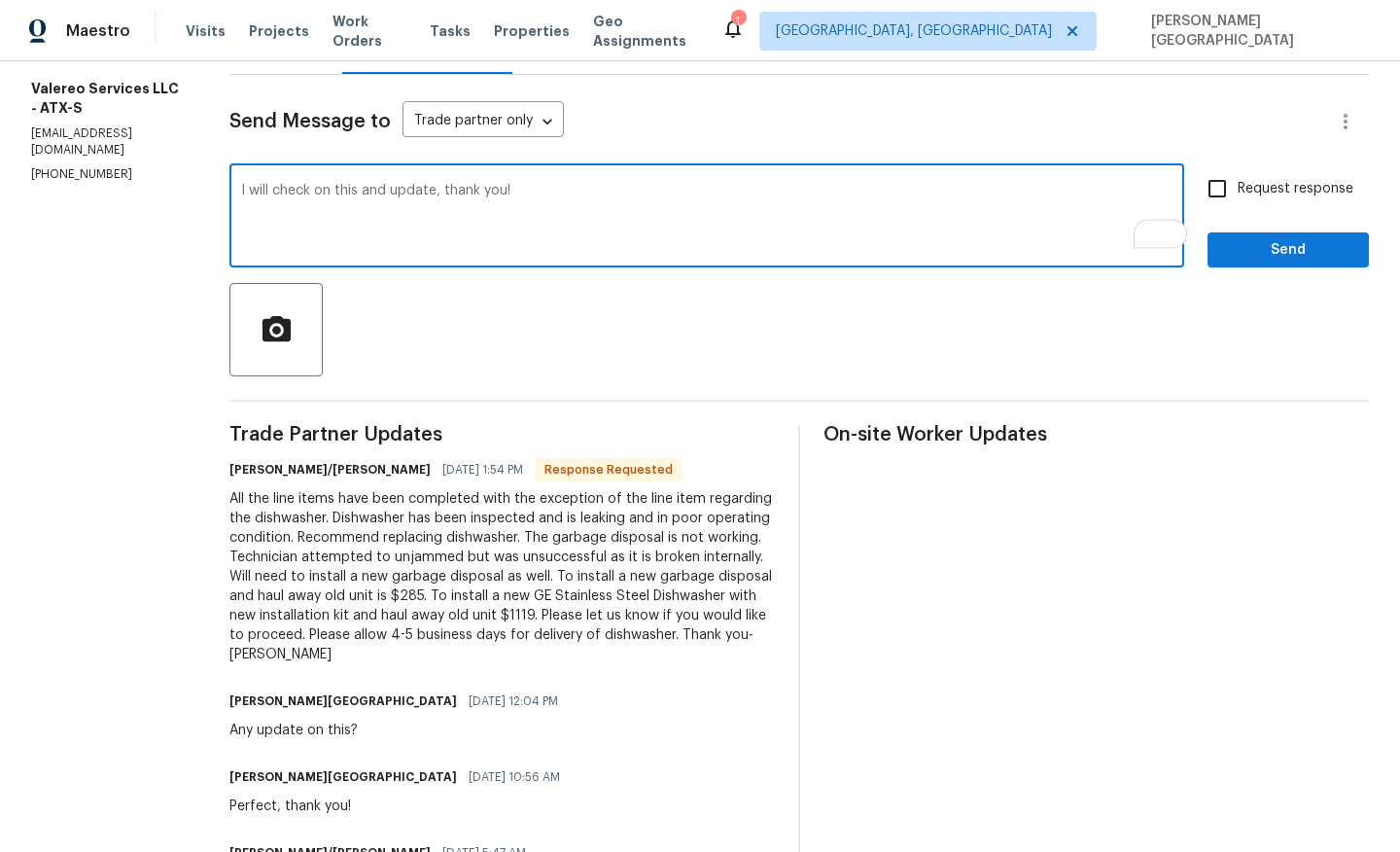
type textarea "I will check on this and update, thank you!"
click at [1227, 190] on input "Request response" at bounding box center [1217, 188] width 41 height 41
checkbox input "true"
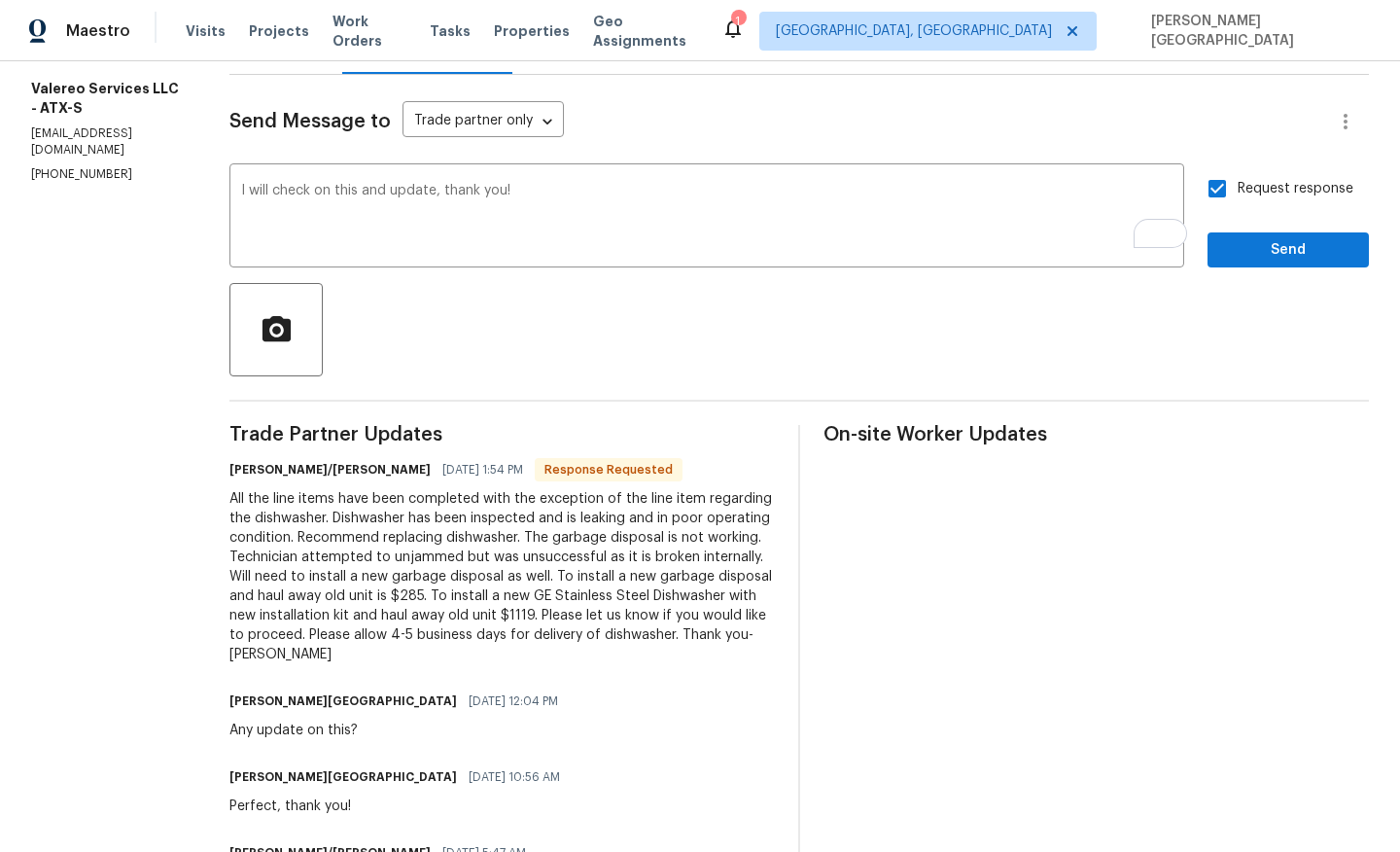
click at [1263, 283] on div at bounding box center [800, 330] width 1139 height 93
click at [1257, 240] on span "Send" at bounding box center [1289, 250] width 131 height 25
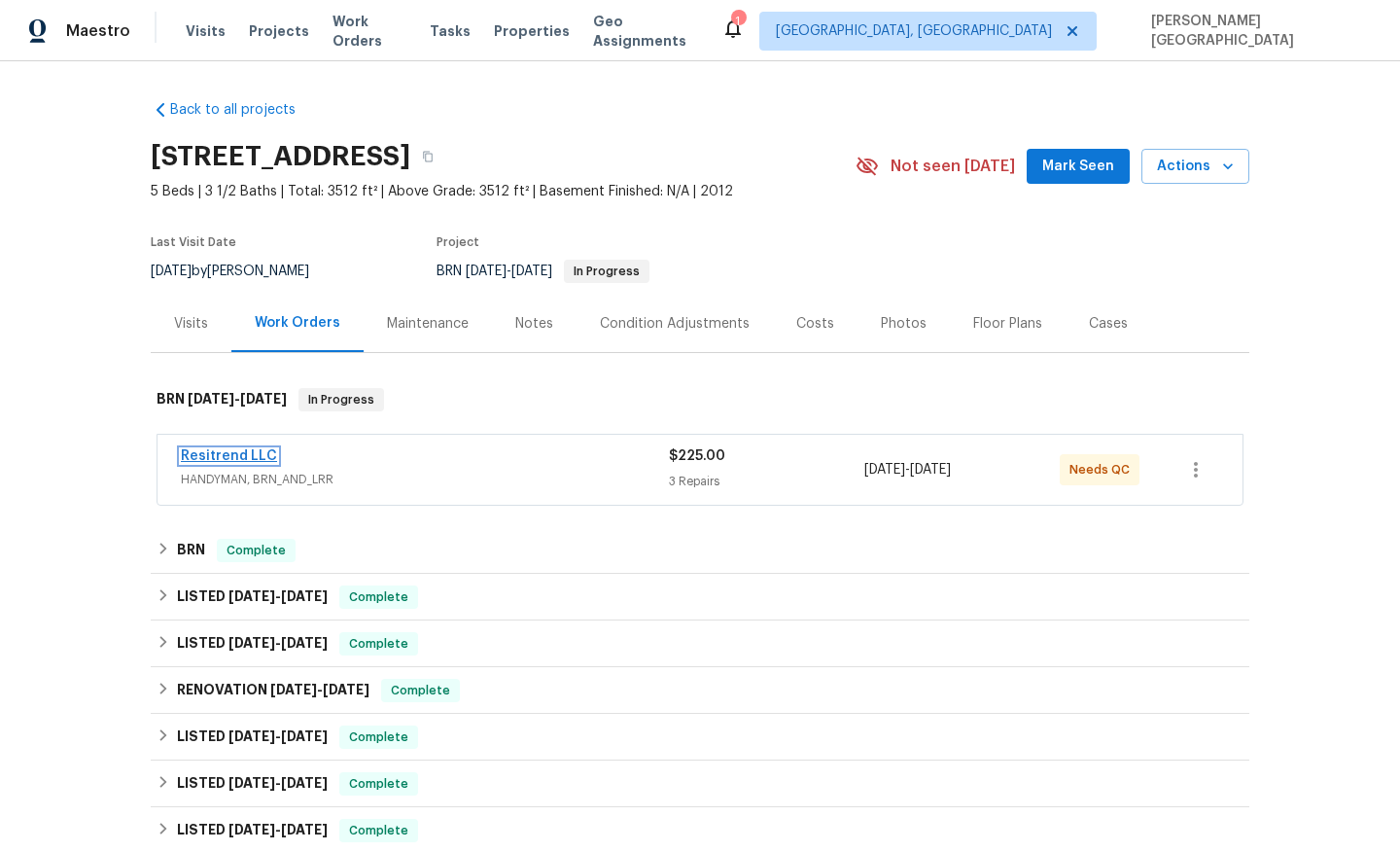
click at [254, 457] on link "Resitrend LLC" at bounding box center [229, 456] width 96 height 14
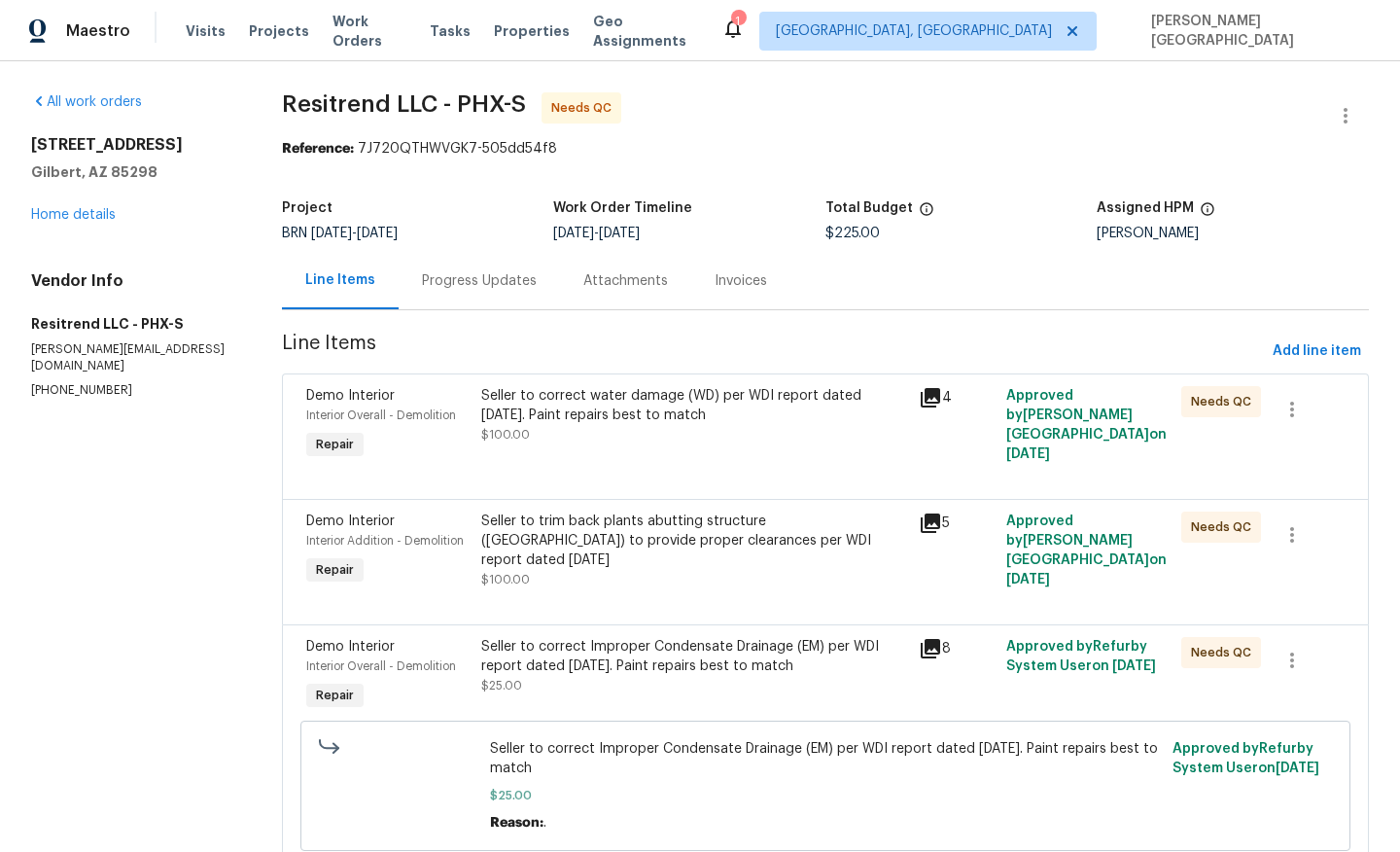
click at [499, 288] on div "Progress Updates" at bounding box center [480, 281] width 115 height 20
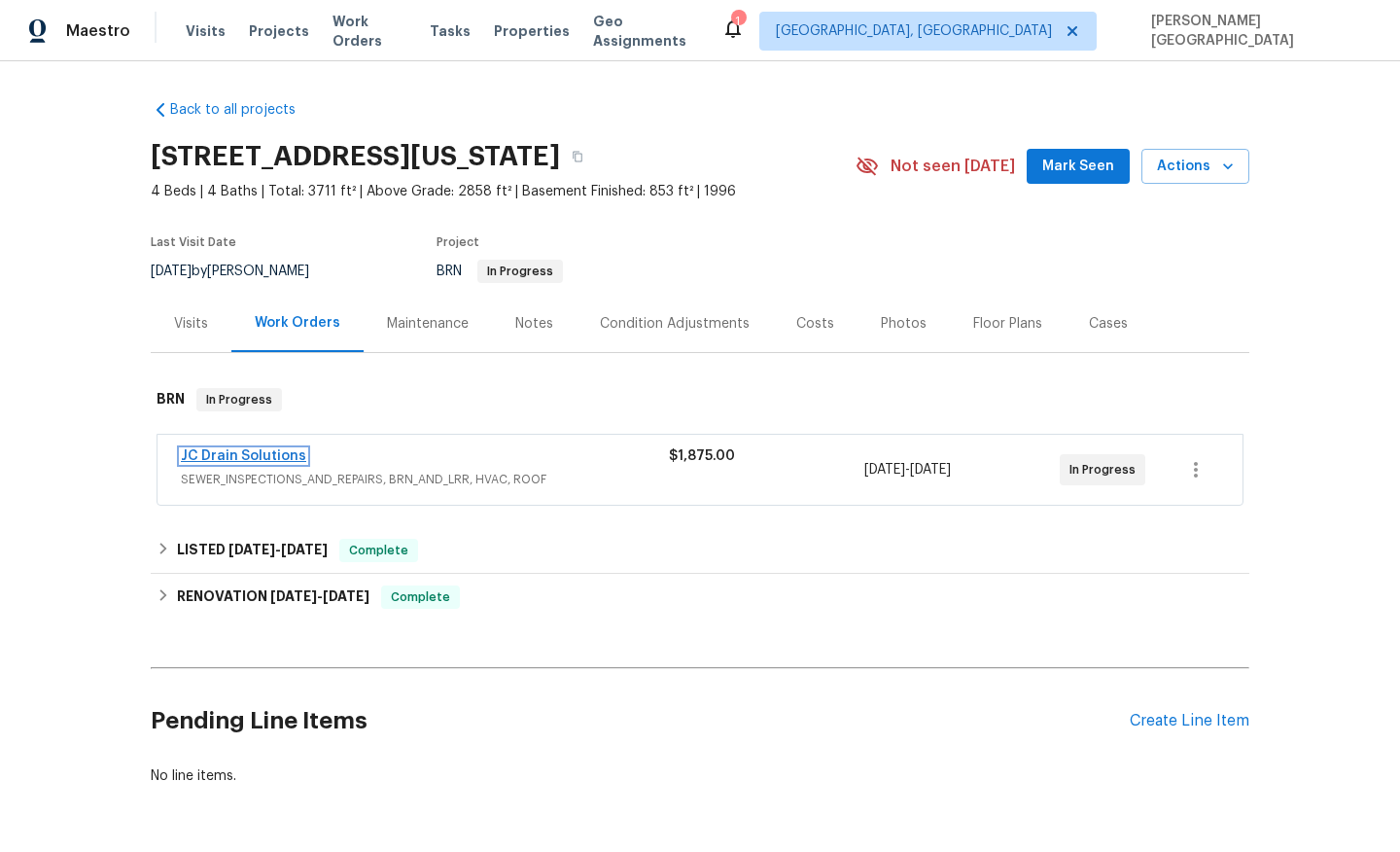
click at [244, 453] on link "JC Drain Solutions" at bounding box center [244, 456] width 126 height 14
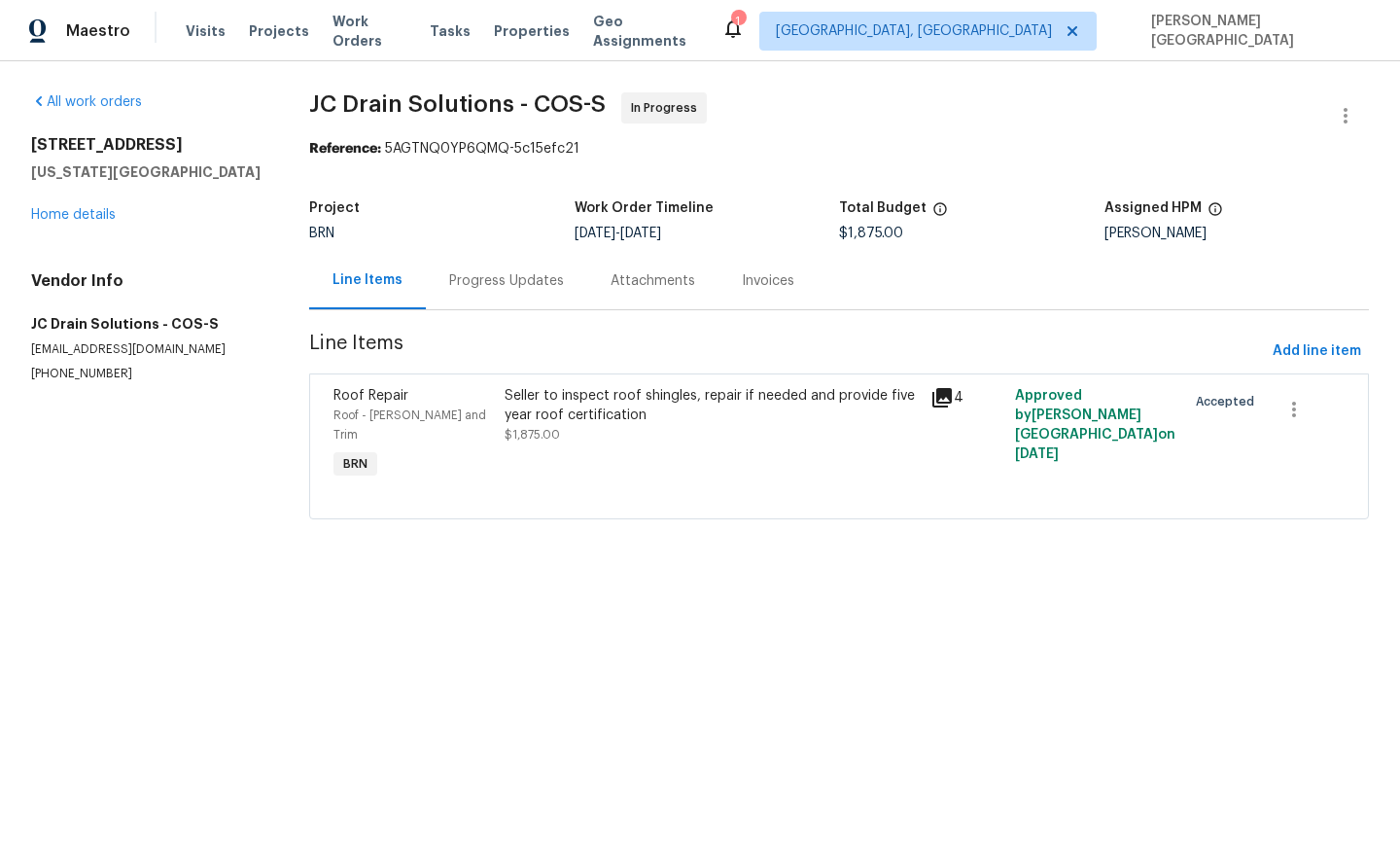
click at [502, 295] on div "Progress Updates" at bounding box center [506, 280] width 162 height 57
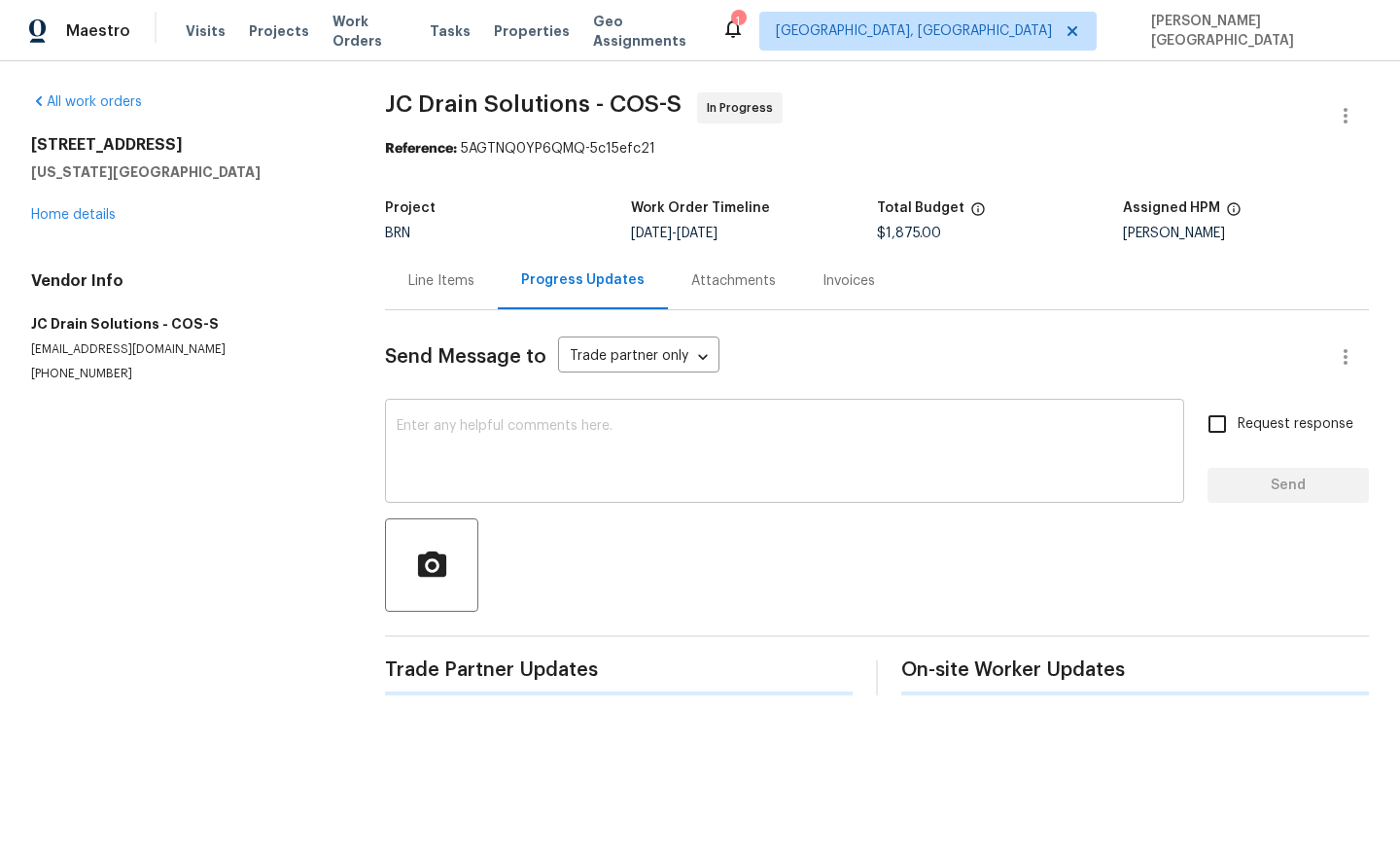
click at [476, 446] on textarea at bounding box center [784, 453] width 776 height 68
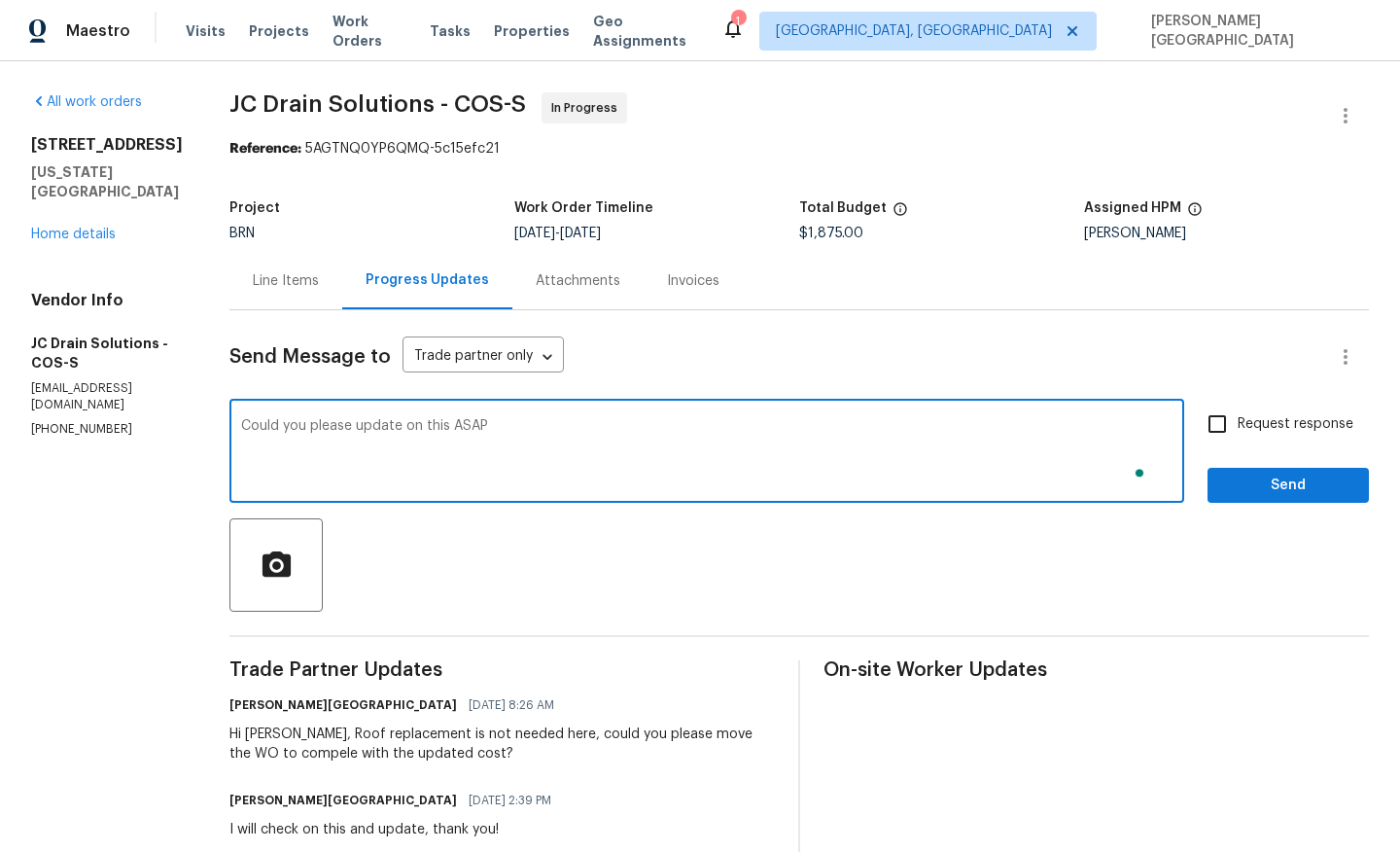
type textarea "Could you please update on this ASAP"
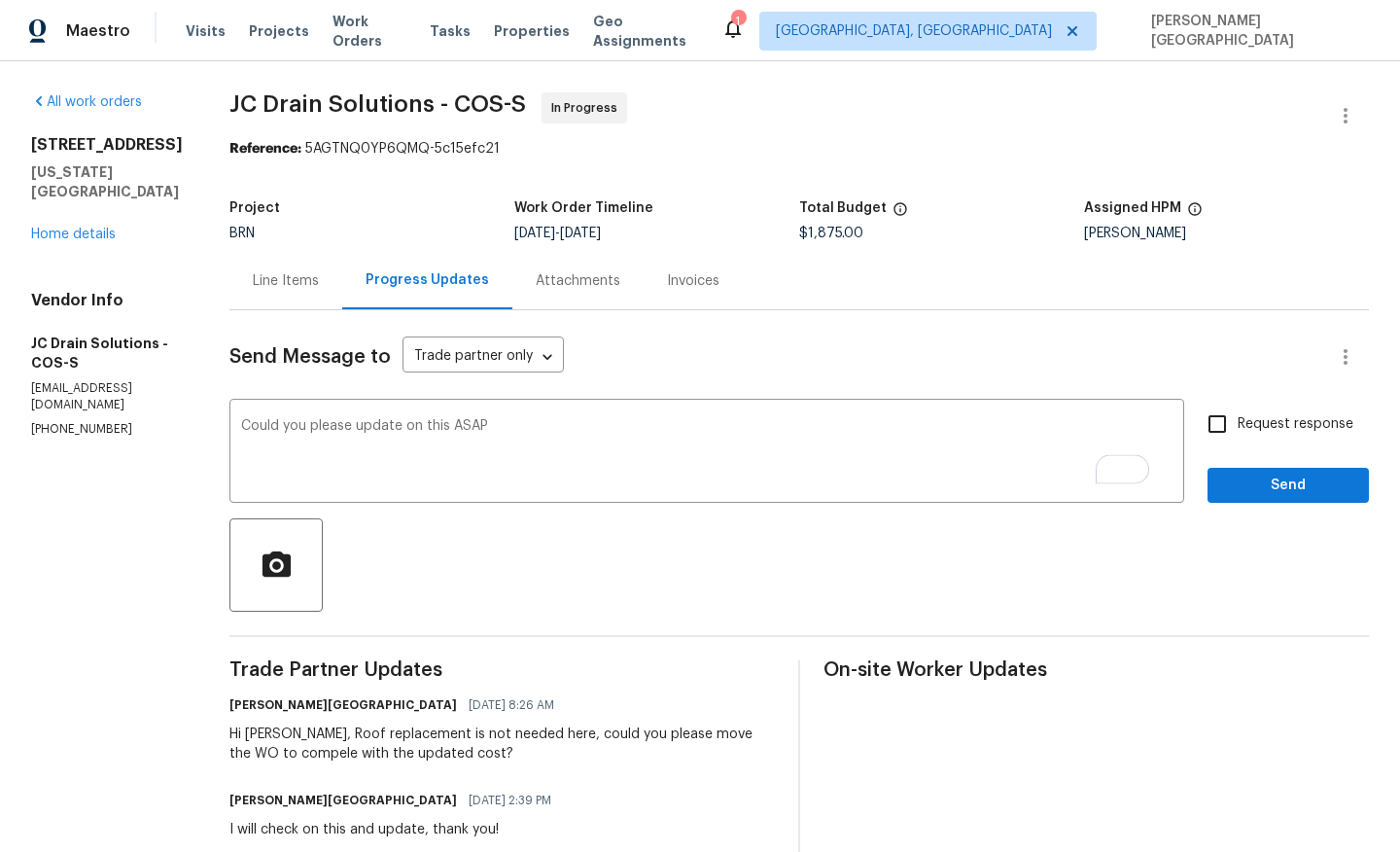
click at [1268, 409] on label "Request response" at bounding box center [1275, 423] width 157 height 41
click at [1238, 409] on input "Request response" at bounding box center [1217, 423] width 41 height 41
checkbox input "true"
click at [1254, 483] on span "Send" at bounding box center [1289, 485] width 131 height 25
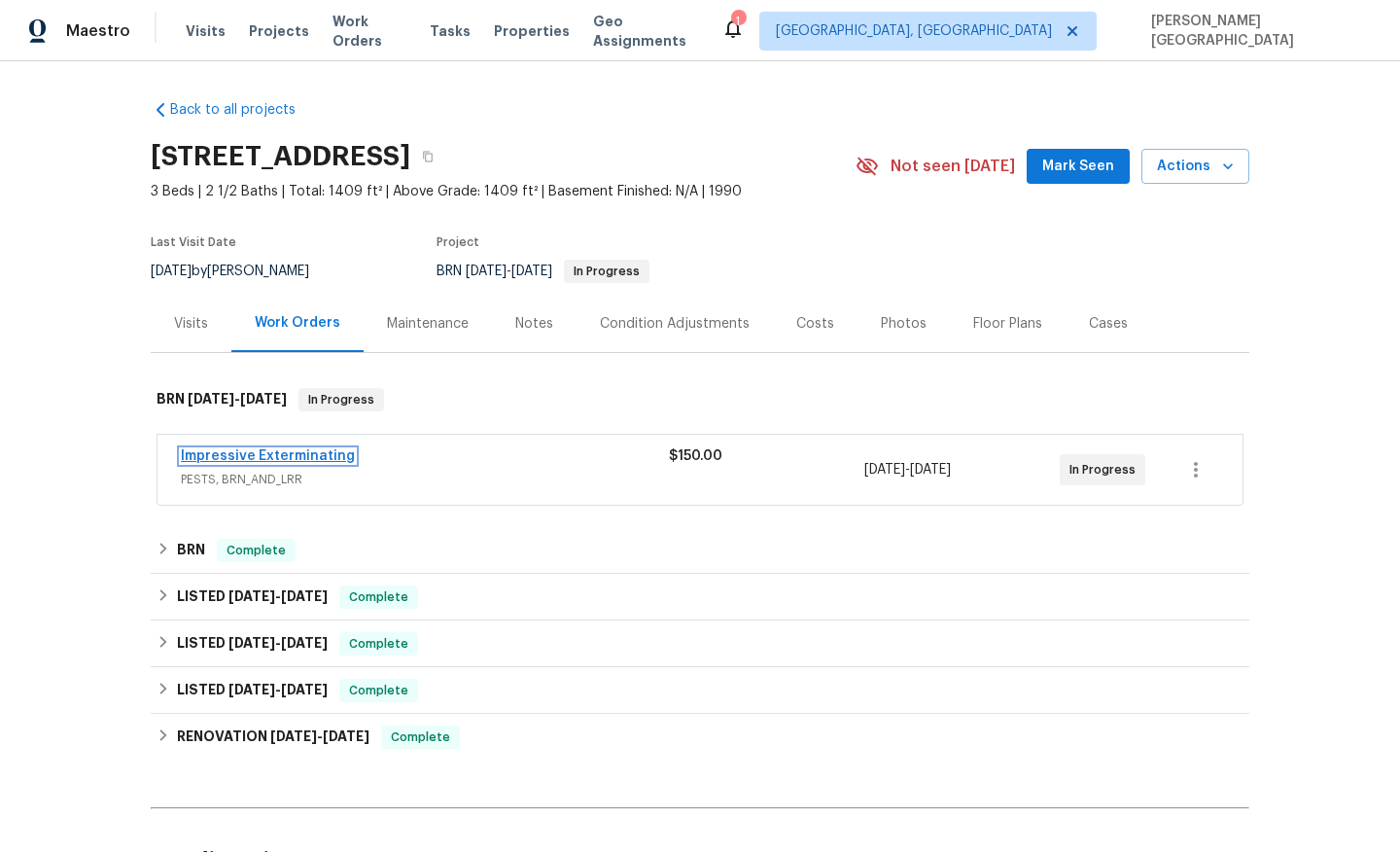
click at [284, 455] on link "Impressive Exterminating" at bounding box center [269, 456] width 174 height 14
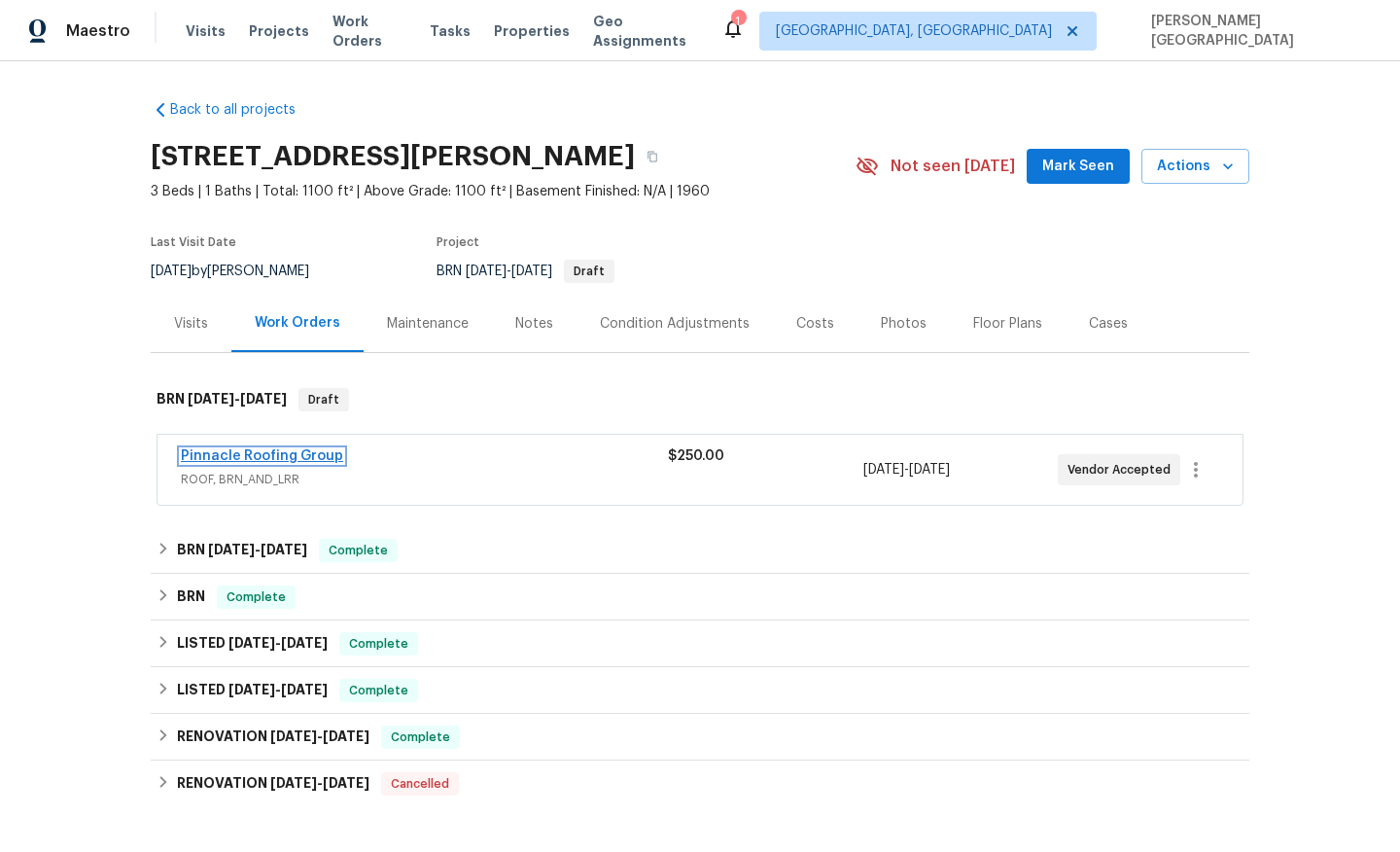
click at [277, 451] on link "Pinnacle Roofing Group" at bounding box center [263, 456] width 162 height 14
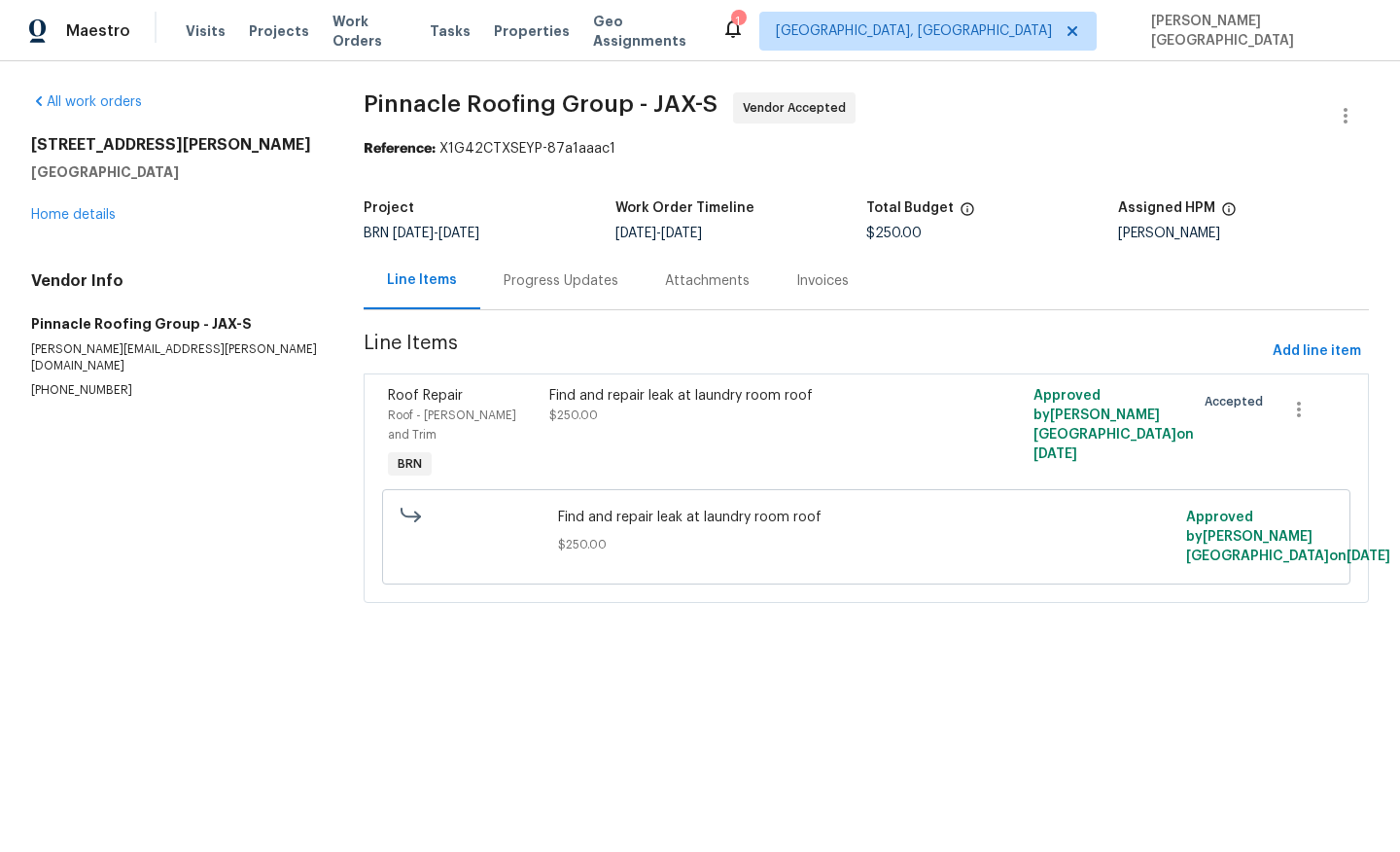
click at [584, 294] on div "Progress Updates" at bounding box center [561, 280] width 162 height 57
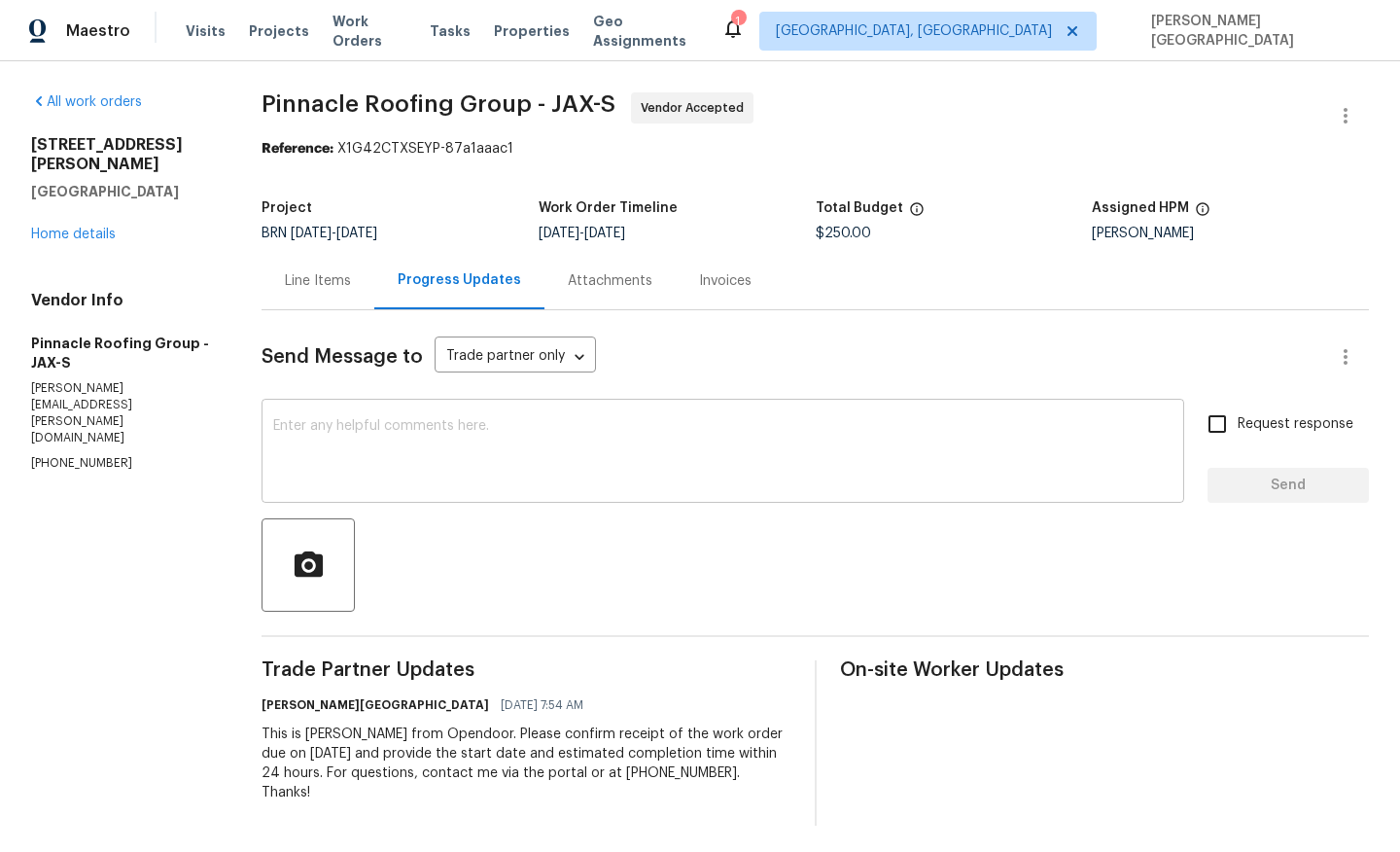
click at [420, 470] on textarea at bounding box center [723, 453] width 900 height 68
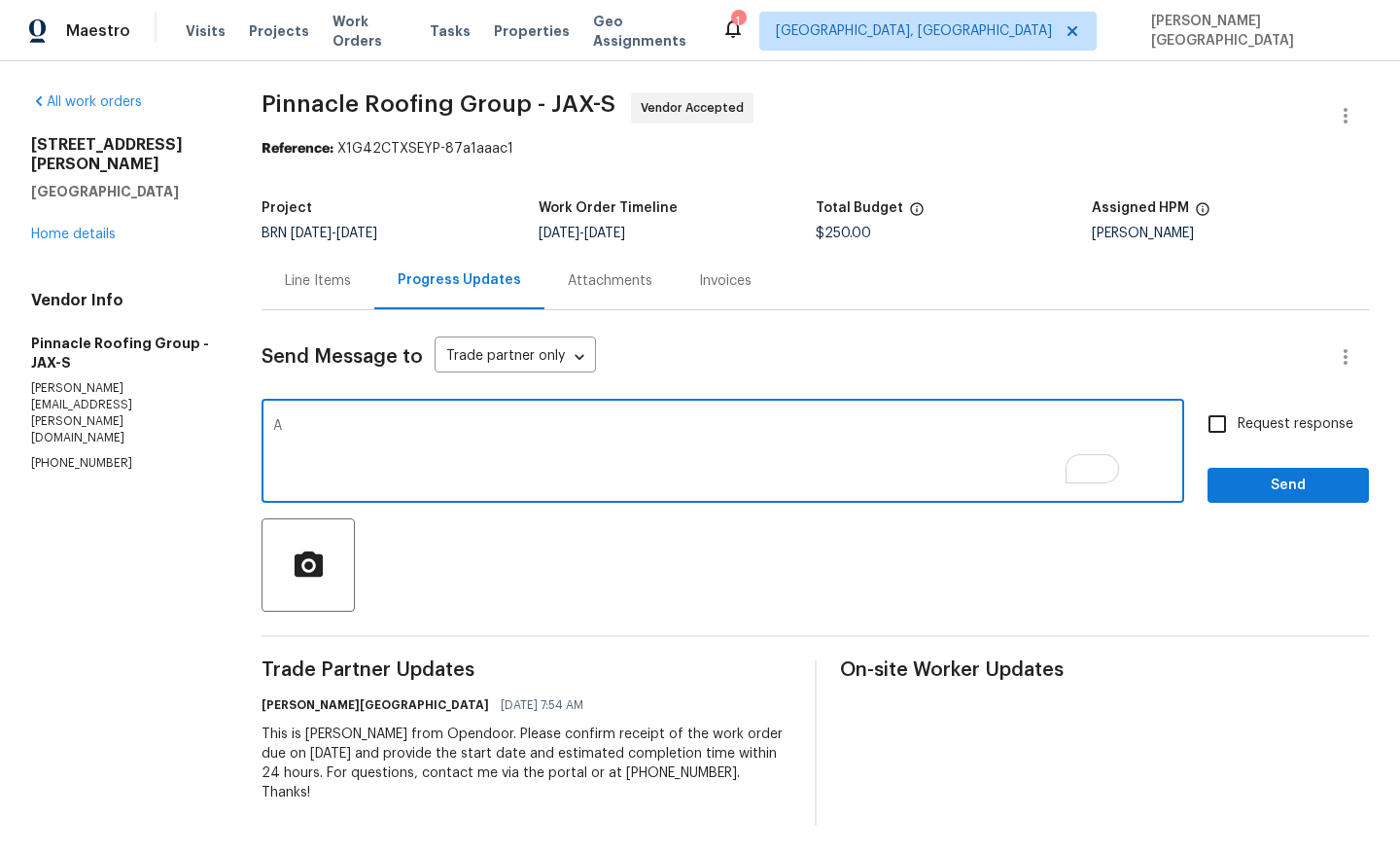
type textarea "A"
type textarea "Anything on this?"
click at [1285, 429] on span "Request response" at bounding box center [1295, 424] width 116 height 21
click at [1238, 429] on input "Request response" at bounding box center [1217, 423] width 41 height 41
checkbox input "true"
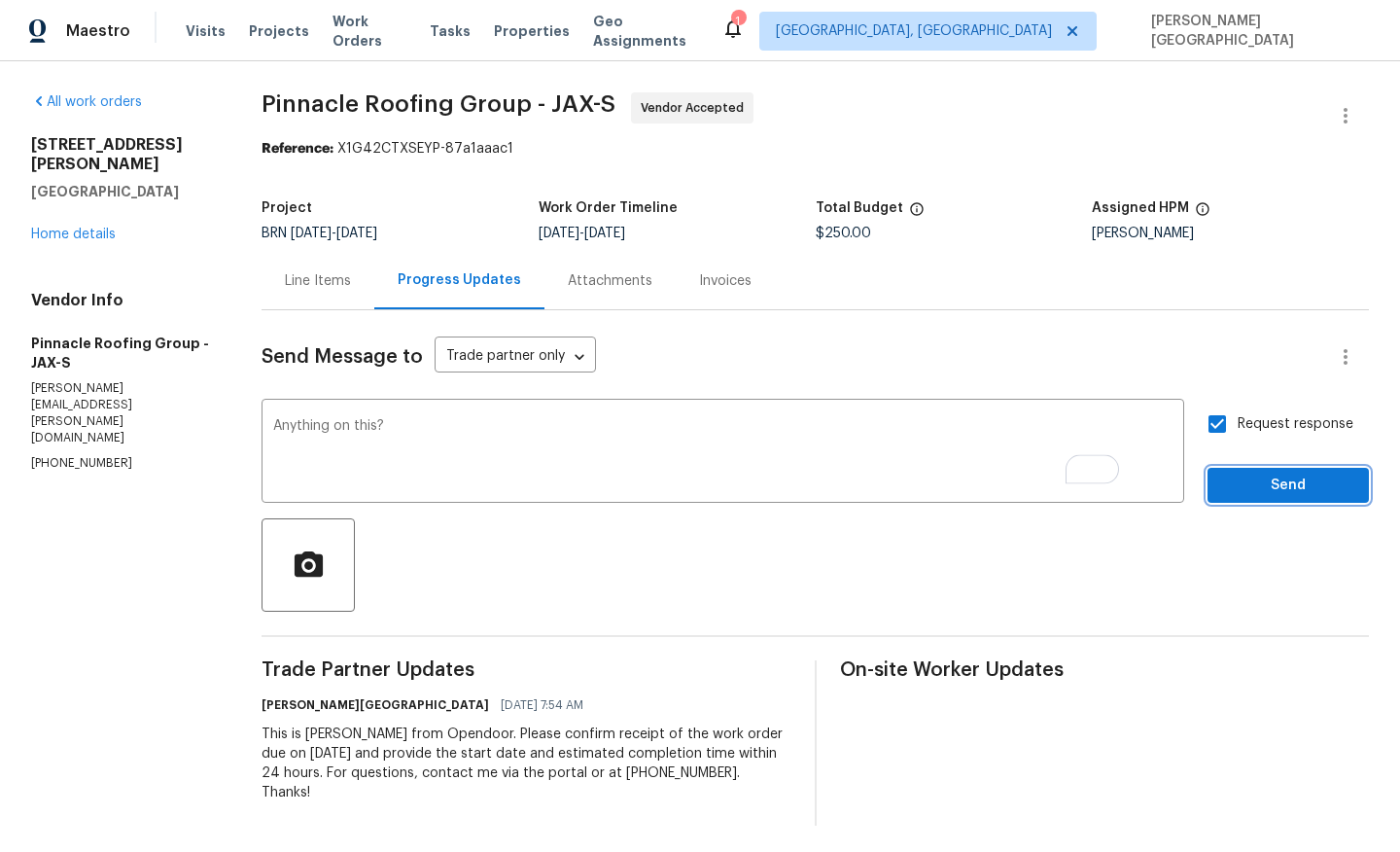
click at [1272, 493] on span "Send" at bounding box center [1289, 485] width 131 height 25
